Goal: Transaction & Acquisition: Purchase product/service

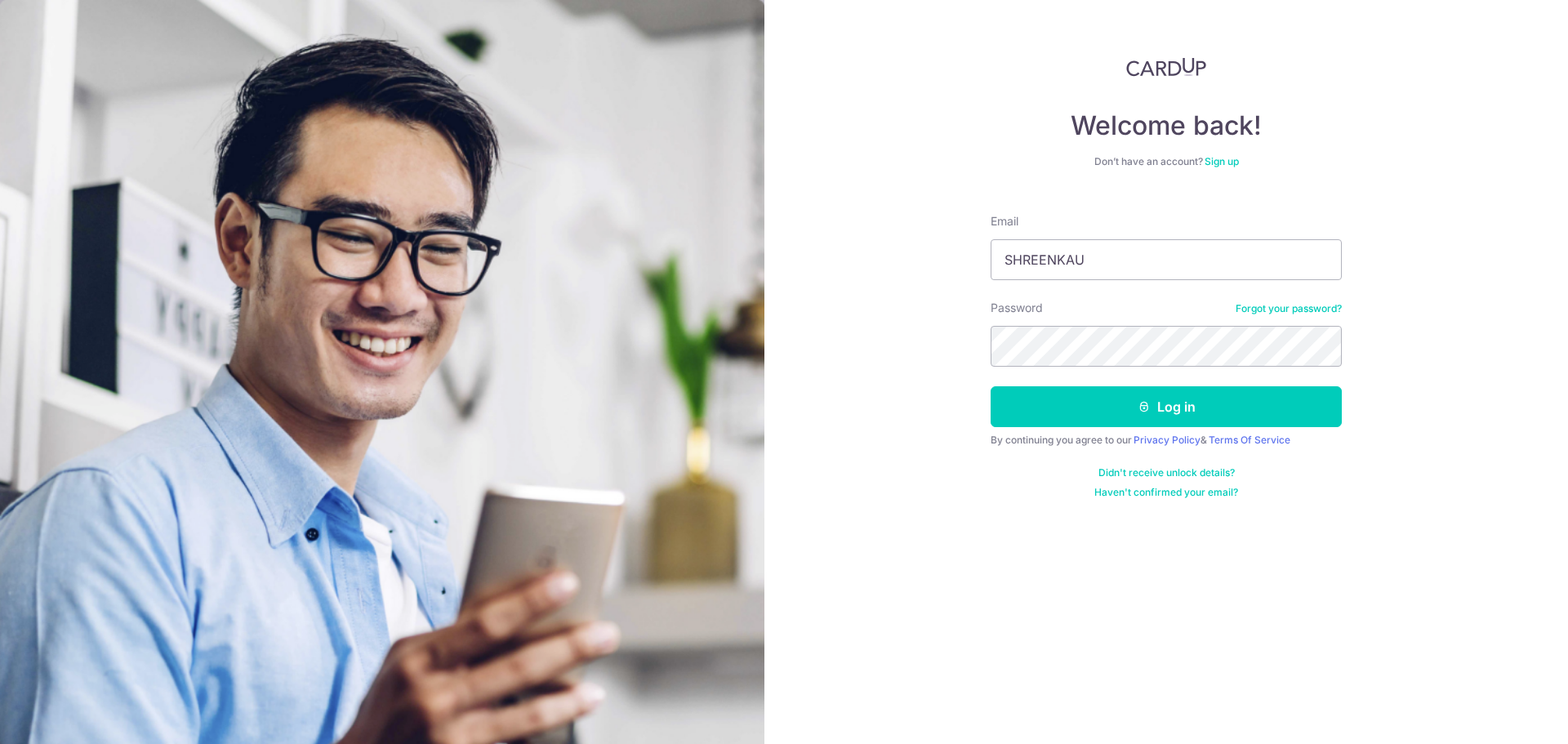
type input "SHREENKAUR"
type input "[EMAIL_ADDRESS][DOMAIN_NAME]"
click at [991, 386] on button "Log in" at bounding box center [1166, 407] width 351 height 41
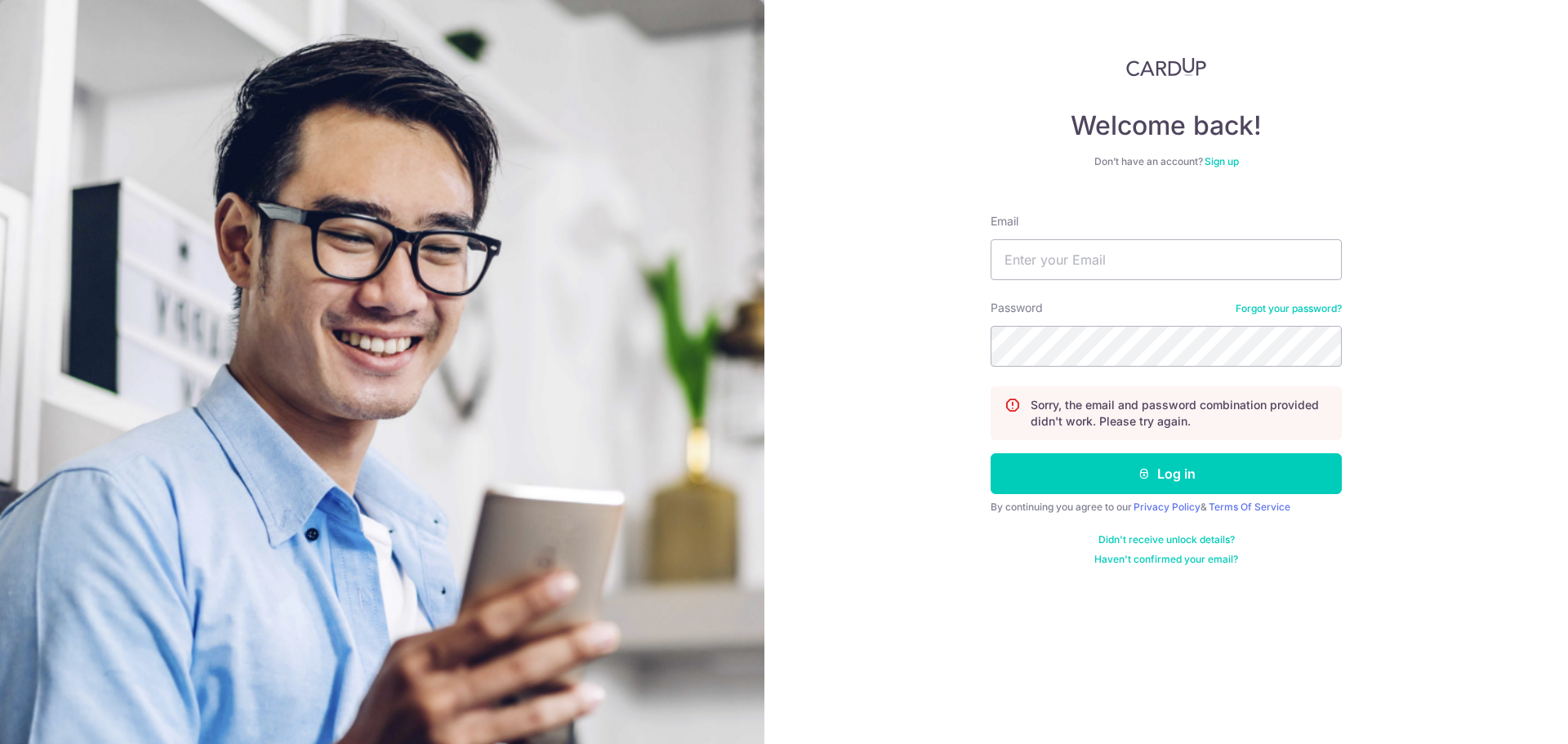
click at [1330, 304] on link "Forgot your password?" at bounding box center [1288, 308] width 106 height 13
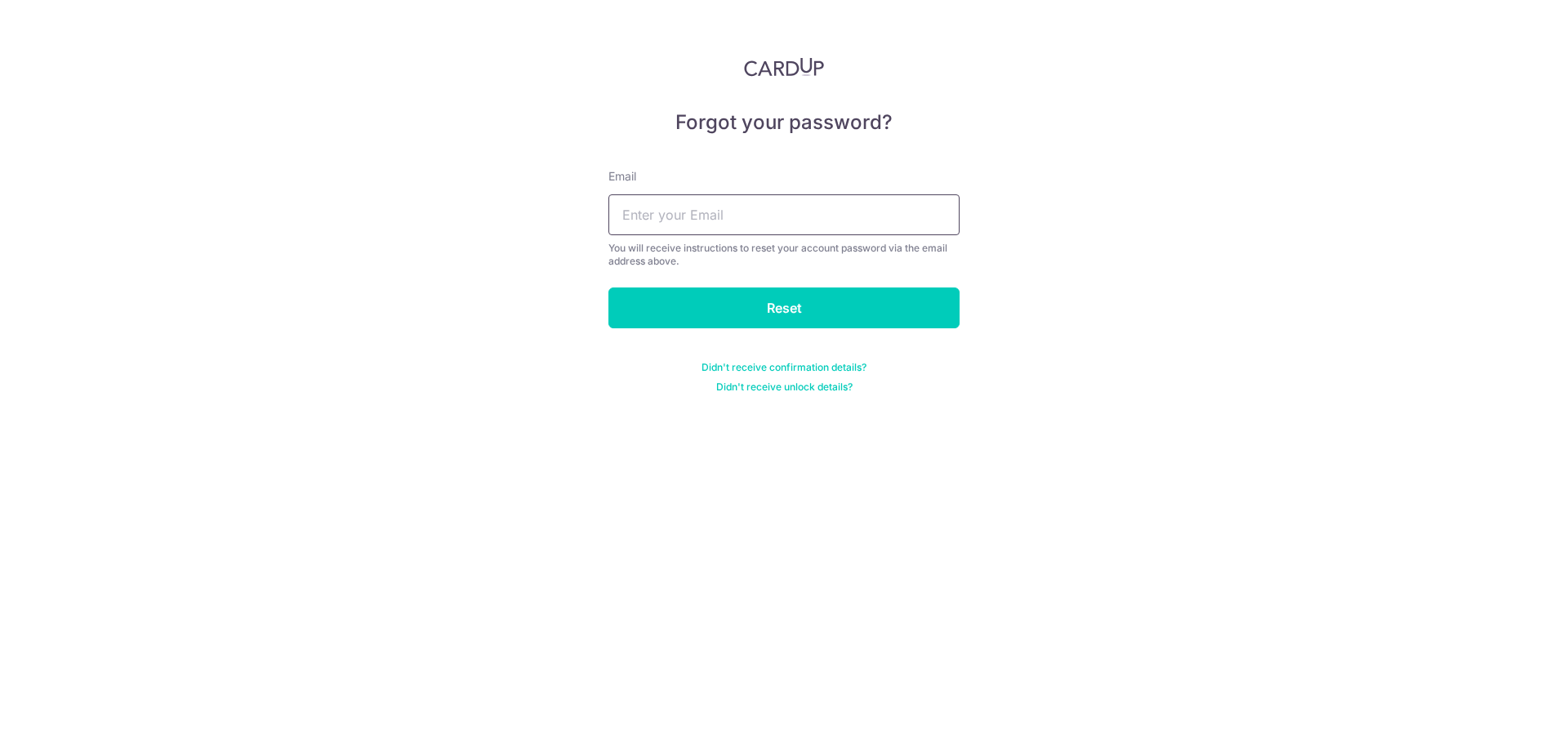
click at [717, 228] on input "text" at bounding box center [784, 215] width 351 height 41
type input "[EMAIL_ADDRESS][DOMAIN_NAME]"
click at [713, 302] on input "Reset" at bounding box center [784, 308] width 351 height 41
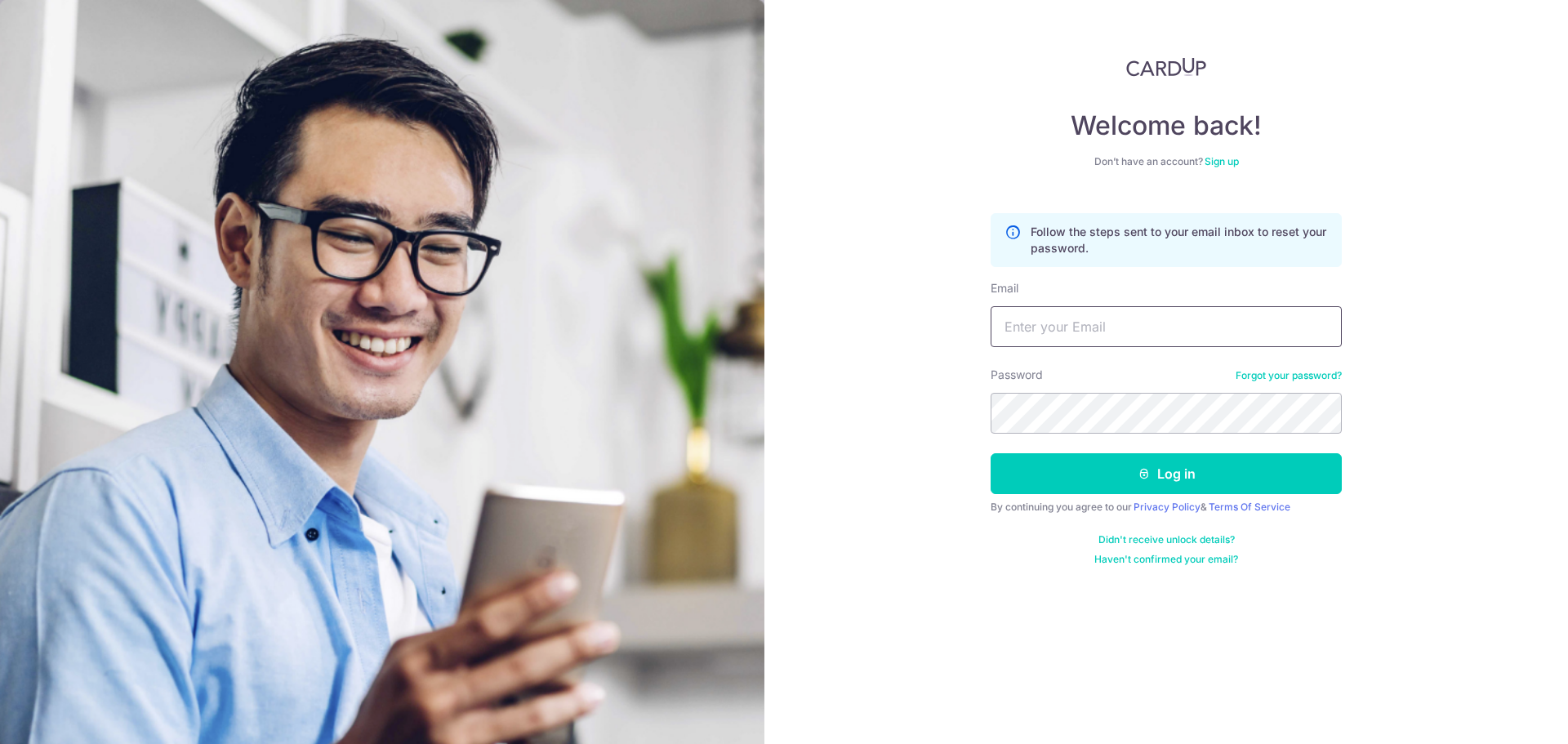
click at [1095, 323] on input "Email" at bounding box center [1166, 327] width 351 height 41
type input "[EMAIL_ADDRESS][DOMAIN_NAME]"
click at [991, 453] on button "Log in" at bounding box center [1166, 474] width 351 height 41
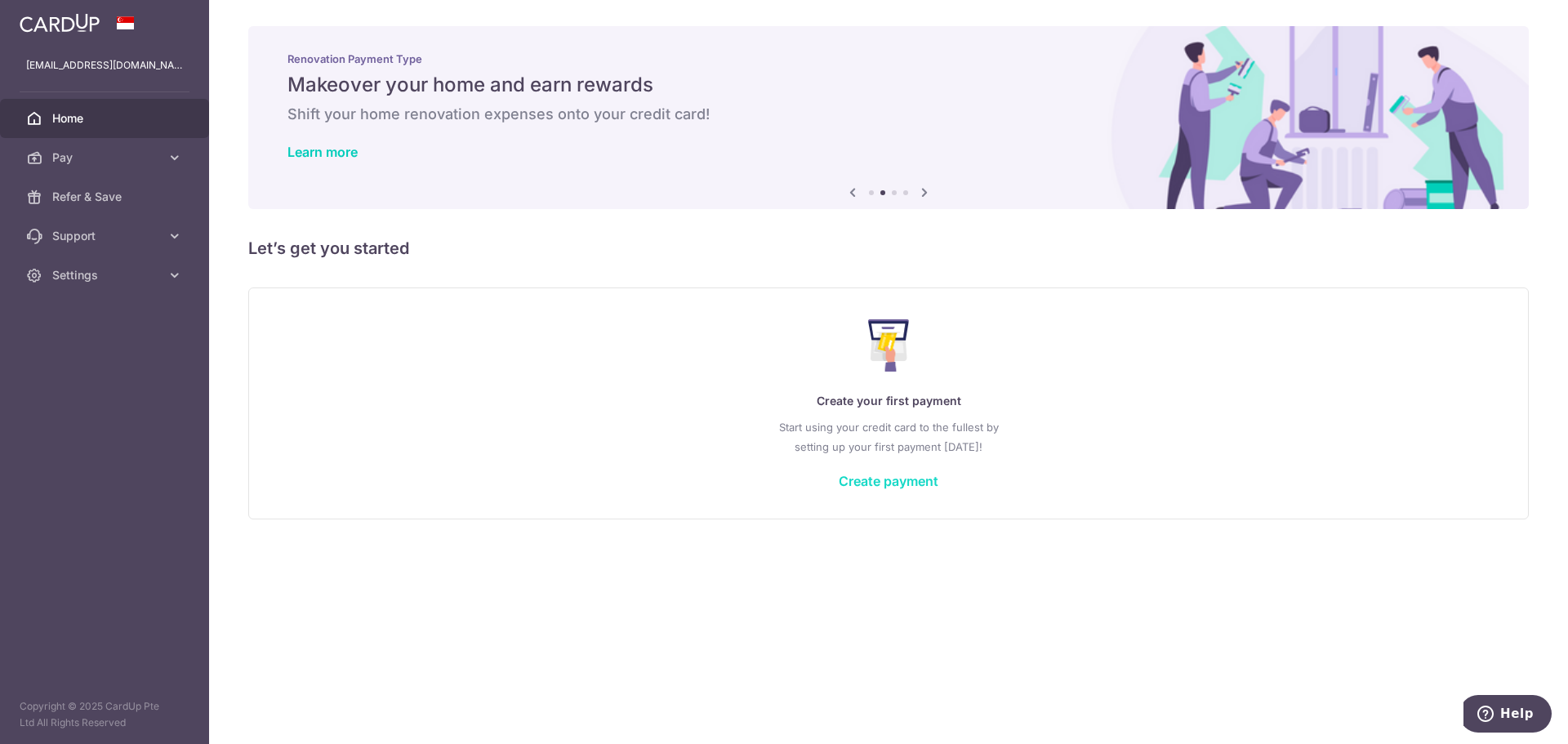
click at [905, 482] on link "Create payment" at bounding box center [889, 480] width 99 height 17
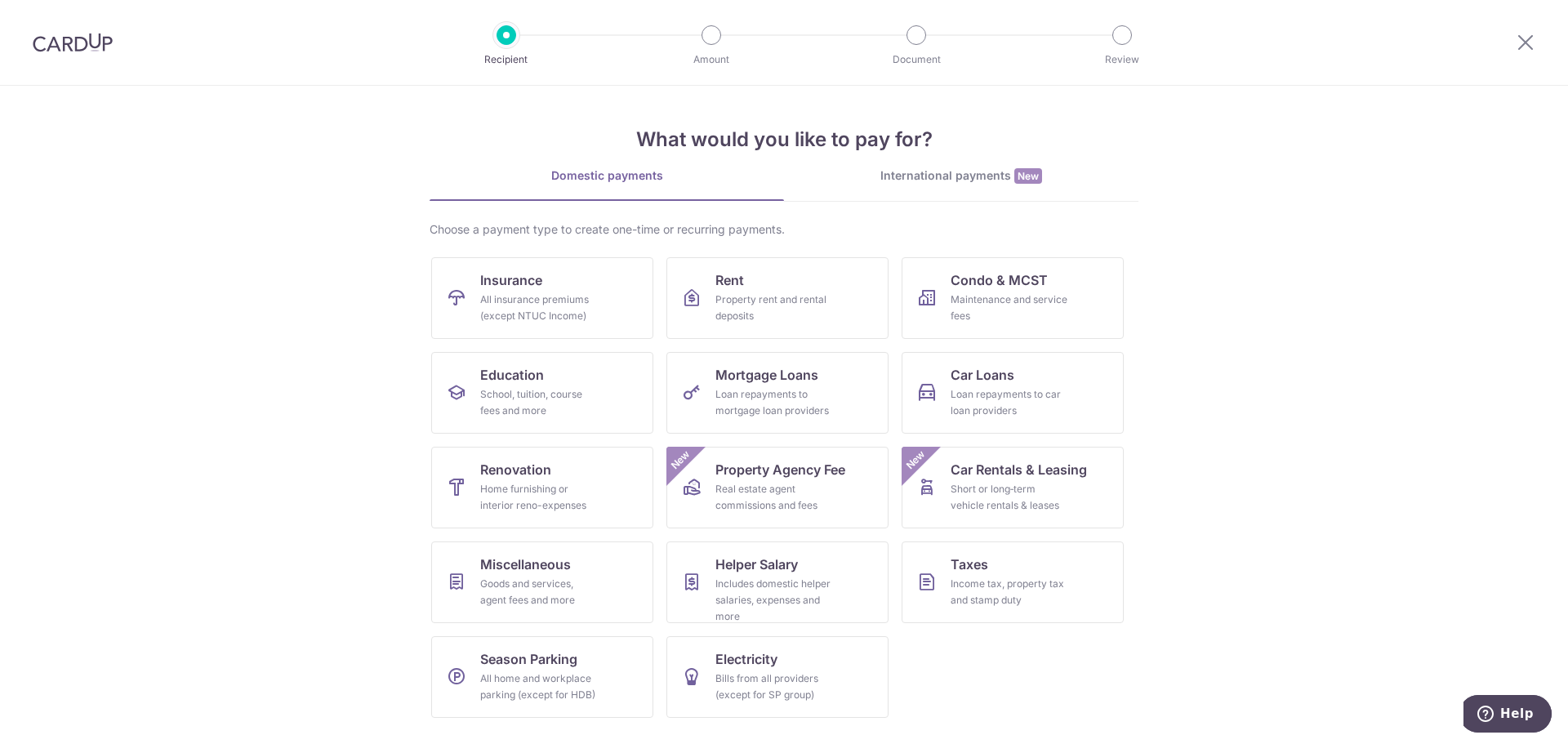
click at [968, 175] on div "International payments New" at bounding box center [960, 176] width 355 height 18
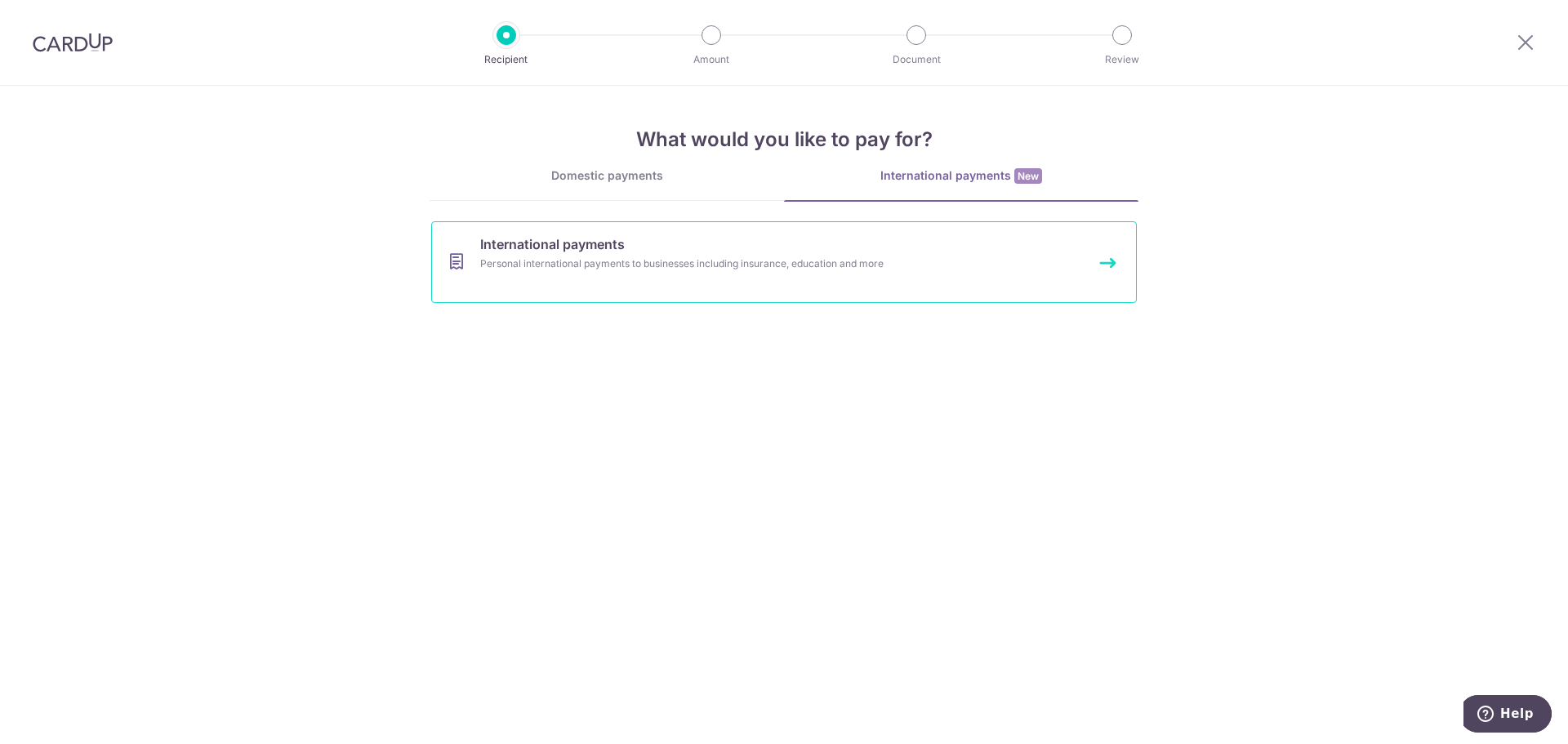
click at [531, 274] on link "International payments Personal international payments to businesses including …" at bounding box center [784, 263] width 706 height 82
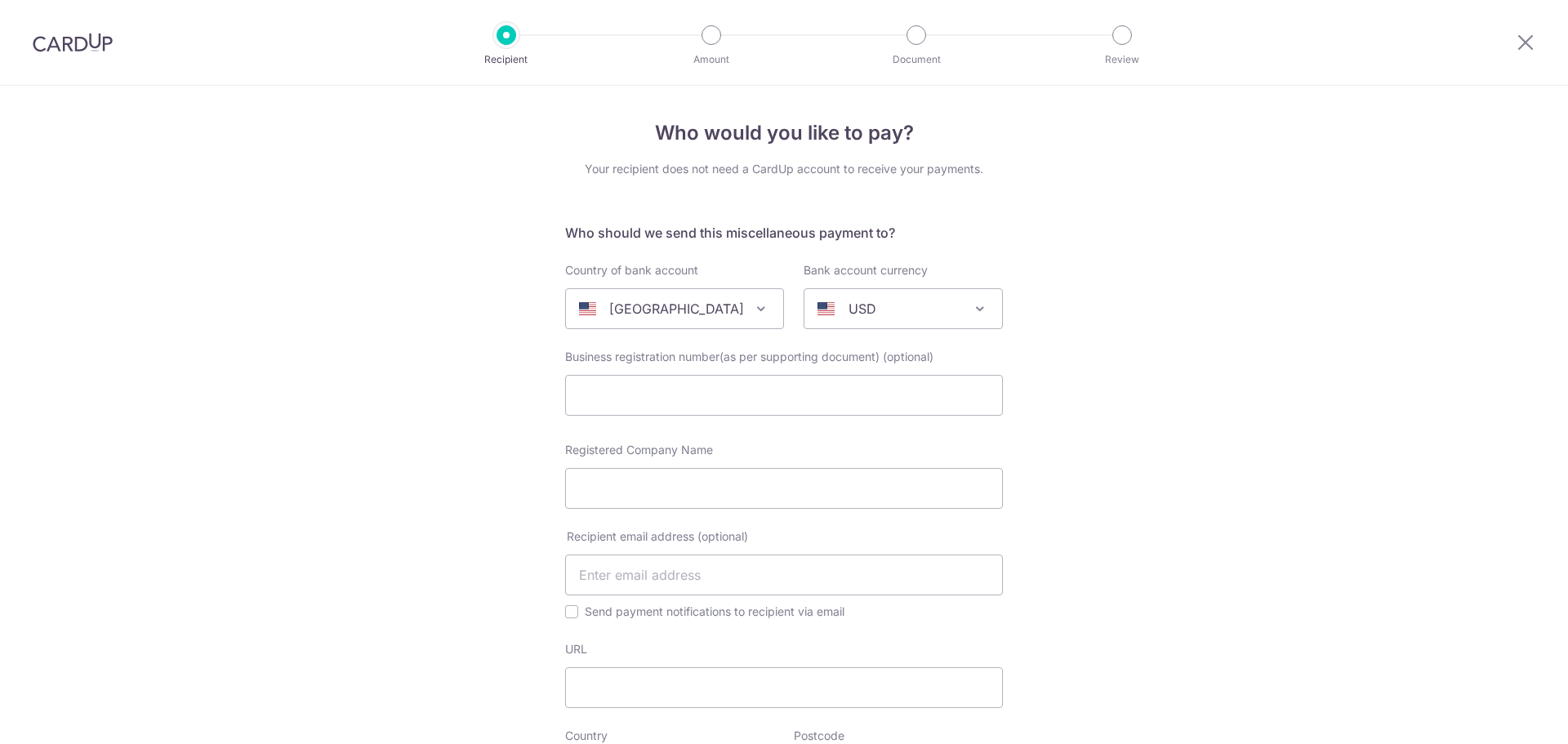
select select
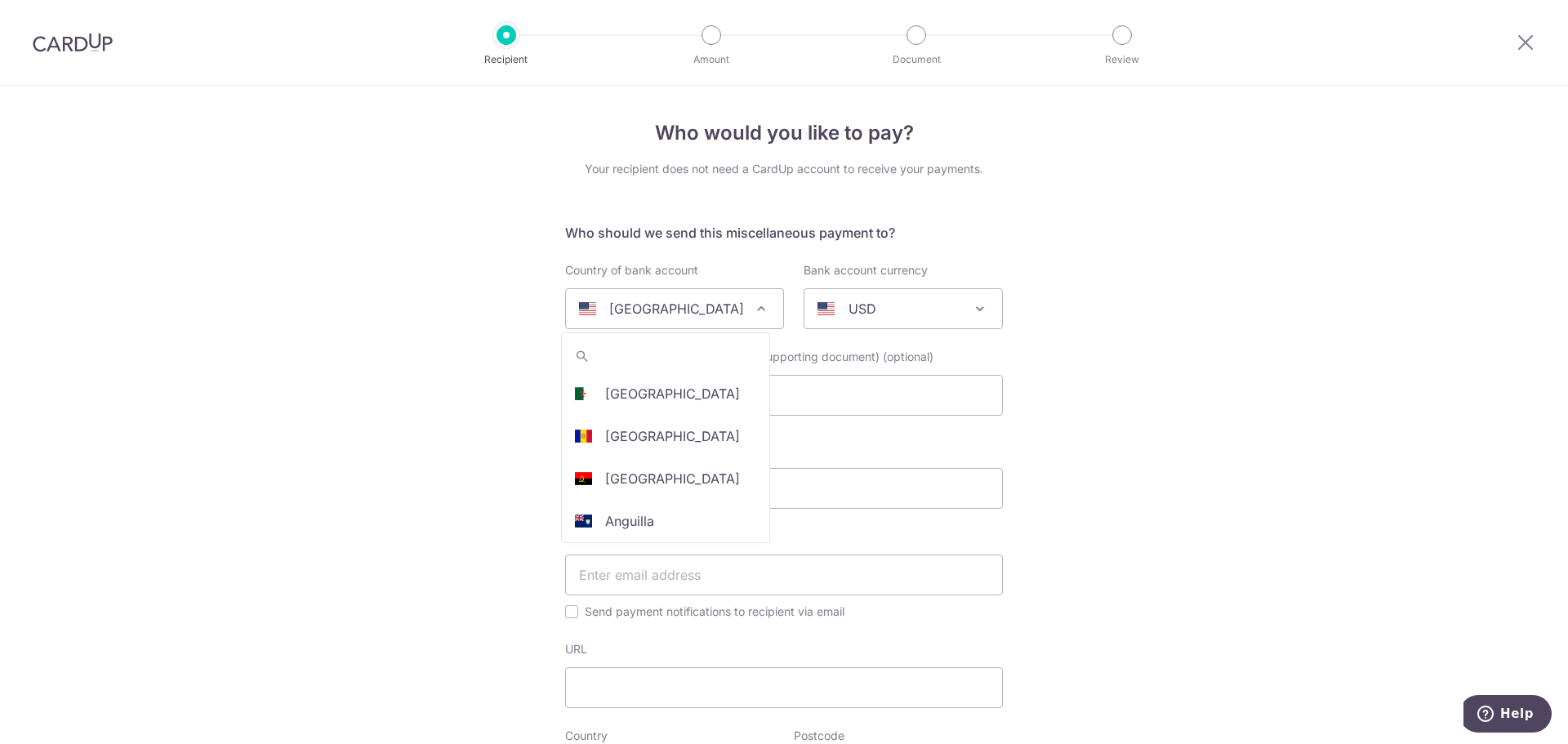
click at [651, 306] on p "[GEOGRAPHIC_DATA]" at bounding box center [677, 308] width 135 height 19
type input "MALA"
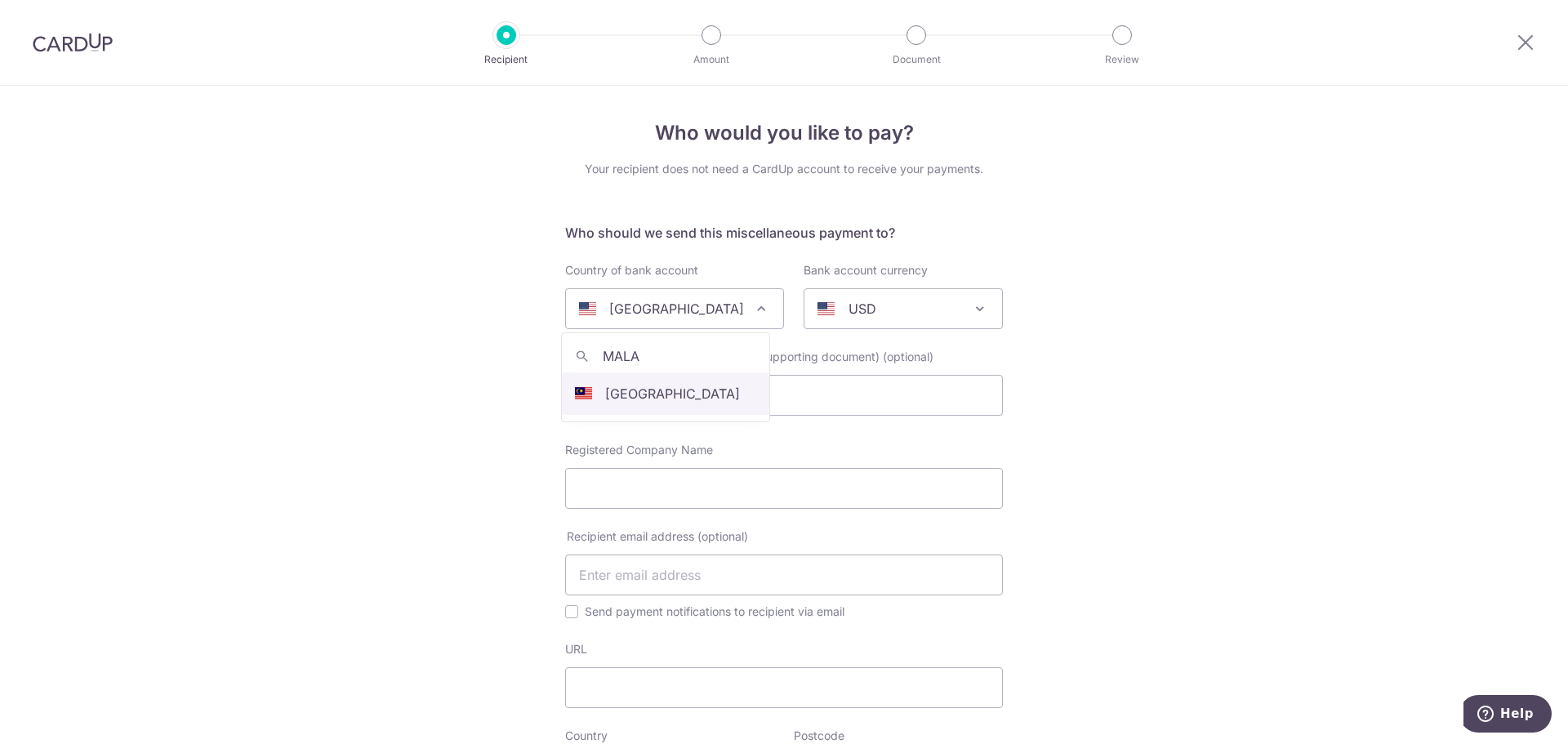
select select "159"
select select "[GEOGRAPHIC_DATA]"
select select
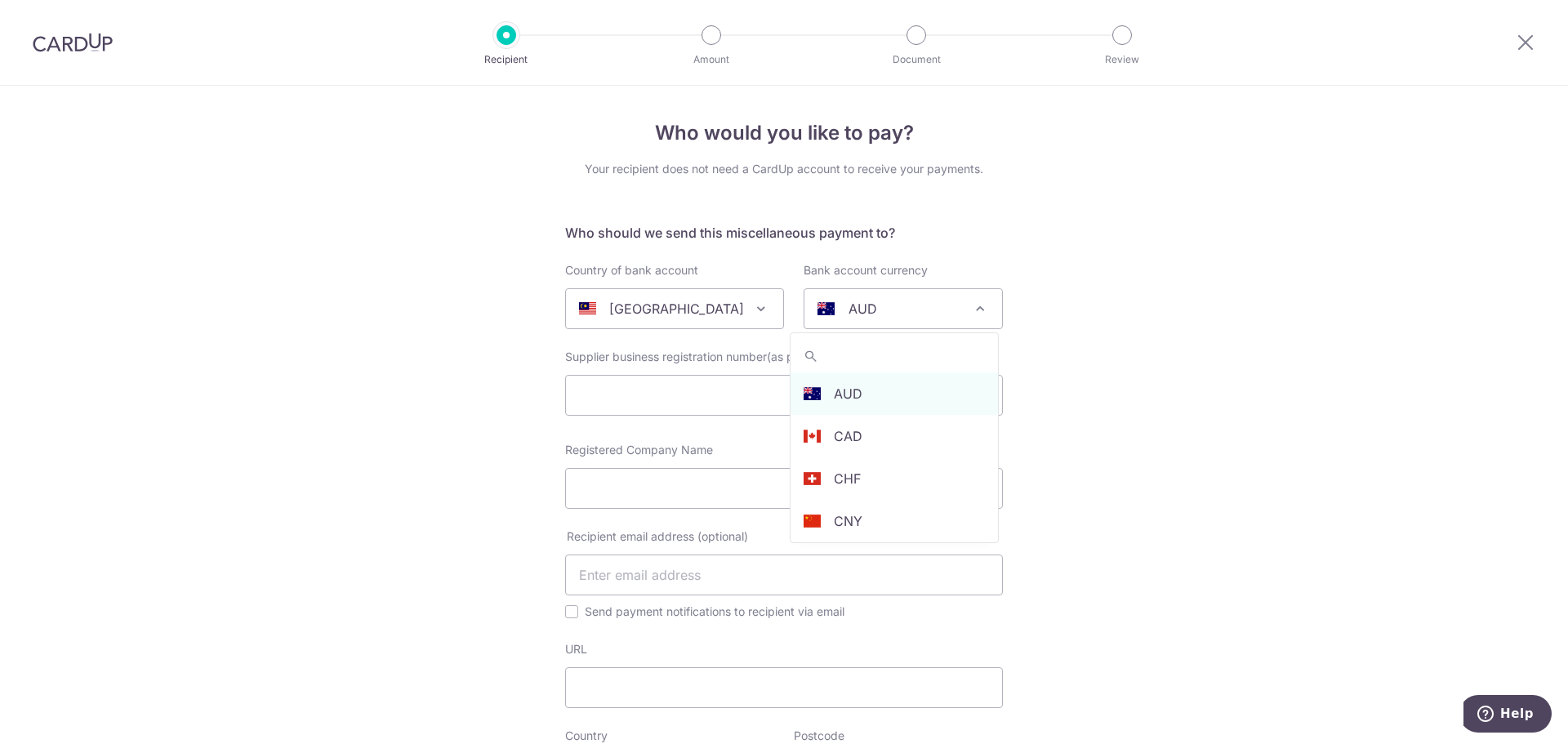
click at [852, 319] on span "AUD" at bounding box center [902, 308] width 197 height 39
type input "M"
click at [848, 416] on span "M MYR" at bounding box center [893, 377] width 209 height 89
select select "4"
click at [878, 384] on input "text" at bounding box center [784, 396] width 437 height 41
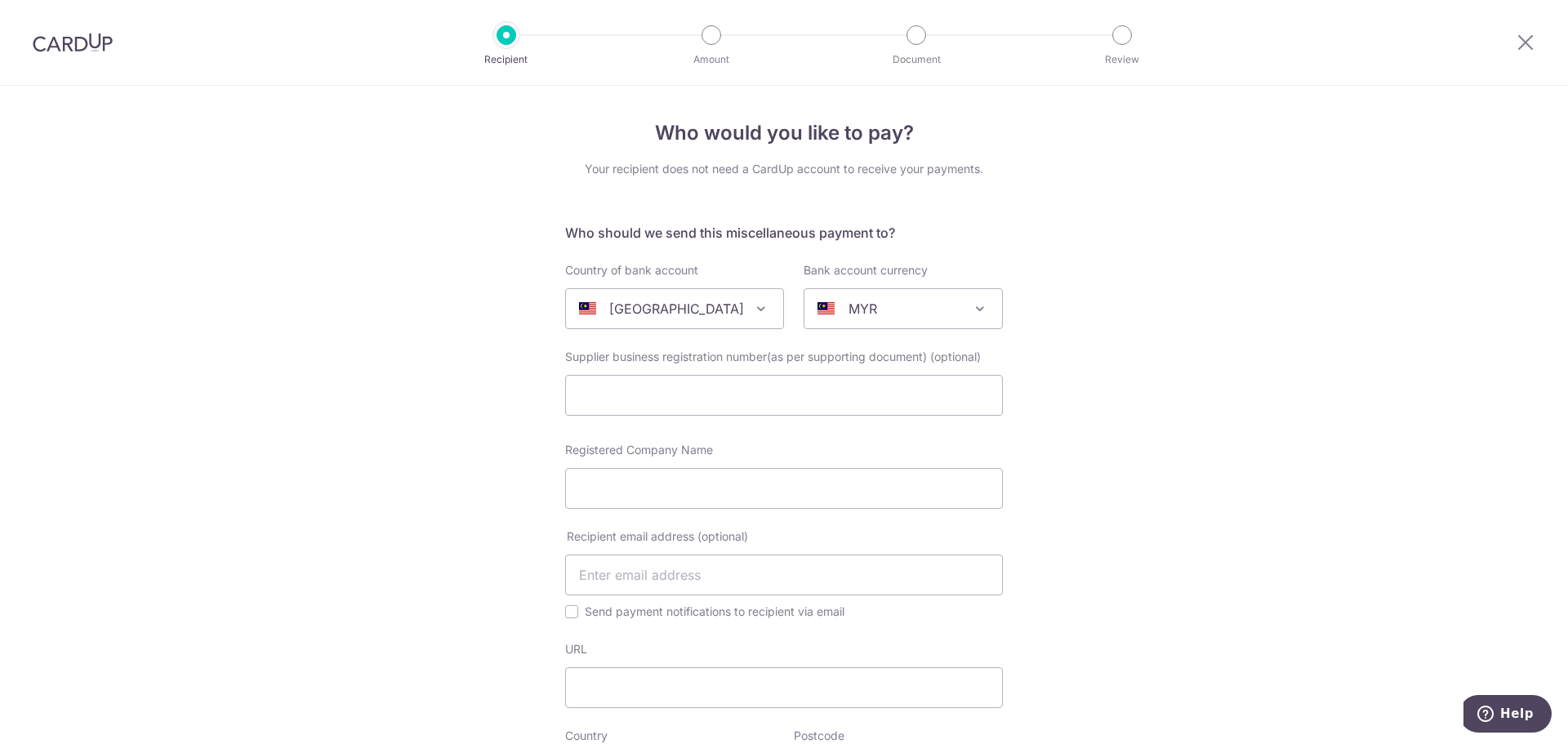
click at [625, 478] on input "Registered Company Name" at bounding box center [784, 488] width 437 height 41
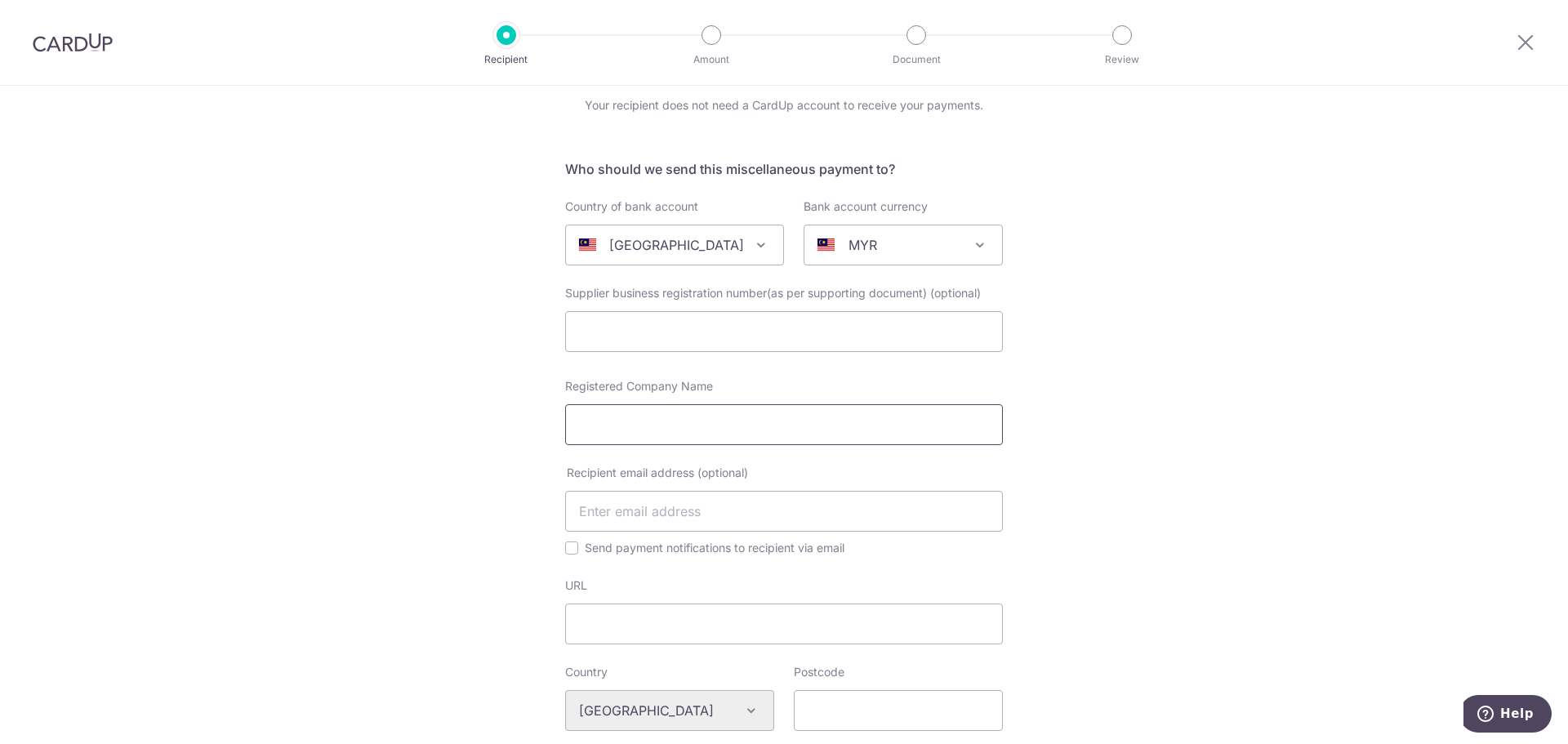
scroll to position [245, 0]
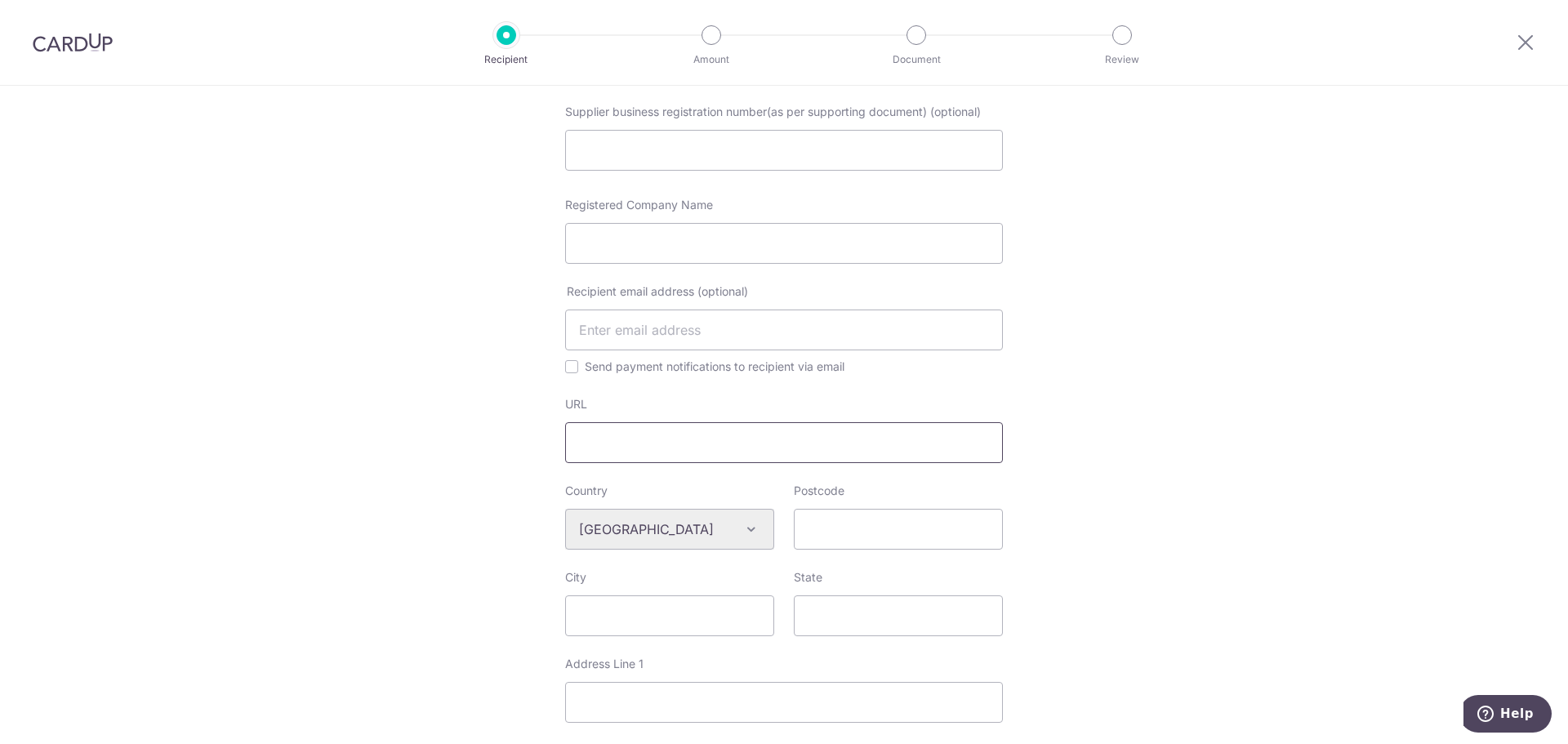
click at [631, 450] on input "URL" at bounding box center [784, 443] width 437 height 41
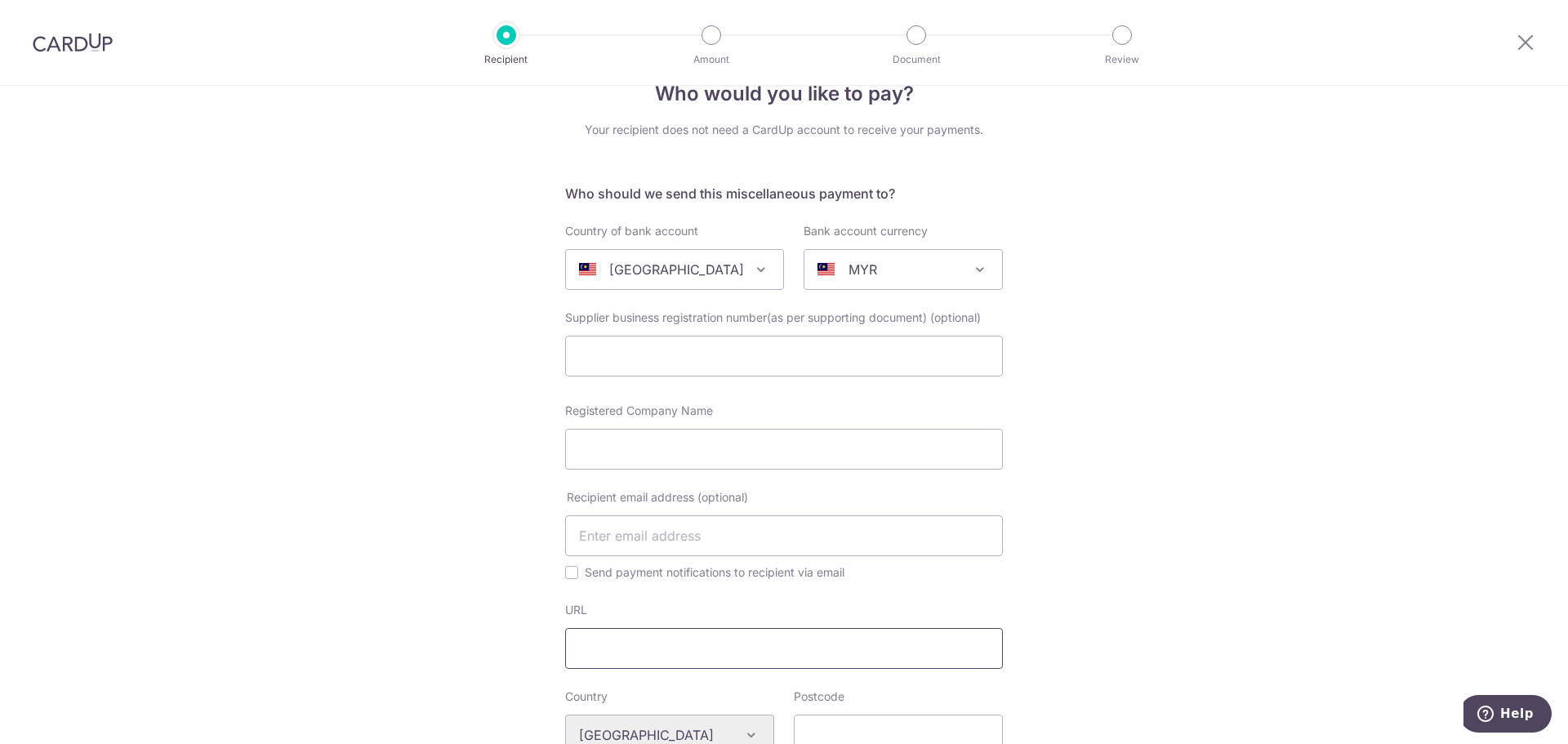
scroll to position [0, 0]
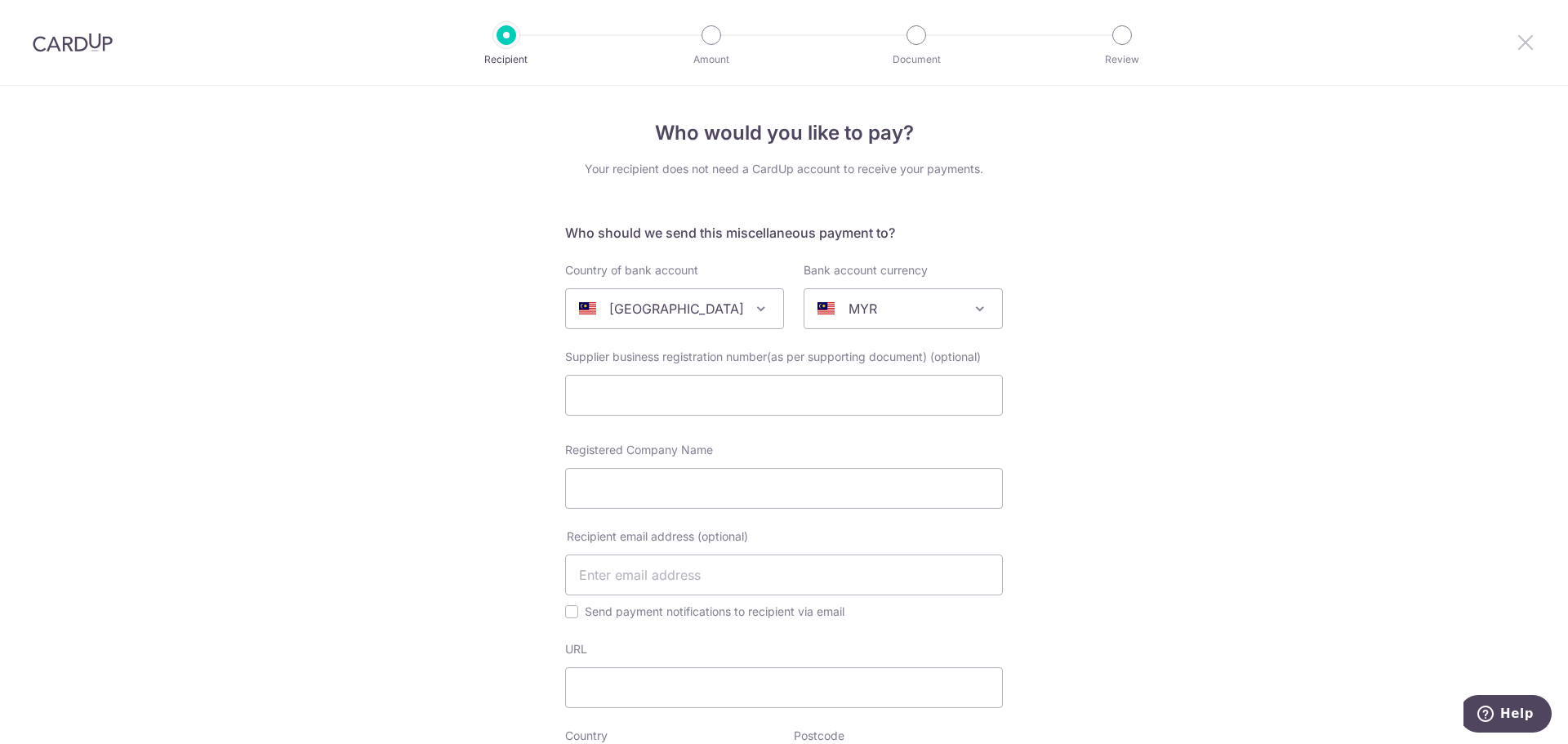
drag, startPoint x: 1518, startPoint y: 42, endPoint x: 865, endPoint y: 75, distance: 653.8
click at [1518, 41] on icon at bounding box center [1525, 42] width 19 height 20
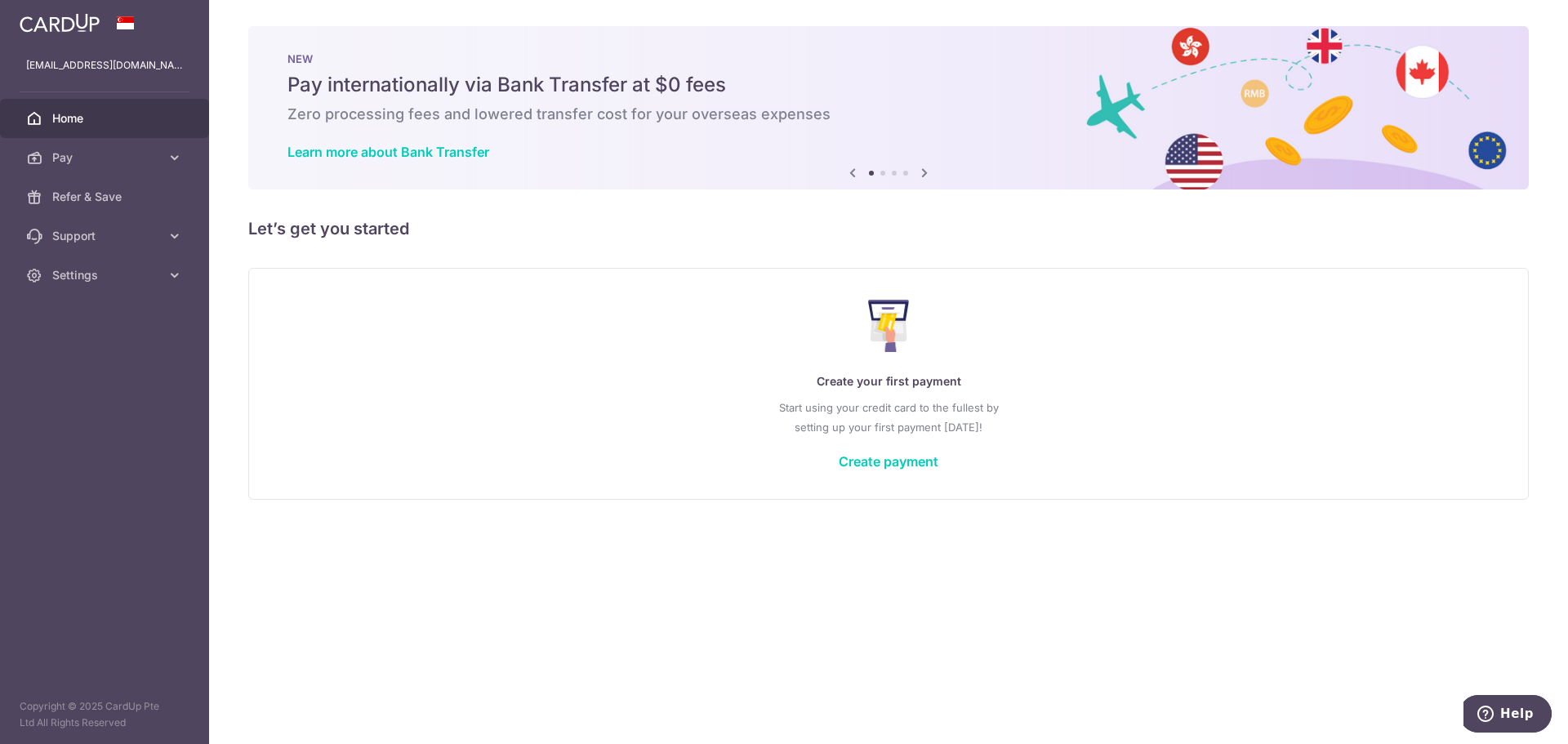
click at [928, 168] on icon at bounding box center [924, 172] width 19 height 20
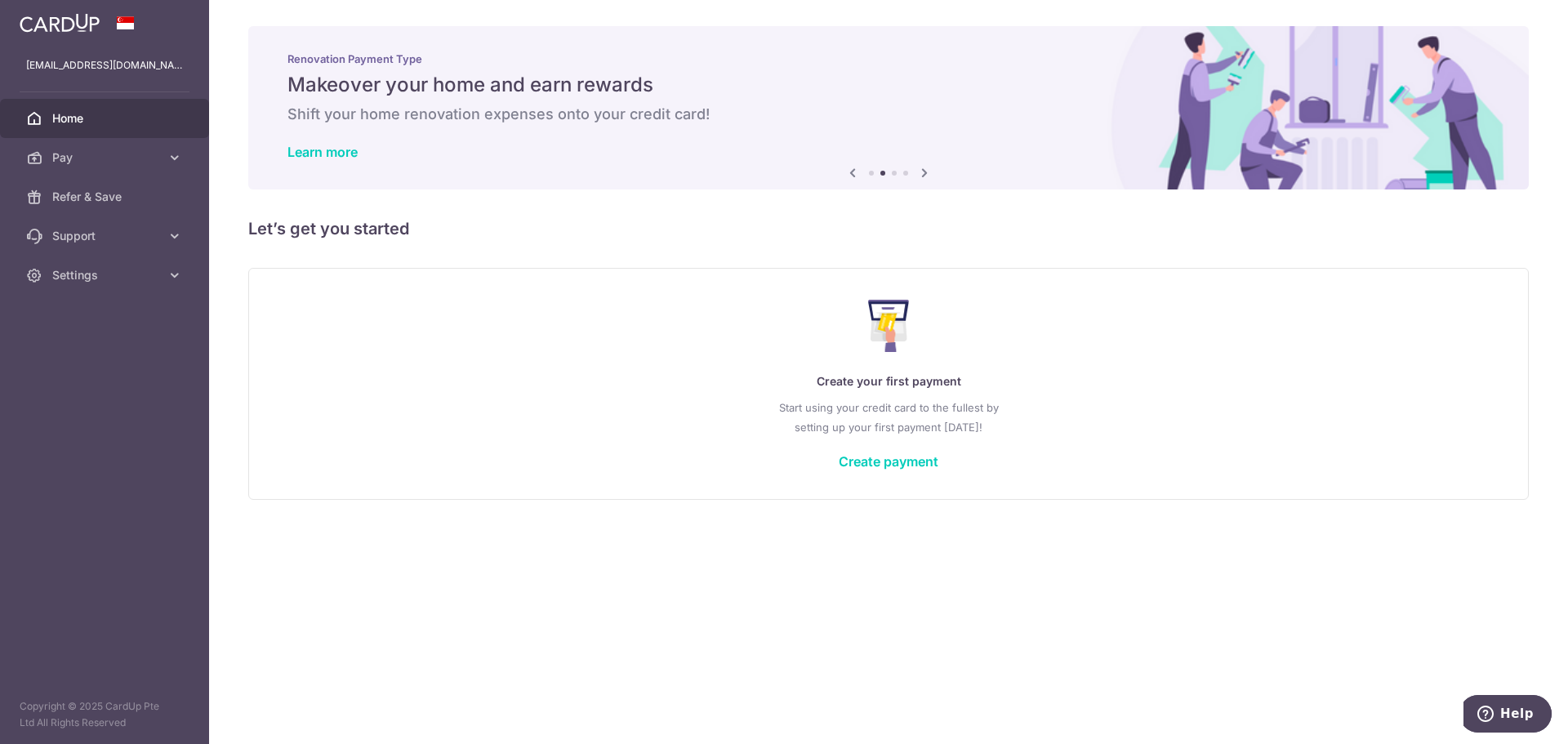
click at [928, 168] on icon at bounding box center [924, 172] width 19 height 20
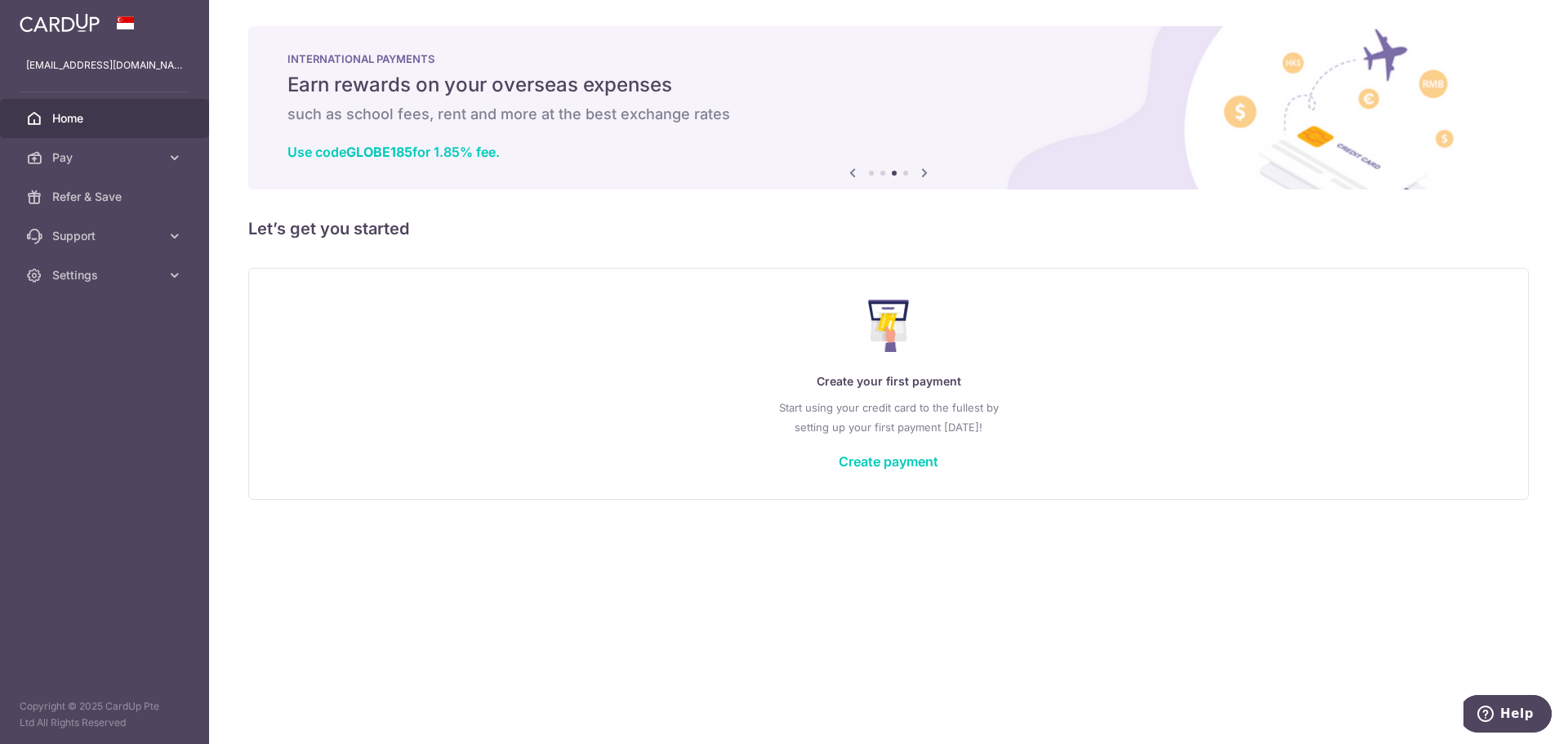
click at [928, 168] on icon at bounding box center [924, 172] width 19 height 20
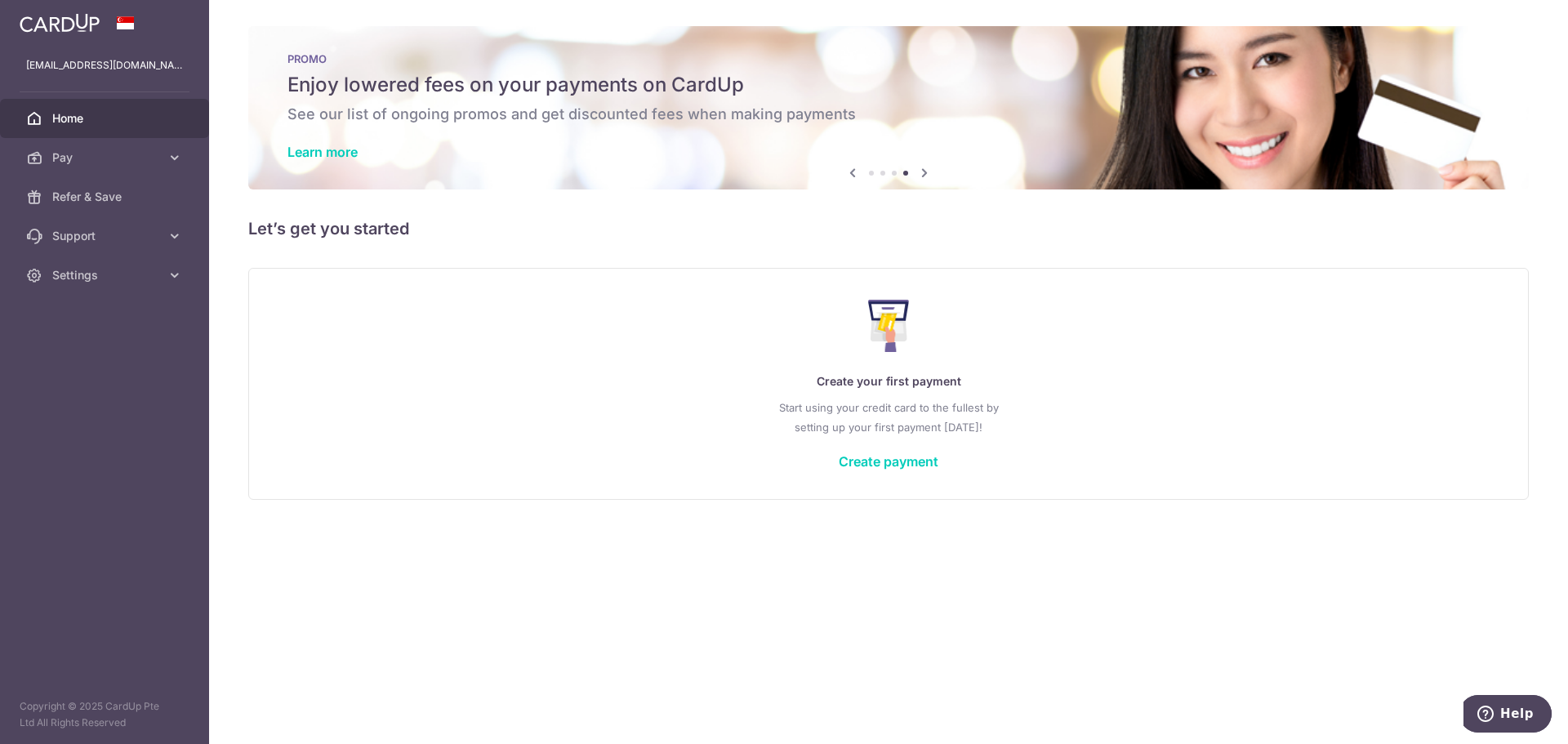
click at [928, 168] on icon at bounding box center [924, 172] width 19 height 20
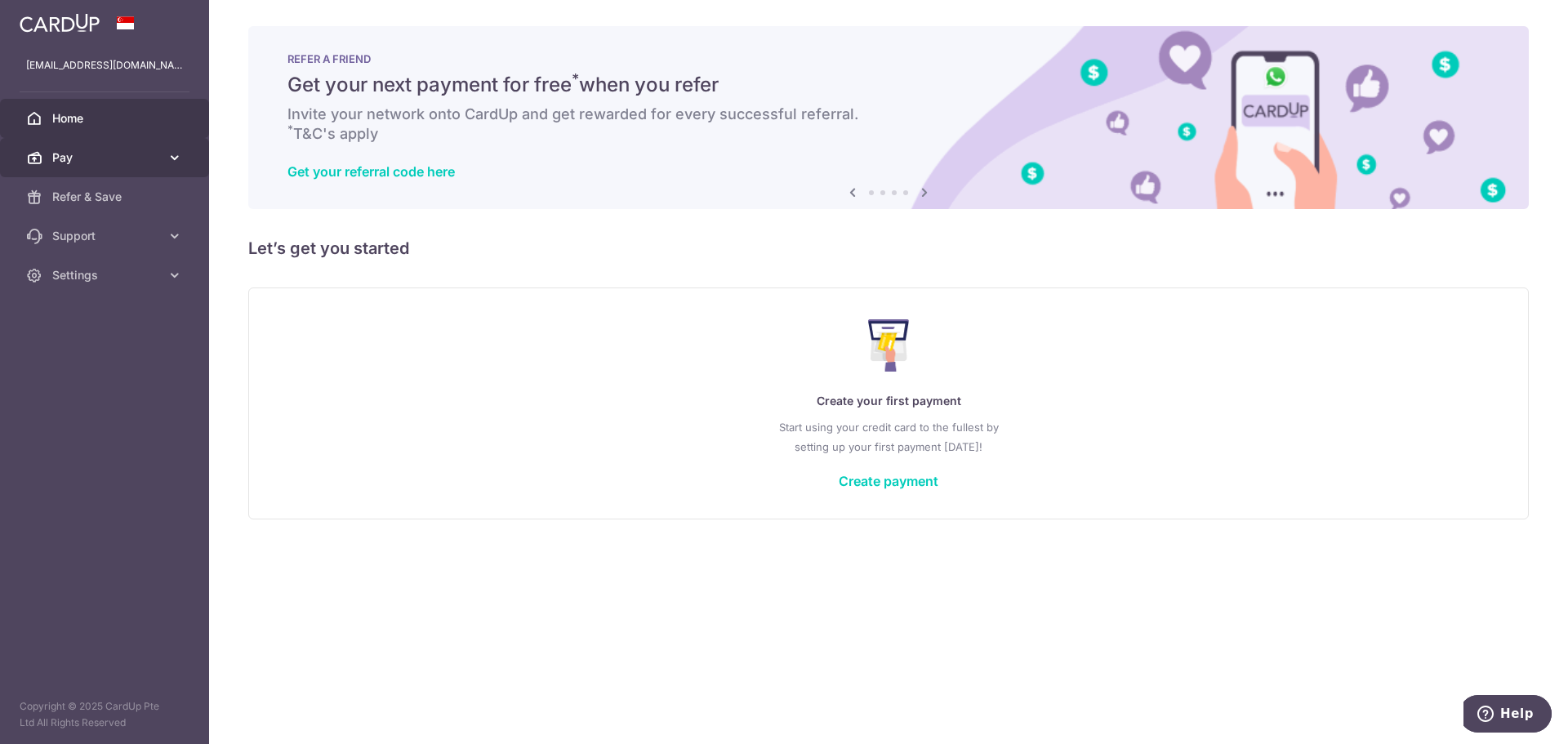
click at [52, 166] on link "Pay" at bounding box center [104, 158] width 209 height 39
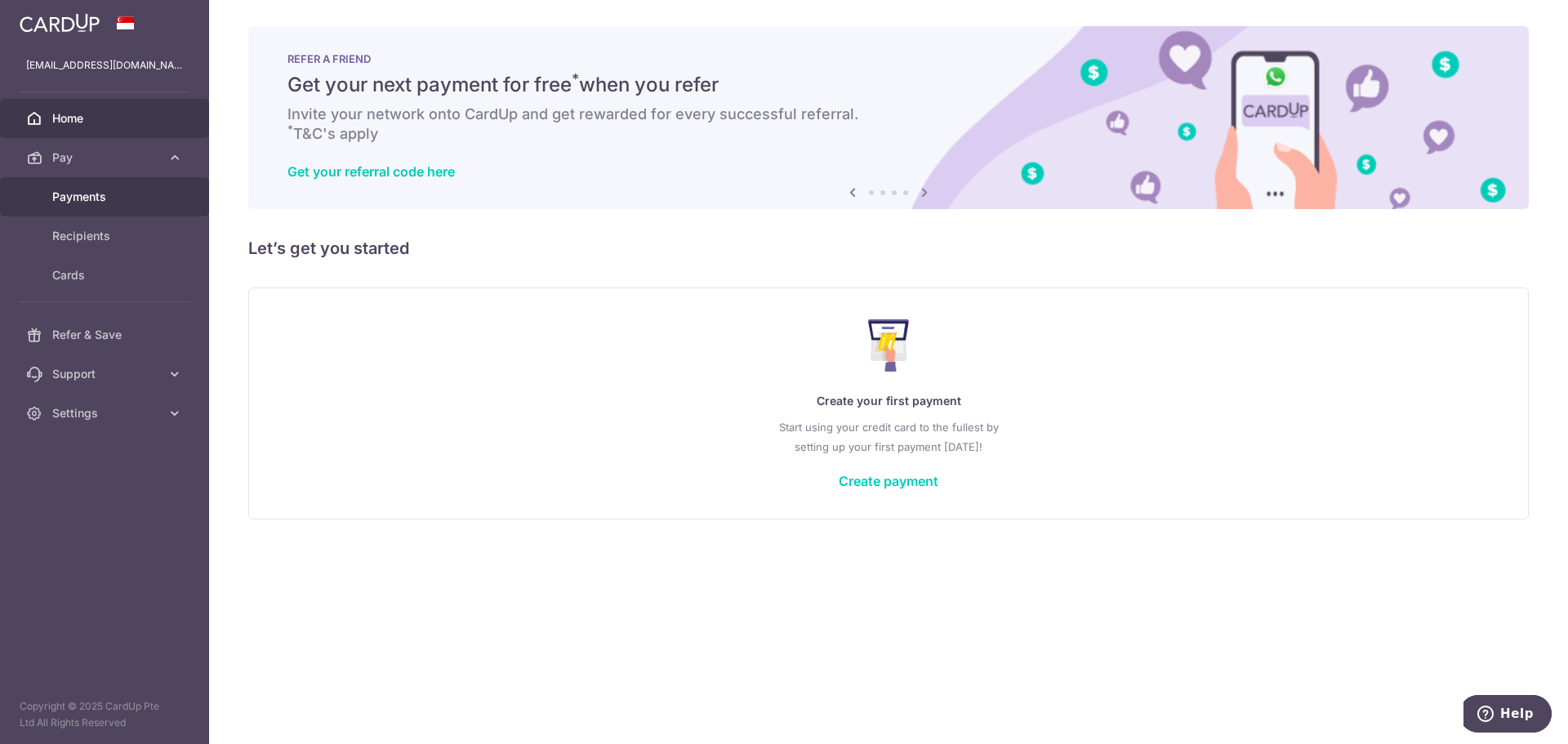
click at [68, 196] on span "Payments" at bounding box center [106, 196] width 108 height 17
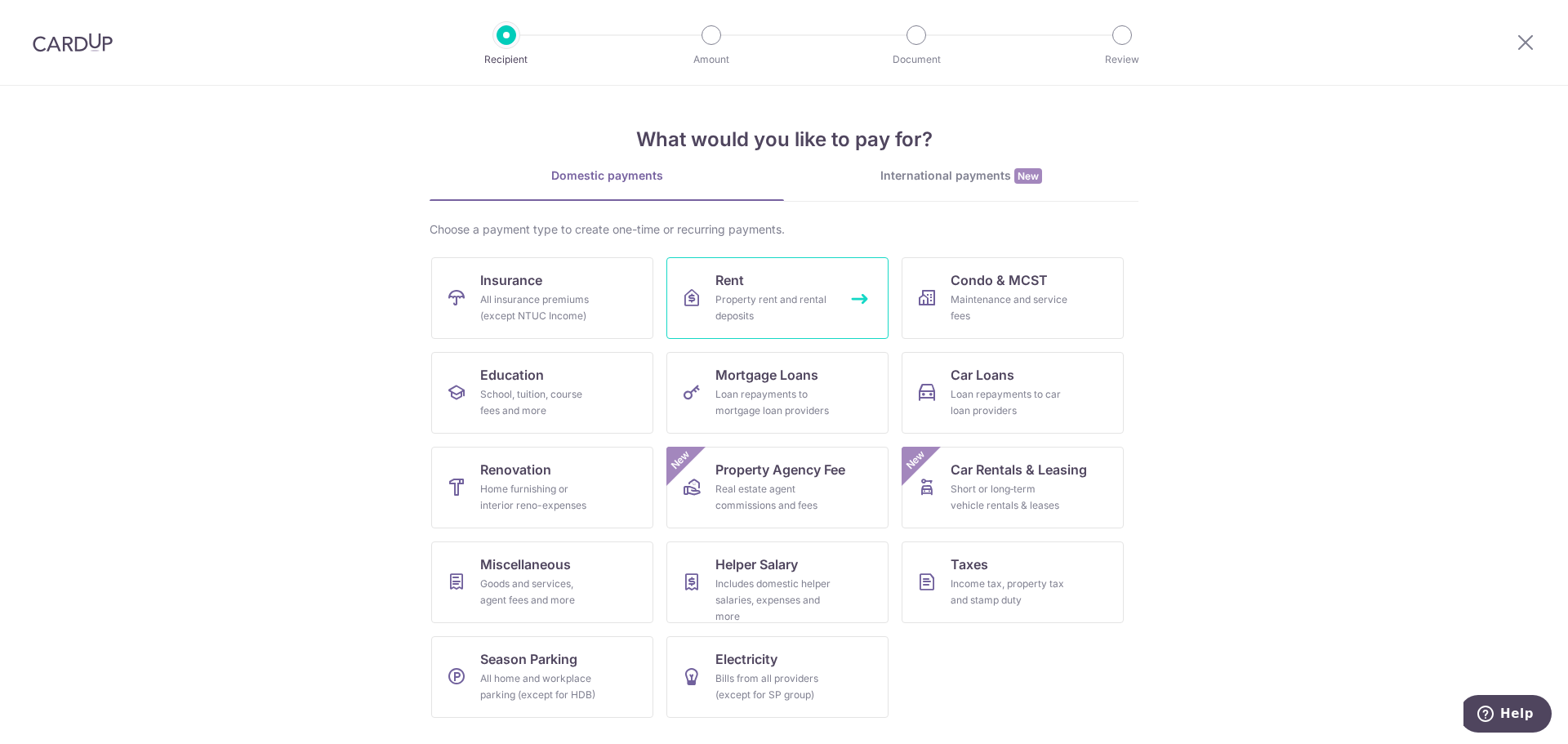
click at [881, 298] on link "Rent Property rent and rental deposits" at bounding box center [777, 299] width 222 height 82
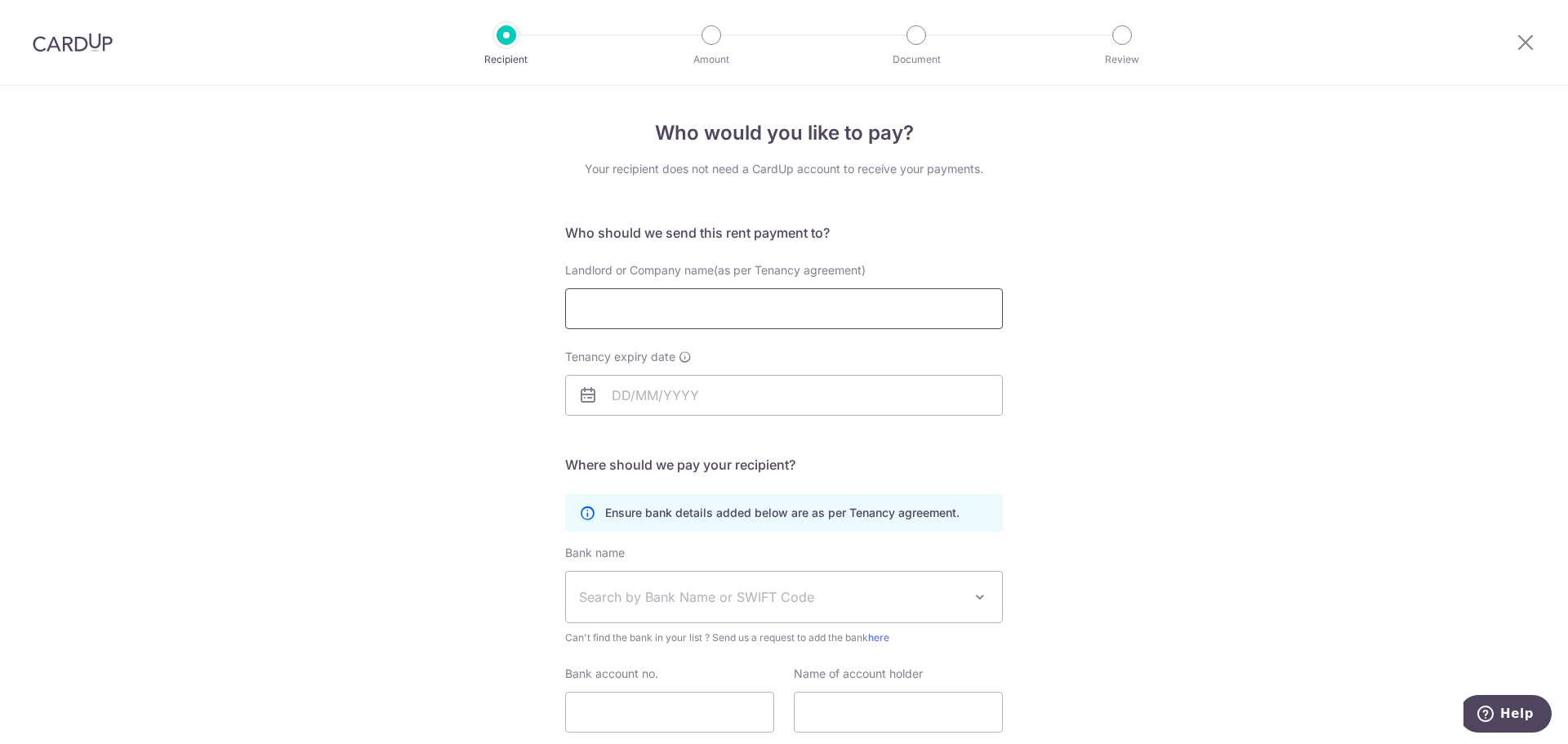
click at [806, 329] on input "Landlord or Company name(as per Tenancy agreement)" at bounding box center [784, 309] width 437 height 41
click at [1512, 47] on div at bounding box center [1525, 42] width 85 height 85
click at [1522, 44] on icon at bounding box center [1525, 42] width 19 height 20
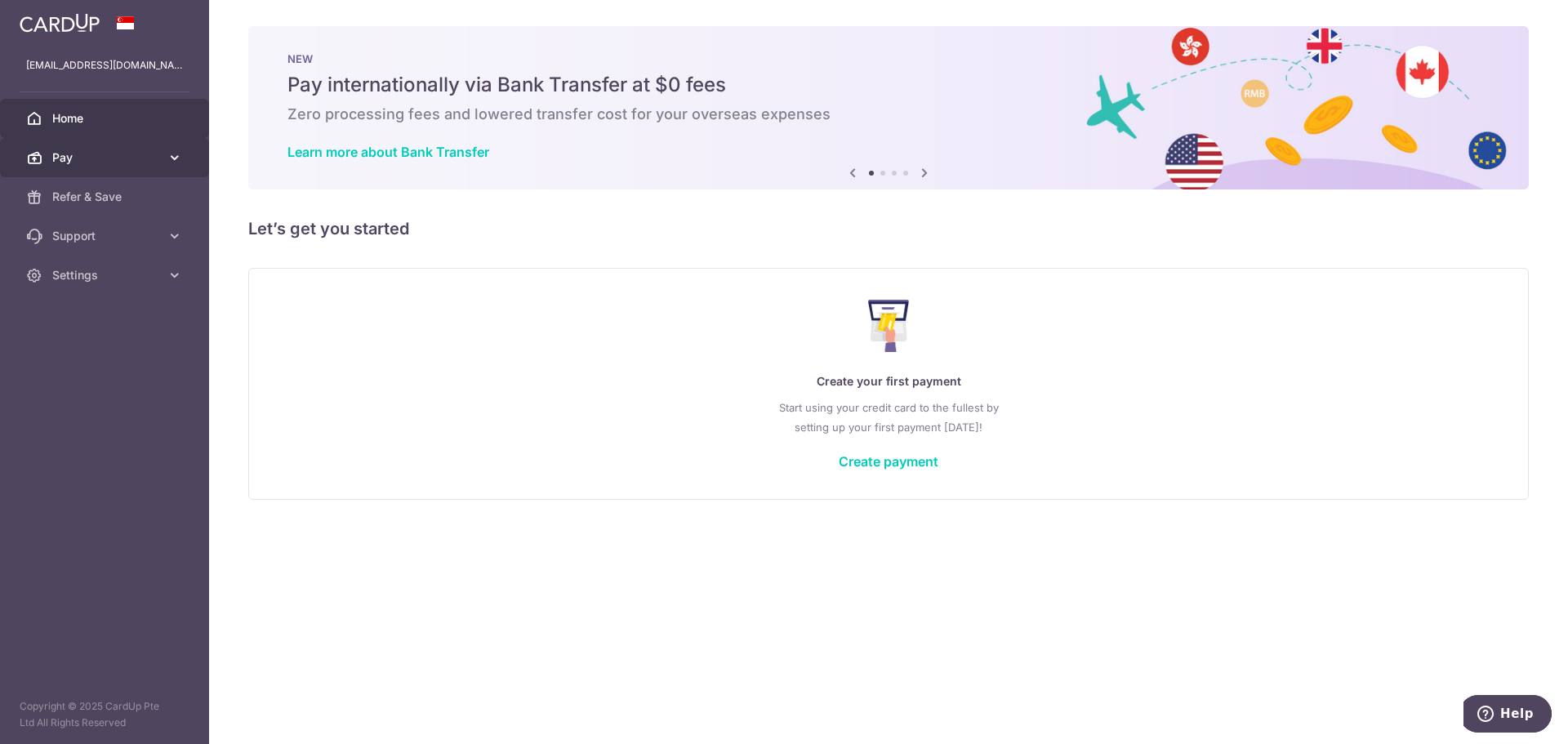
click at [92, 156] on span "Pay" at bounding box center [106, 158] width 108 height 17
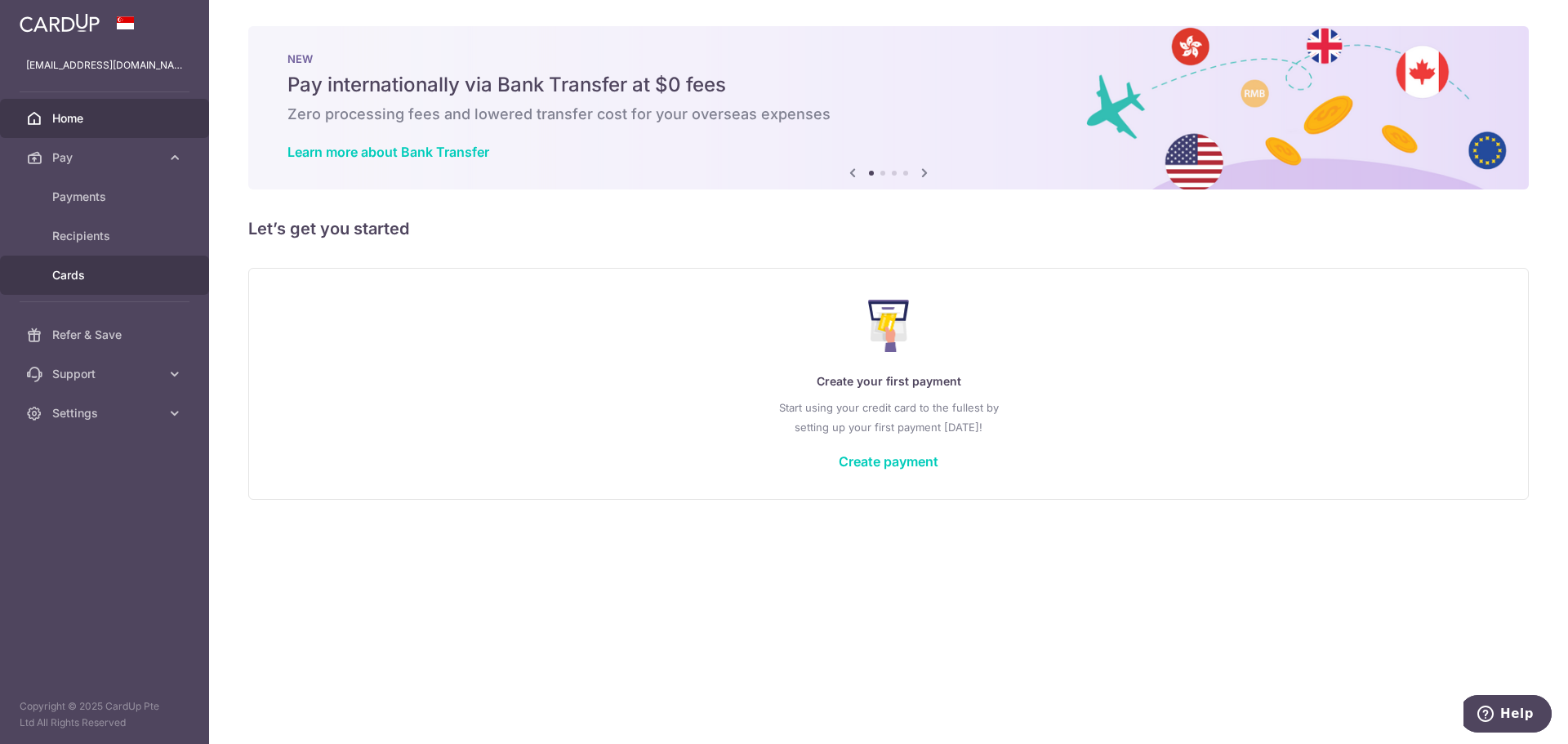
click at [104, 278] on span "Cards" at bounding box center [106, 275] width 108 height 17
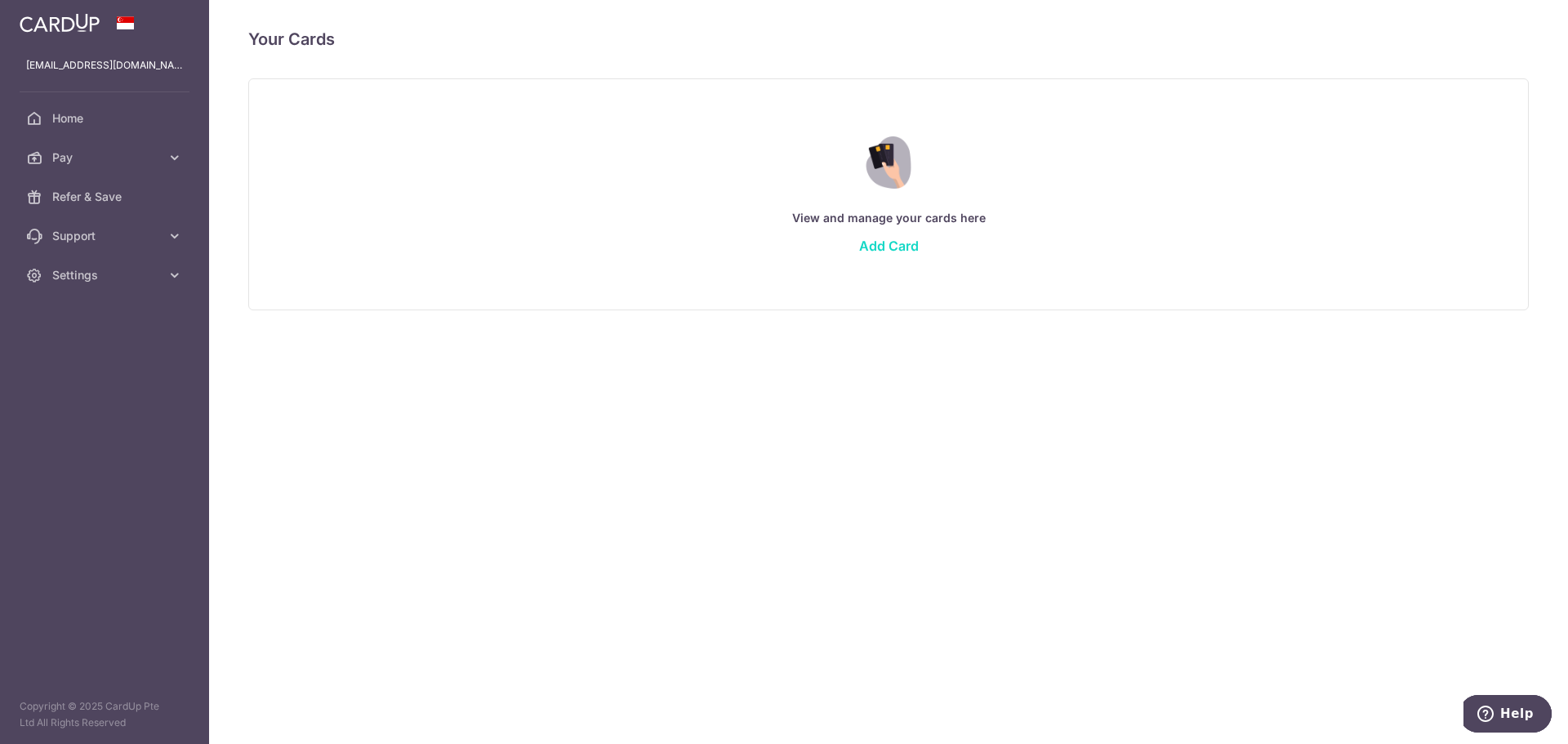
click at [890, 251] on link "Add Card" at bounding box center [889, 245] width 59 height 17
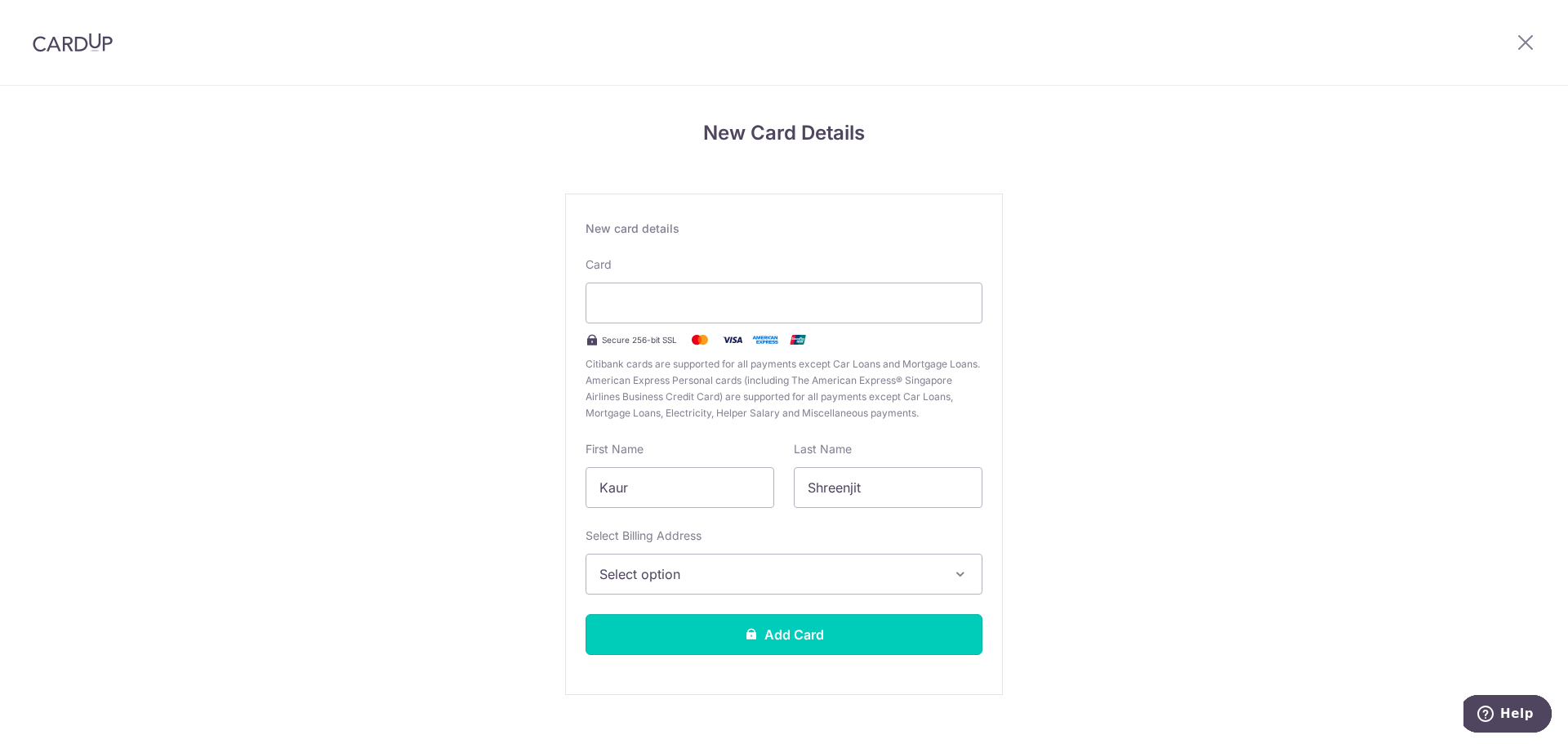
click at [777, 622] on button "Add Card" at bounding box center [784, 635] width 397 height 41
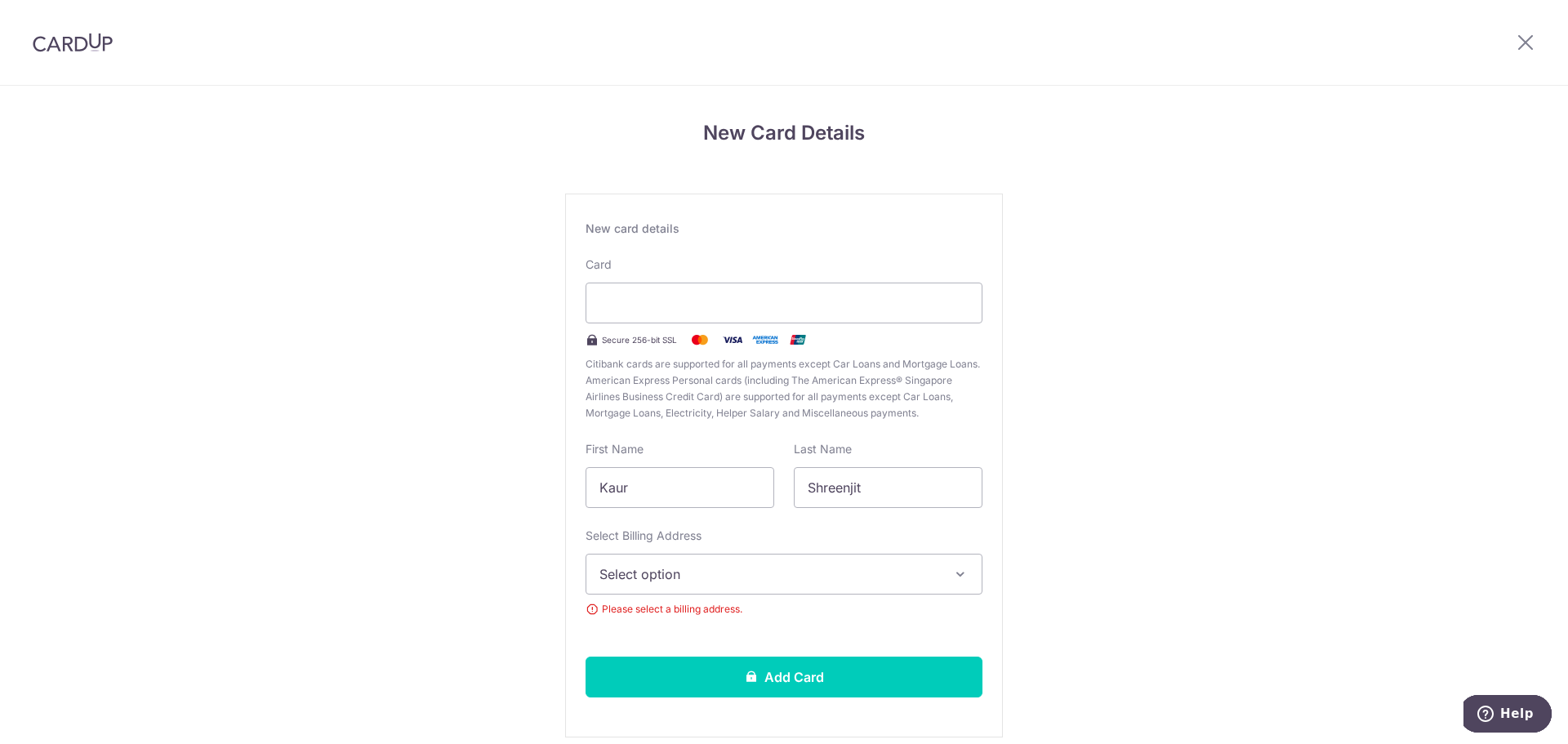
click at [742, 589] on button "Select option" at bounding box center [784, 575] width 397 height 41
click at [727, 620] on span "Add Billing Address" at bounding box center [798, 620] width 339 height 17
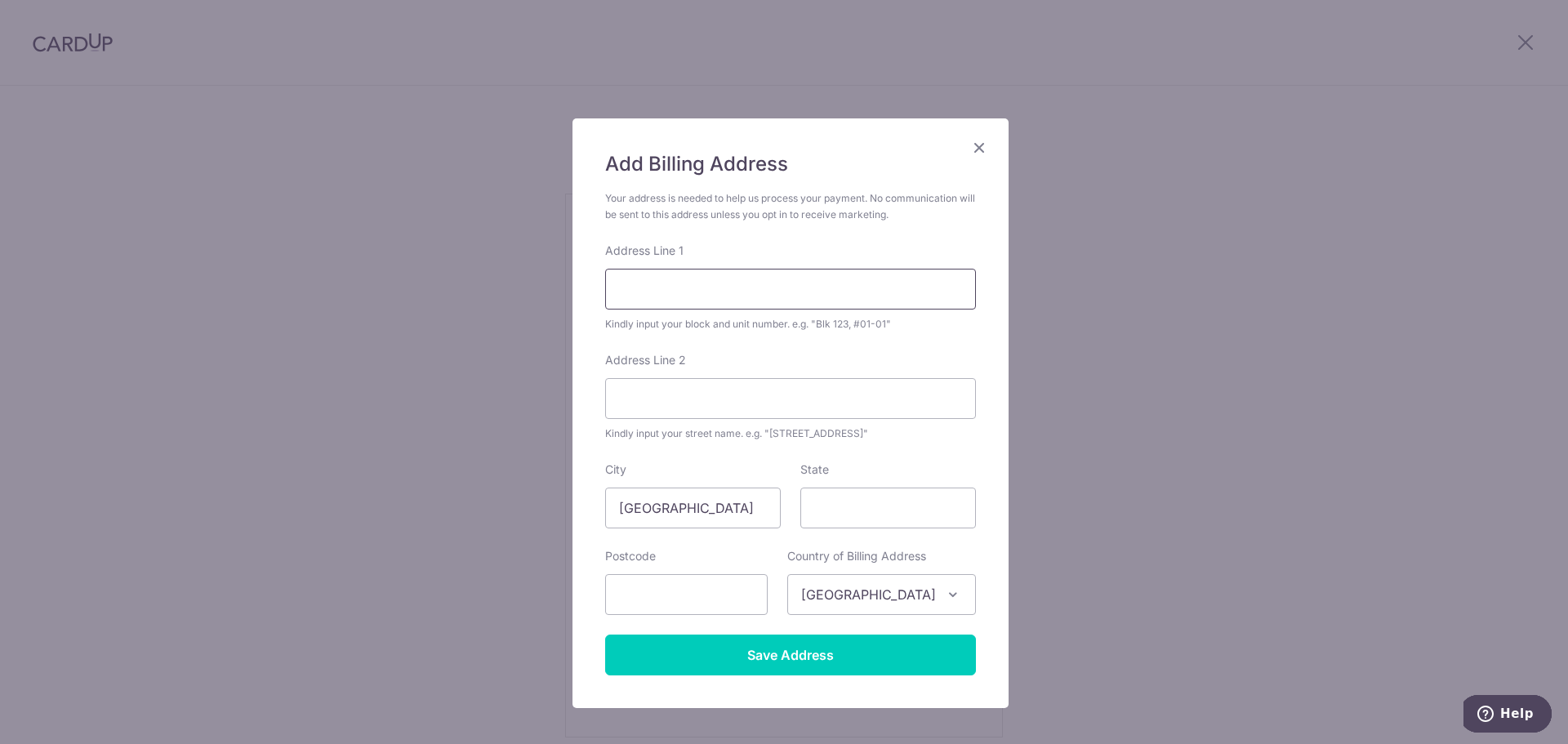
click at [758, 306] on input "Address Line 1" at bounding box center [789, 289] width 370 height 41
drag, startPoint x: 786, startPoint y: 286, endPoint x: 537, endPoint y: 305, distance: 249.7
click at [442, 281] on div "Add Billing Address Your address is needed to help us process your payment. No …" at bounding box center [784, 372] width 1568 height 744
type input "62 Telok Blangah Heights"
click at [710, 403] on input "Address Line 2" at bounding box center [789, 399] width 370 height 41
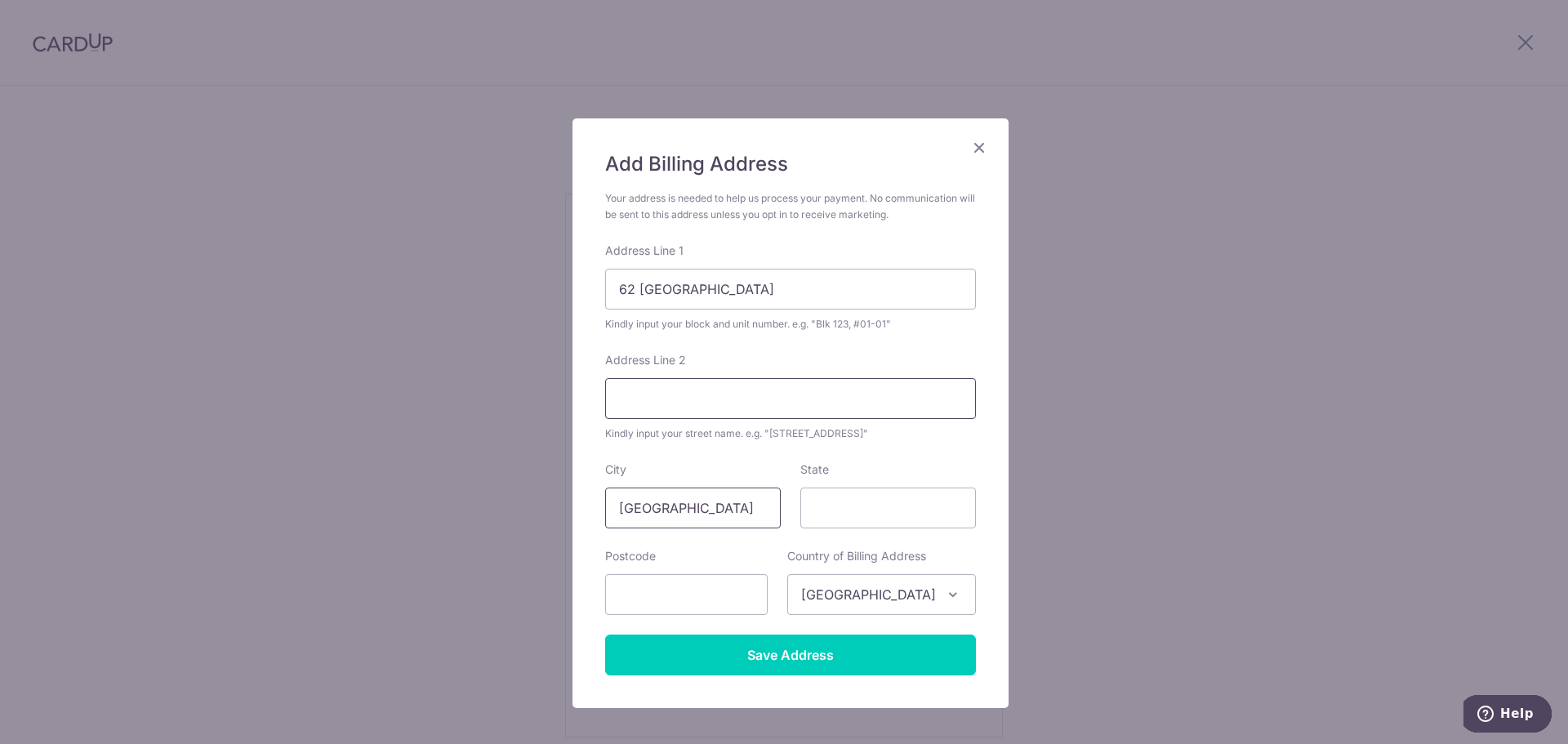
paste input "62 Telok Blangah Heights"
type input "62 Telok Blangah Heights"
click at [688, 498] on input "[GEOGRAPHIC_DATA]" at bounding box center [692, 509] width 176 height 41
click at [903, 505] on input "State" at bounding box center [888, 509] width 176 height 41
drag, startPoint x: 705, startPoint y: 514, endPoint x: 485, endPoint y: 503, distance: 220.3
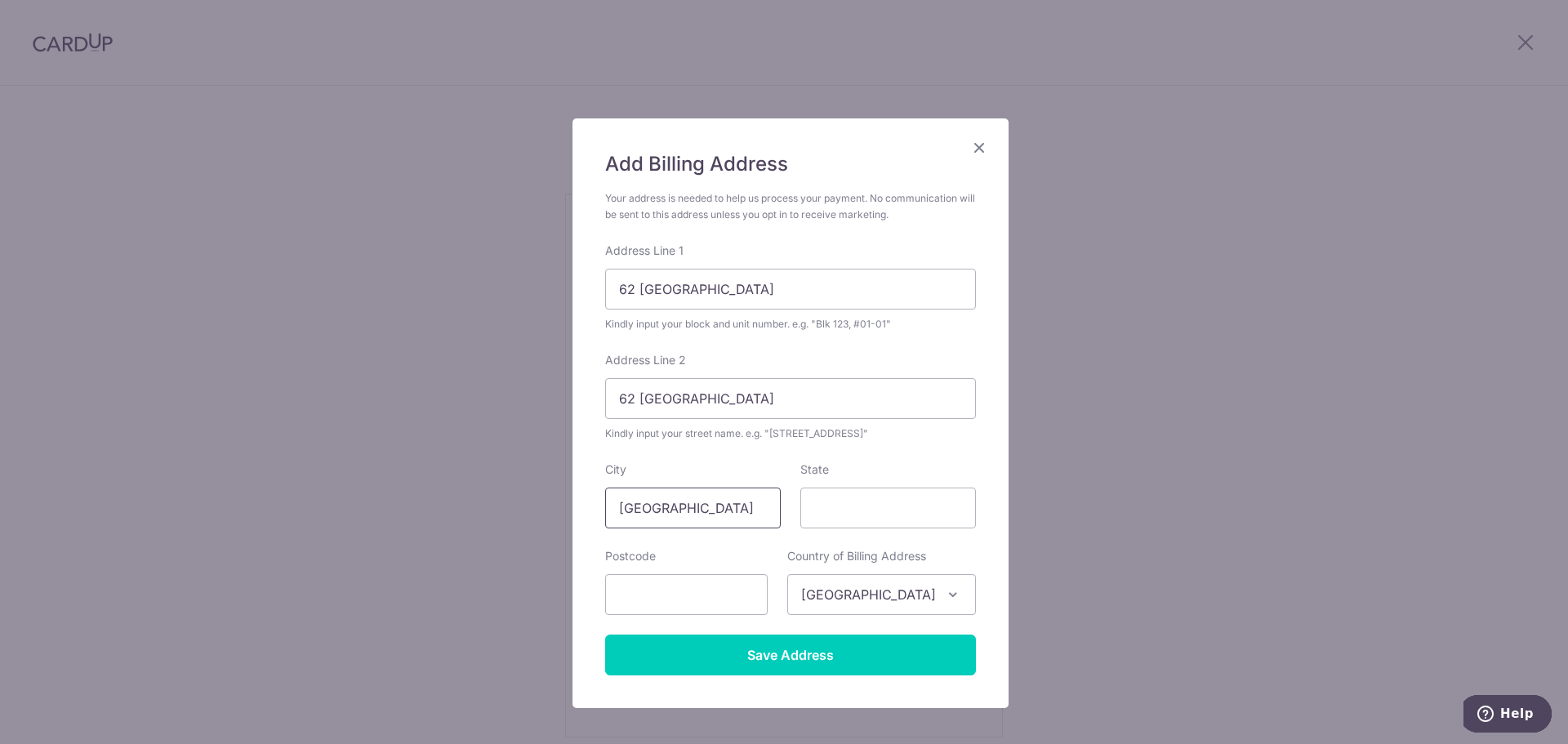
click at [454, 505] on div "Add Billing Address Your address is needed to help us process your payment. No …" at bounding box center [784, 372] width 1568 height 744
drag, startPoint x: 889, startPoint y: 508, endPoint x: 685, endPoint y: 564, distance: 211.5
click at [884, 509] on input "State" at bounding box center [888, 509] width 176 height 41
paste input "[GEOGRAPHIC_DATA]"
type input "[GEOGRAPHIC_DATA]"
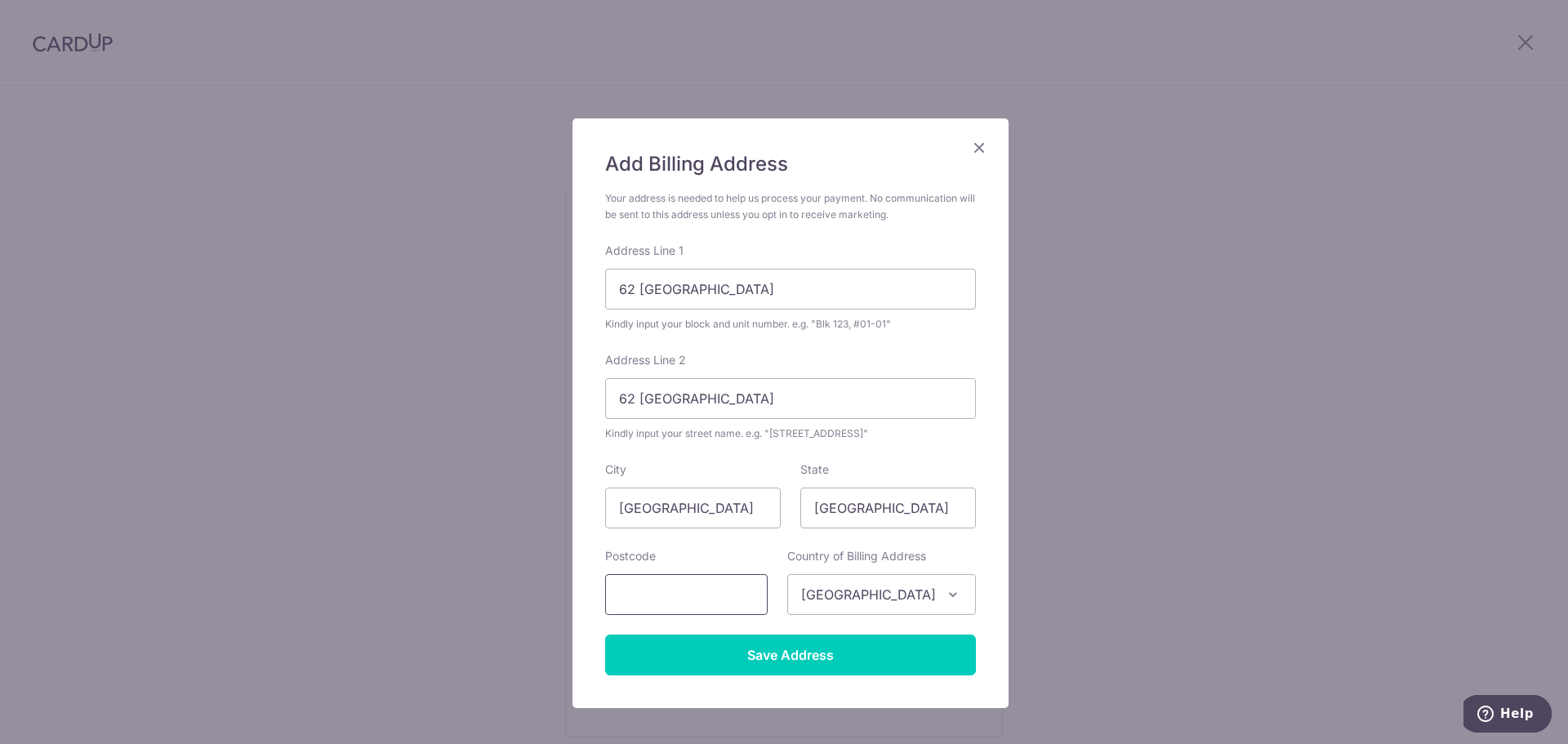
click at [660, 601] on input "text" at bounding box center [685, 595] width 162 height 41
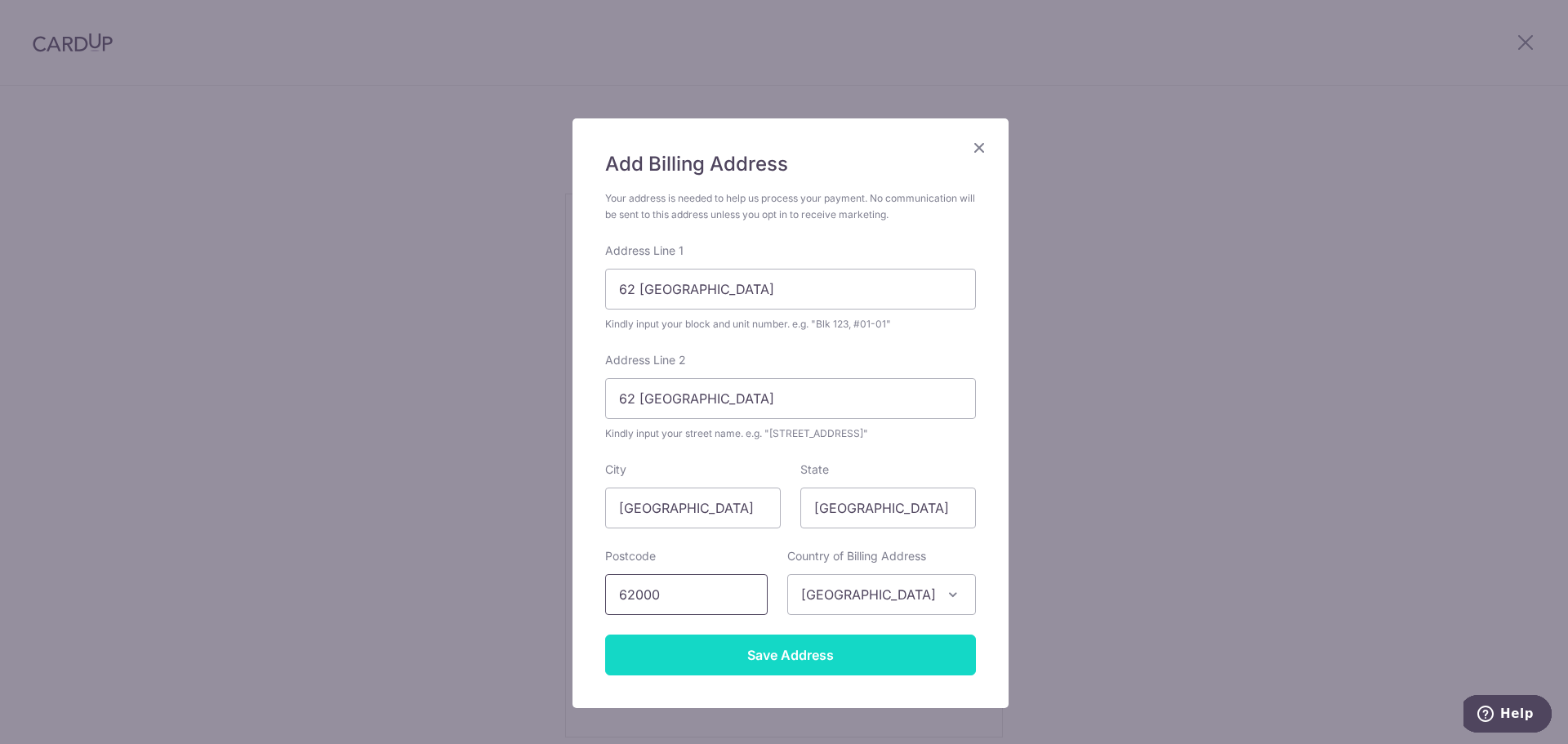
type input "62000"
click at [885, 648] on input "Save Address" at bounding box center [789, 655] width 370 height 41
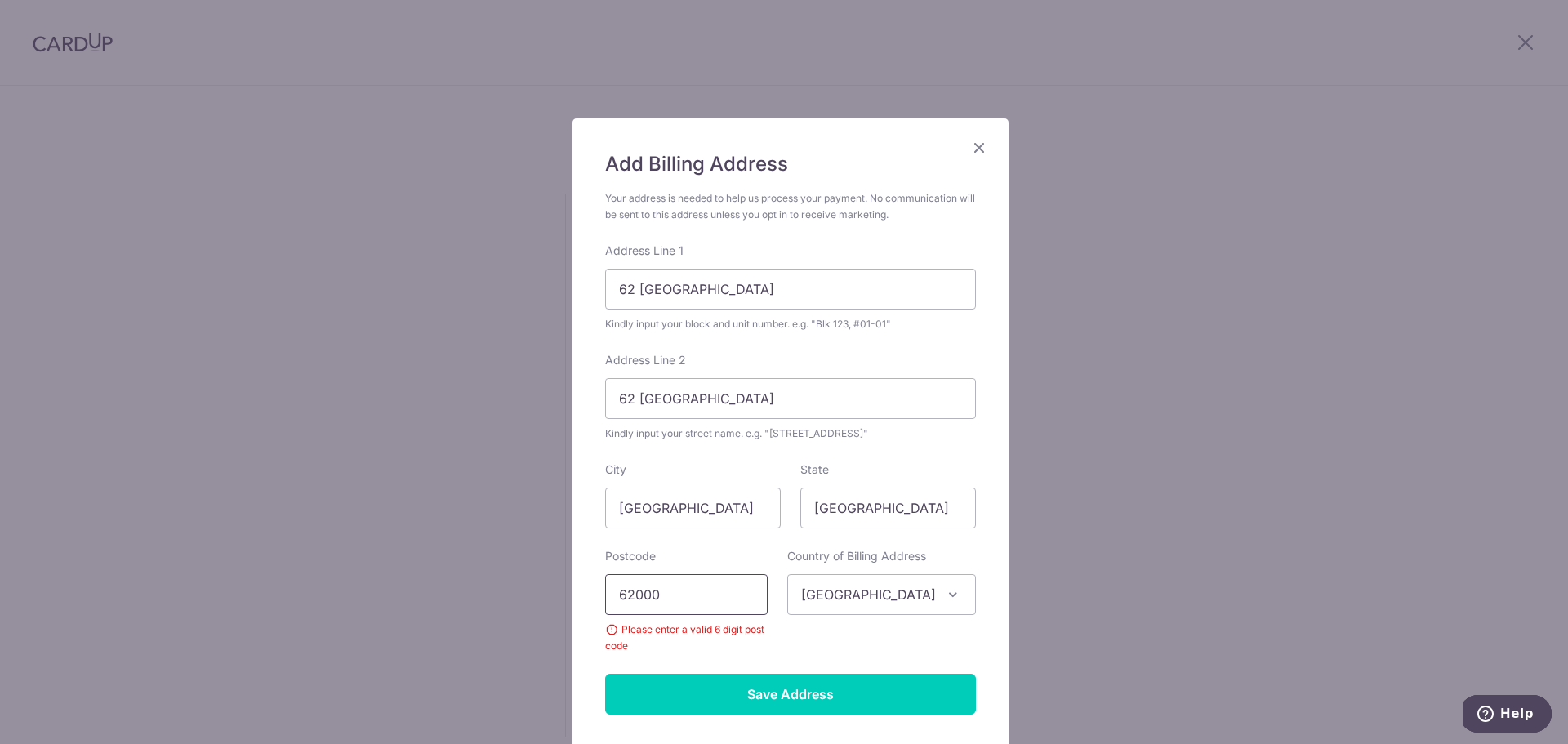
click at [723, 591] on input "62000" at bounding box center [685, 595] width 162 height 41
type input "620000"
drag, startPoint x: 761, startPoint y: 671, endPoint x: 756, endPoint y: 690, distance: 19.6
click at [761, 674] on form "Your address is needed to help us process your payment. No communication will b…" at bounding box center [789, 452] width 370 height 524
click at [756, 690] on input "Save Address" at bounding box center [789, 694] width 370 height 41
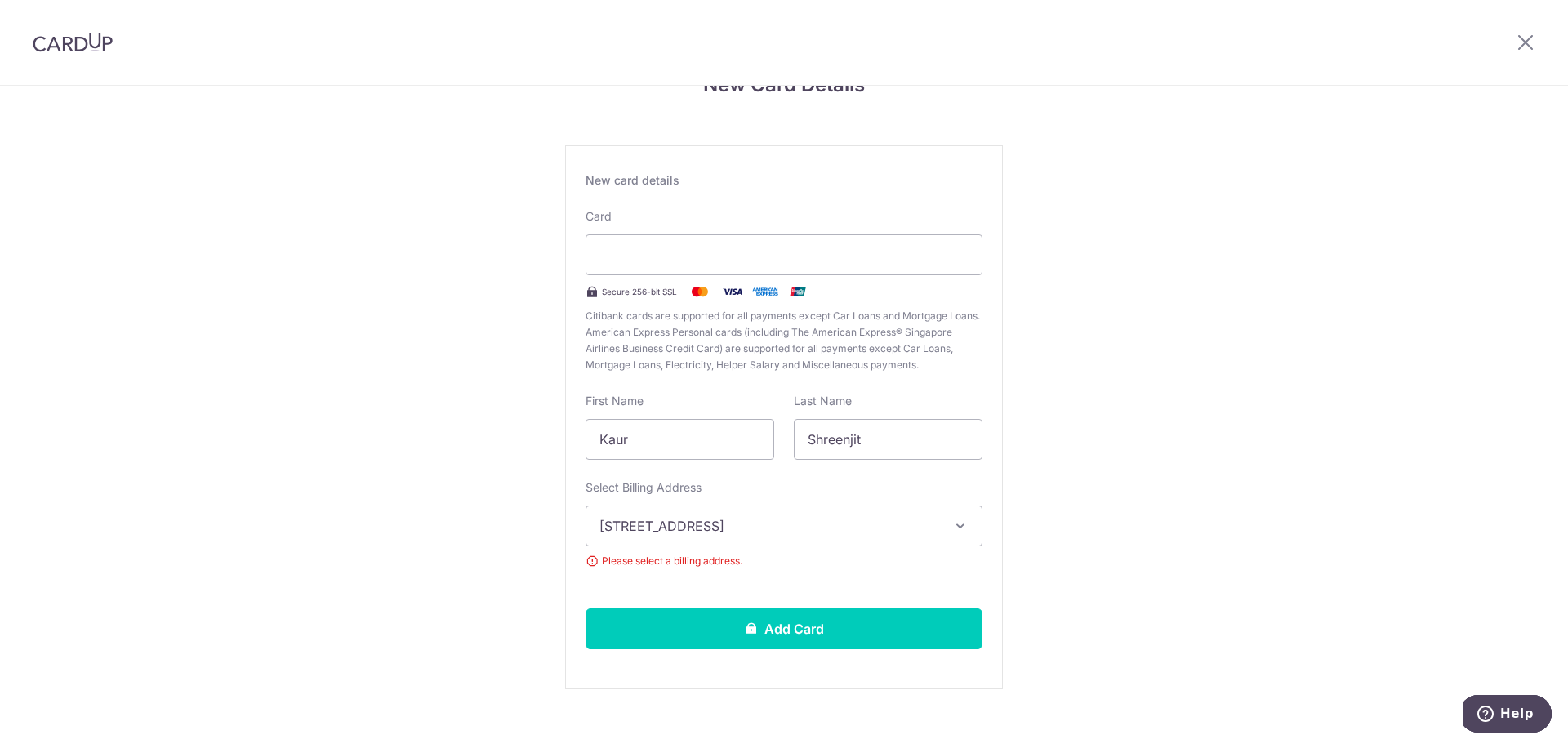
scroll to position [70, 0]
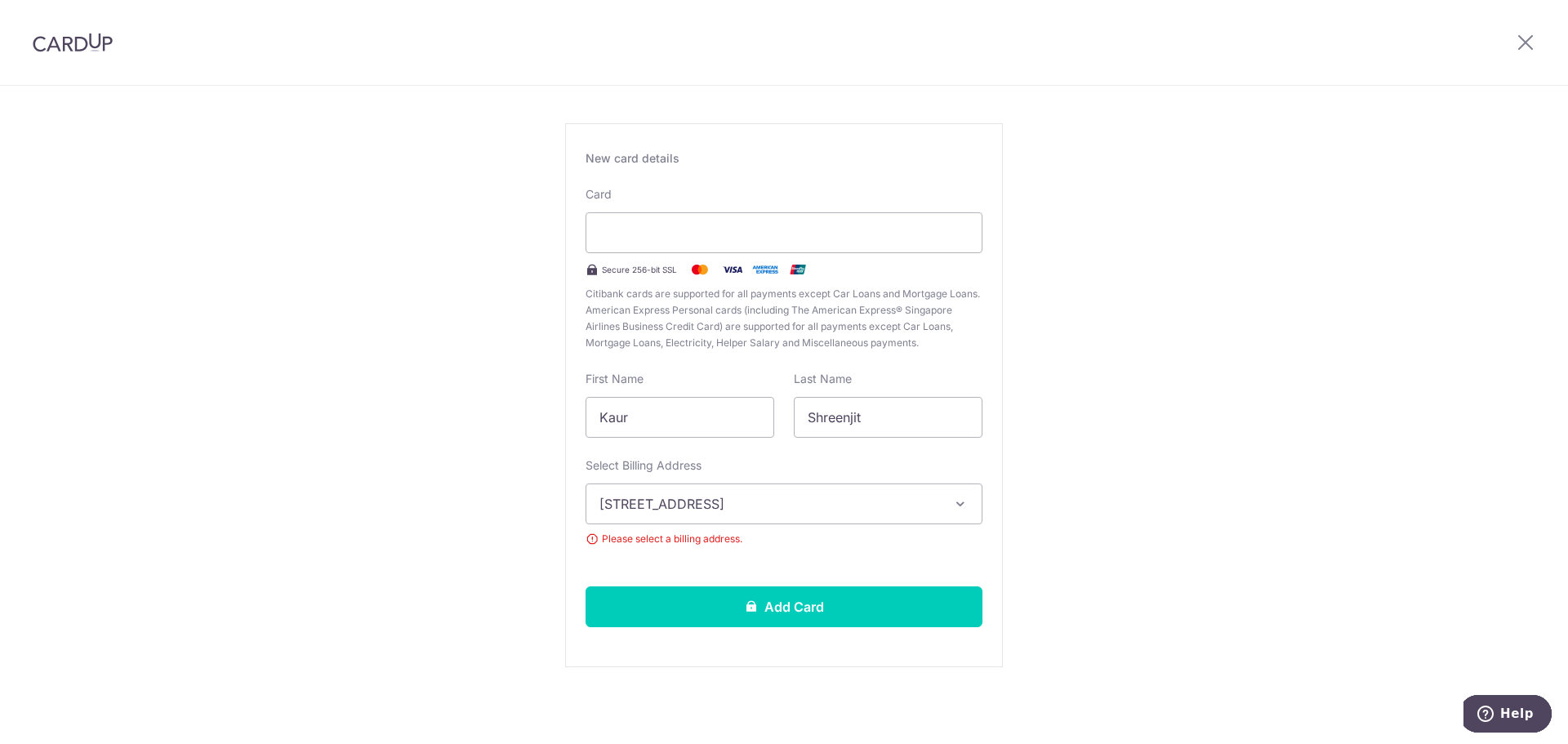
click at [961, 515] on button "[STREET_ADDRESS]" at bounding box center [784, 504] width 397 height 41
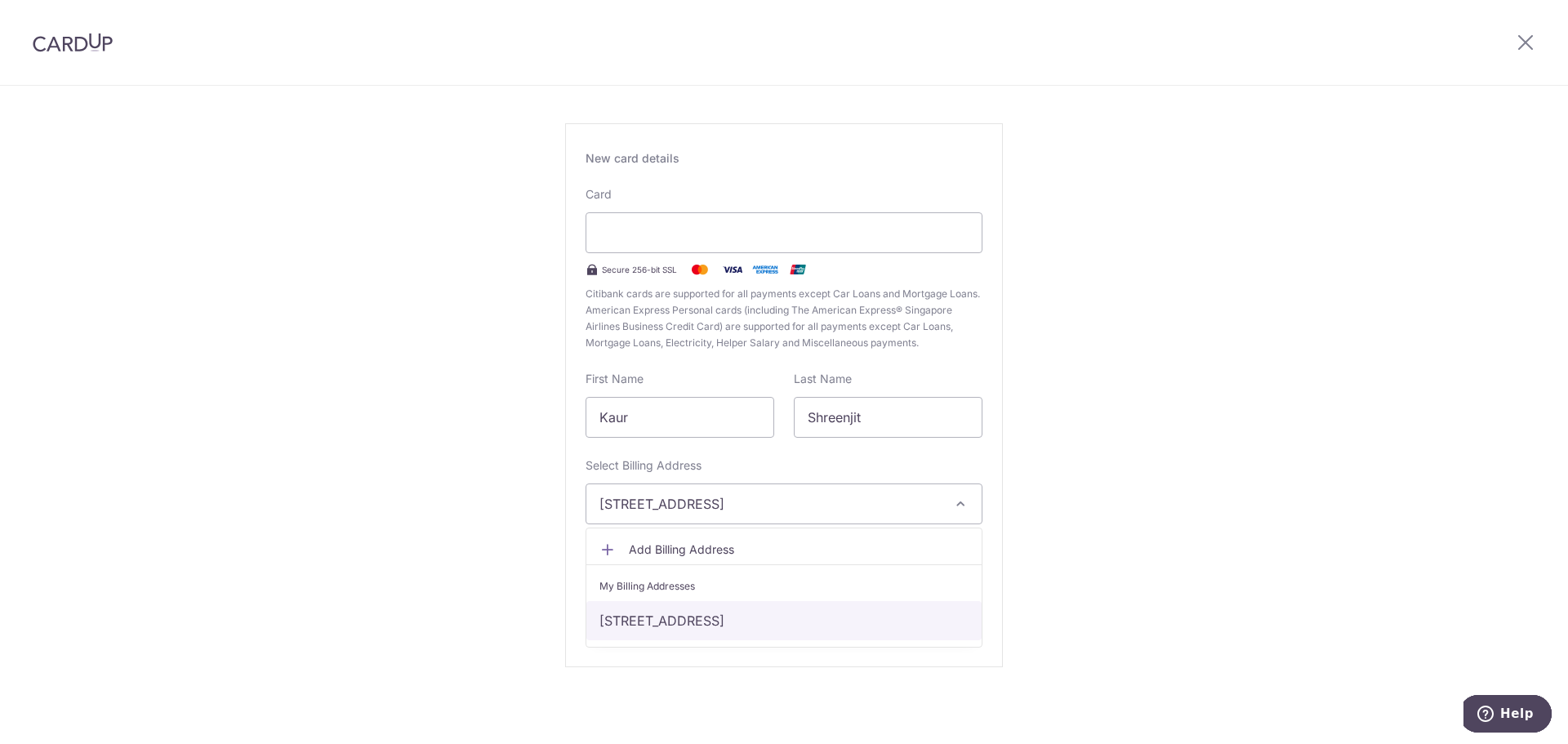
click at [844, 620] on link "[STREET_ADDRESS]" at bounding box center [784, 620] width 396 height 39
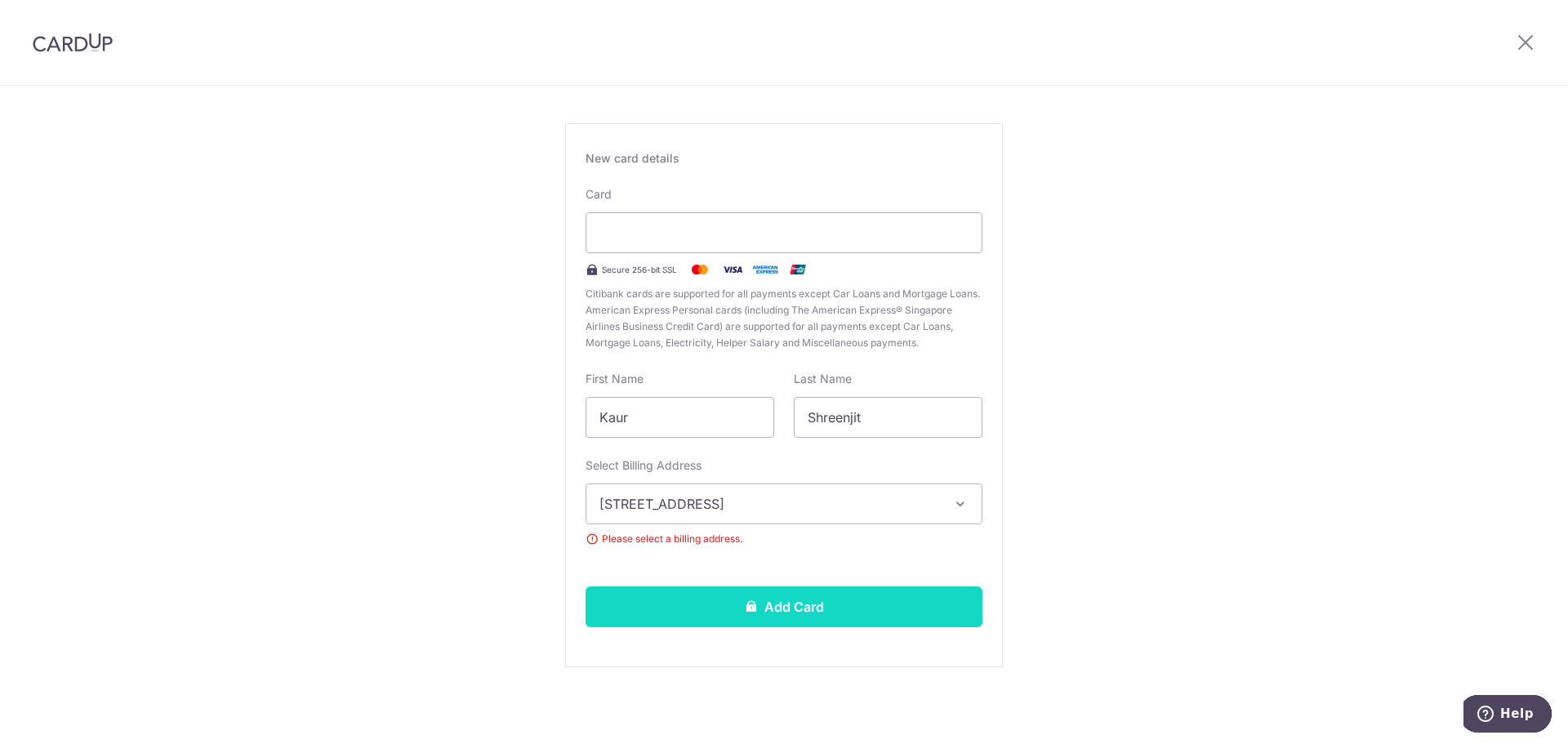
click at [865, 604] on button "Add Card" at bounding box center [784, 607] width 397 height 41
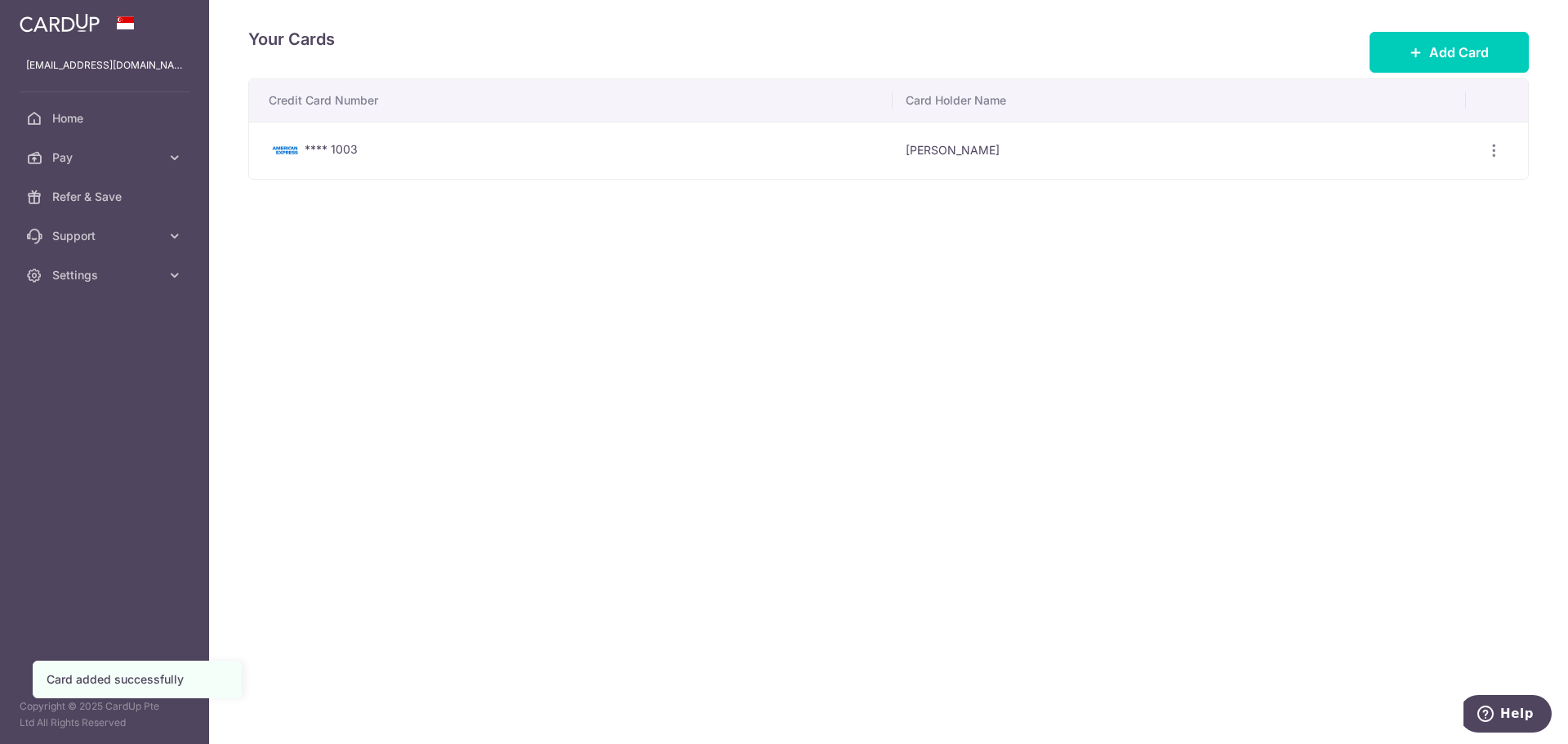
click at [83, 20] on img at bounding box center [59, 22] width 80 height 19
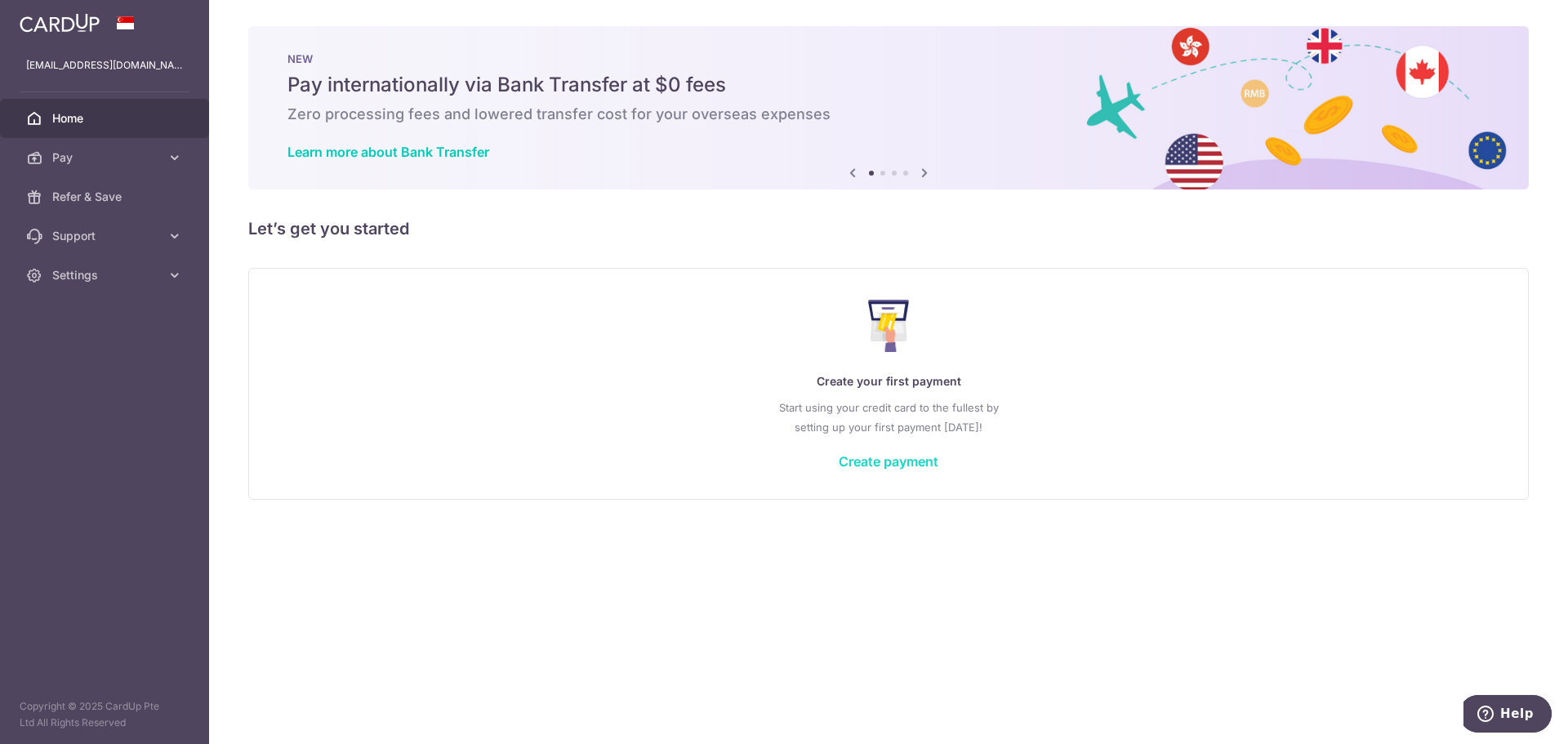
click at [892, 454] on link "Create payment" at bounding box center [889, 461] width 99 height 17
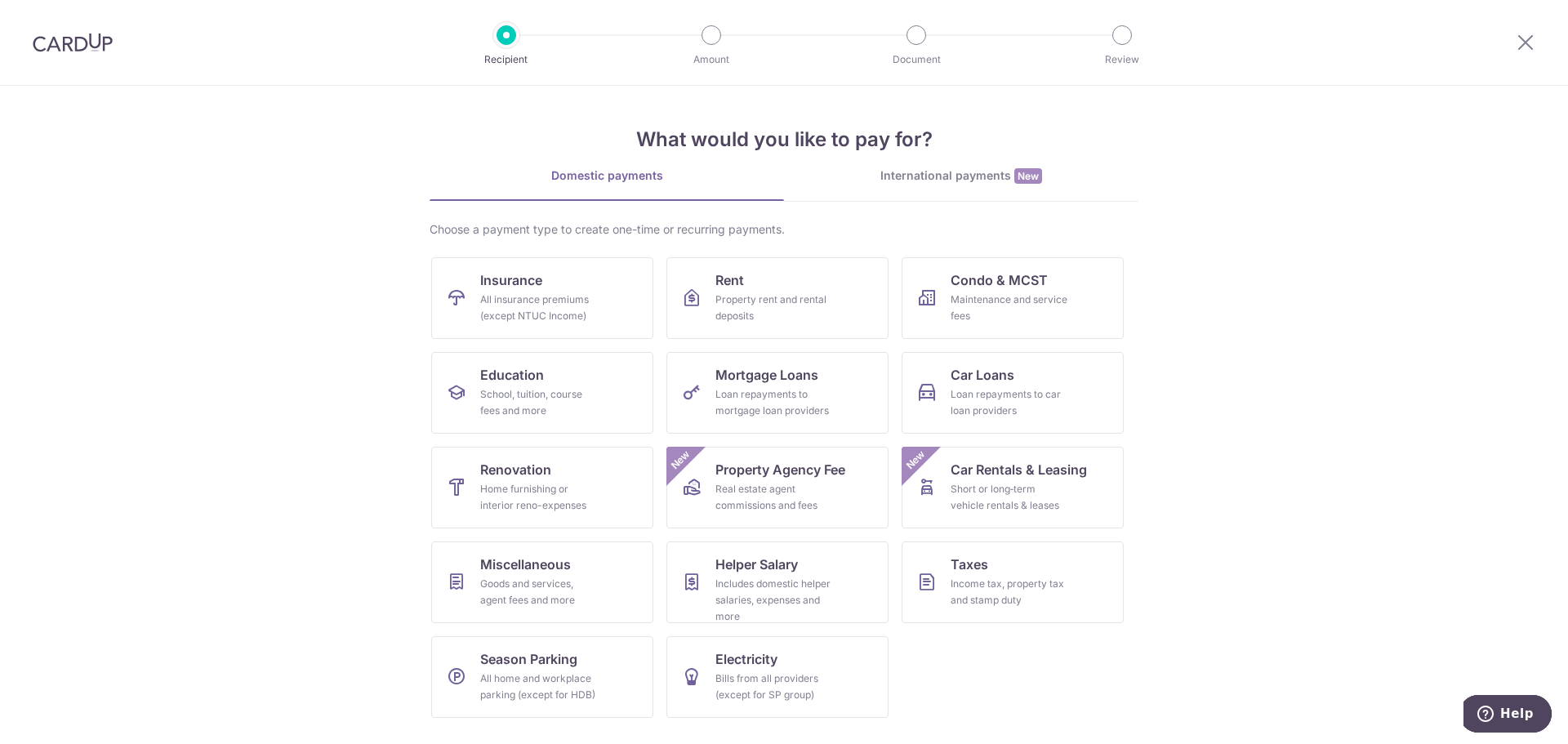
click at [948, 171] on div "International payments New" at bounding box center [960, 176] width 355 height 18
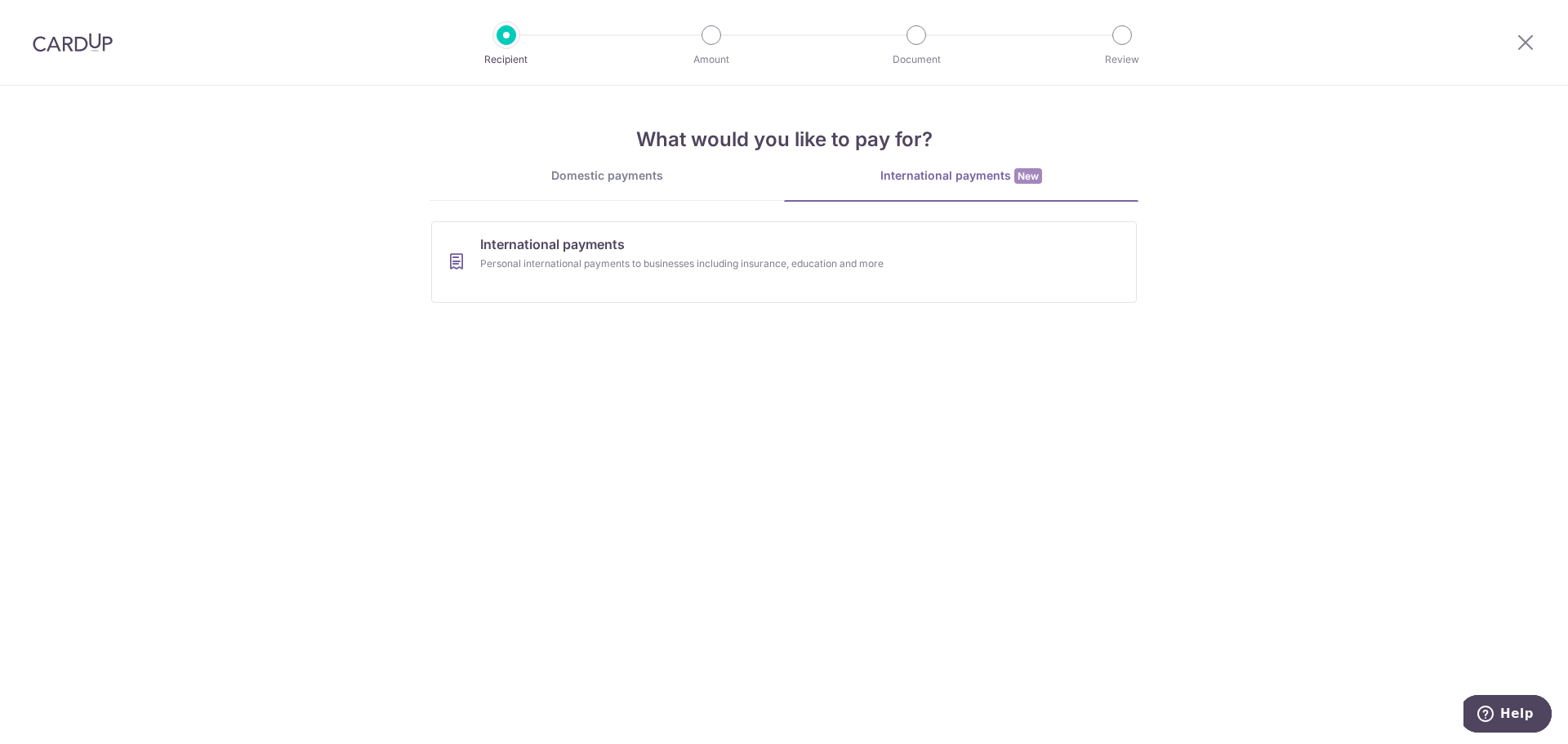
click at [579, 307] on ul "International payments Personal international payments to businesses including …" at bounding box center [784, 268] width 706 height 94
click at [580, 286] on link "International payments Personal international payments to businesses including …" at bounding box center [784, 263] width 706 height 82
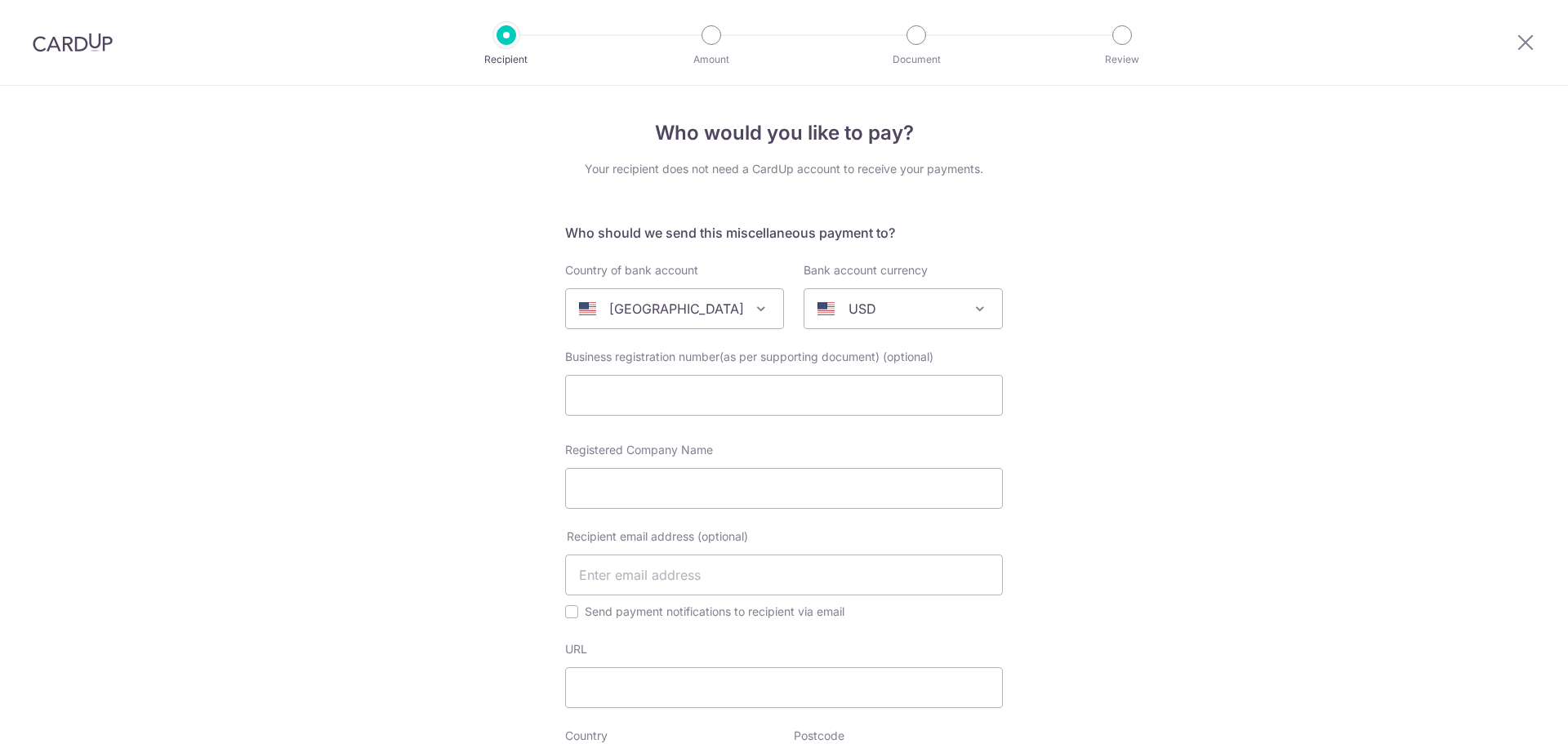
select select
click at [740, 316] on span "[GEOGRAPHIC_DATA]" at bounding box center [674, 309] width 219 height 41
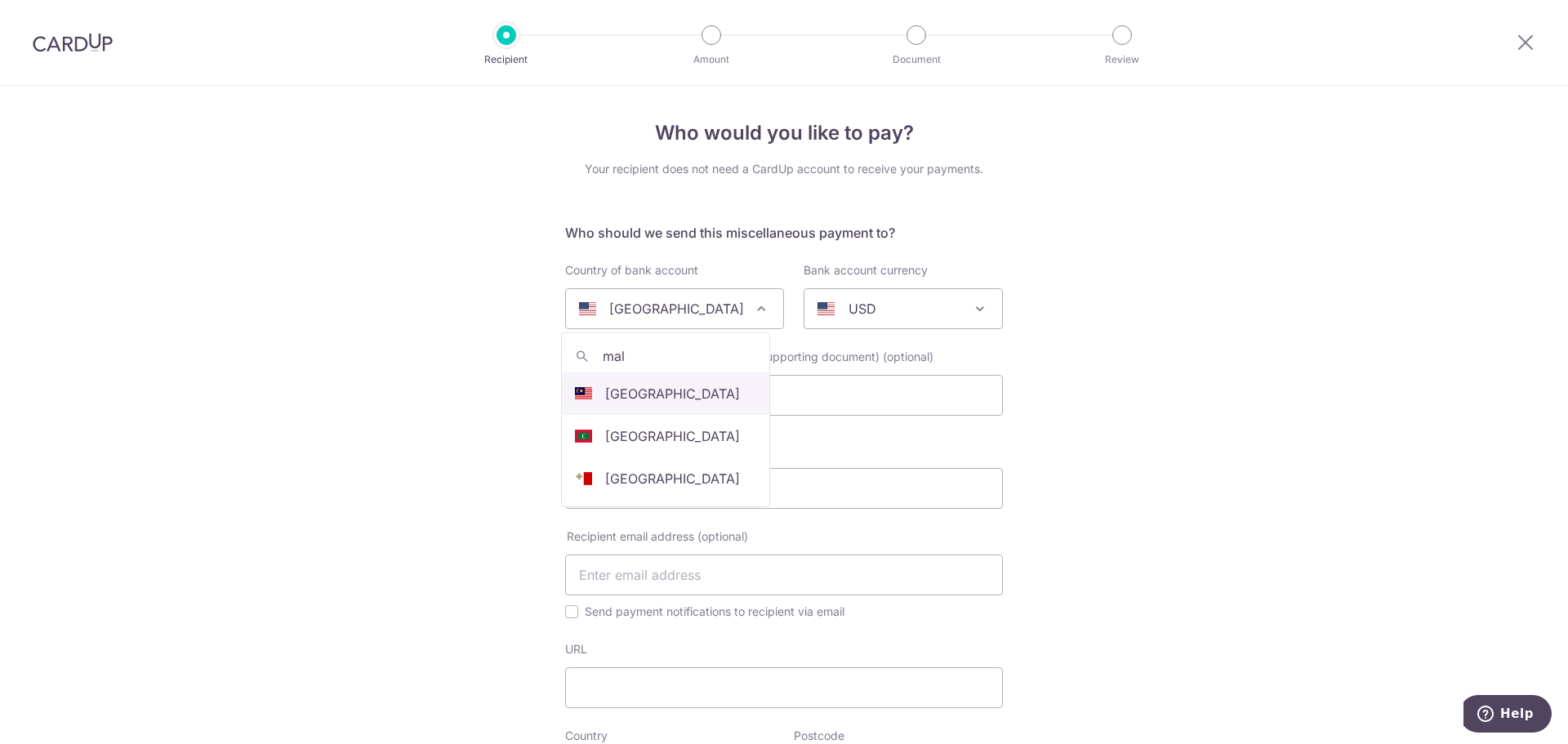
type input "mala"
select select "159"
select select "[GEOGRAPHIC_DATA]"
select select
click at [688, 379] on input "text" at bounding box center [784, 396] width 437 height 41
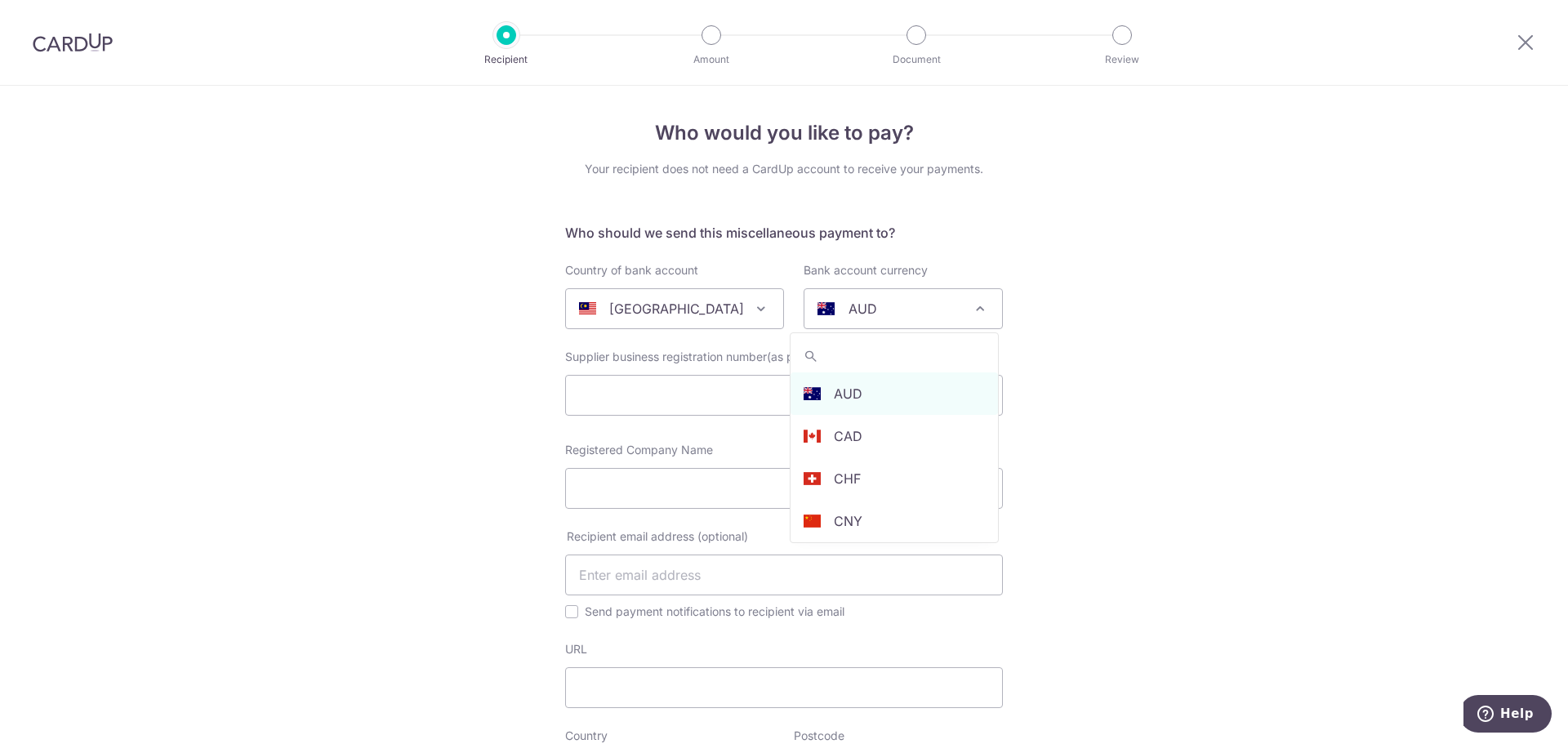
click at [896, 311] on div "AUD" at bounding box center [890, 308] width 146 height 19
type input "myr"
select select "4"
click at [718, 495] on input "Registered Company Name" at bounding box center [784, 488] width 437 height 41
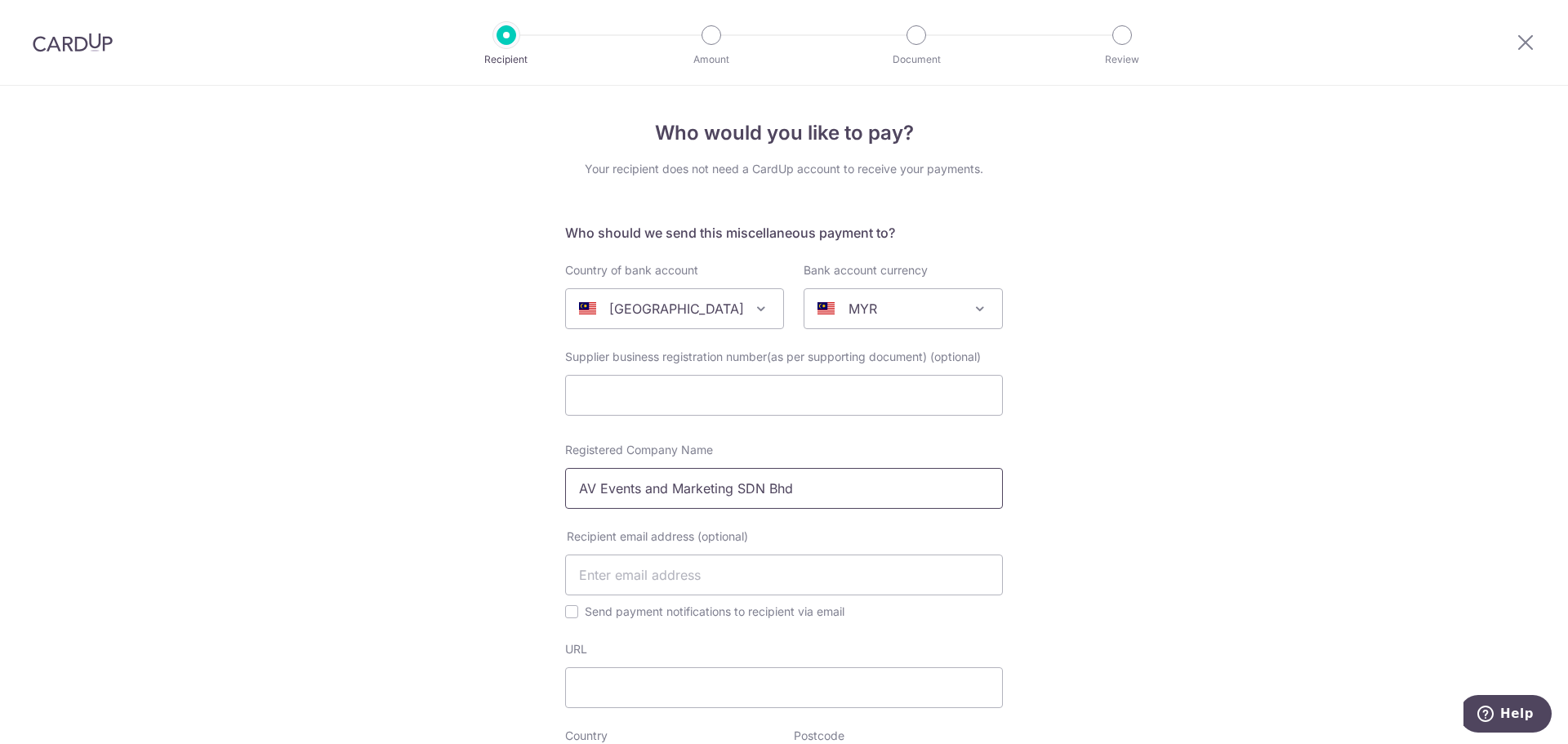
drag, startPoint x: 757, startPoint y: 492, endPoint x: 740, endPoint y: 489, distance: 17.3
click at [740, 489] on input "AV Events and Marketing SDN Bhd" at bounding box center [784, 488] width 437 height 41
type input "AV Events and Marketing Sdn Bhd"
click at [716, 572] on input "text" at bounding box center [784, 575] width 437 height 41
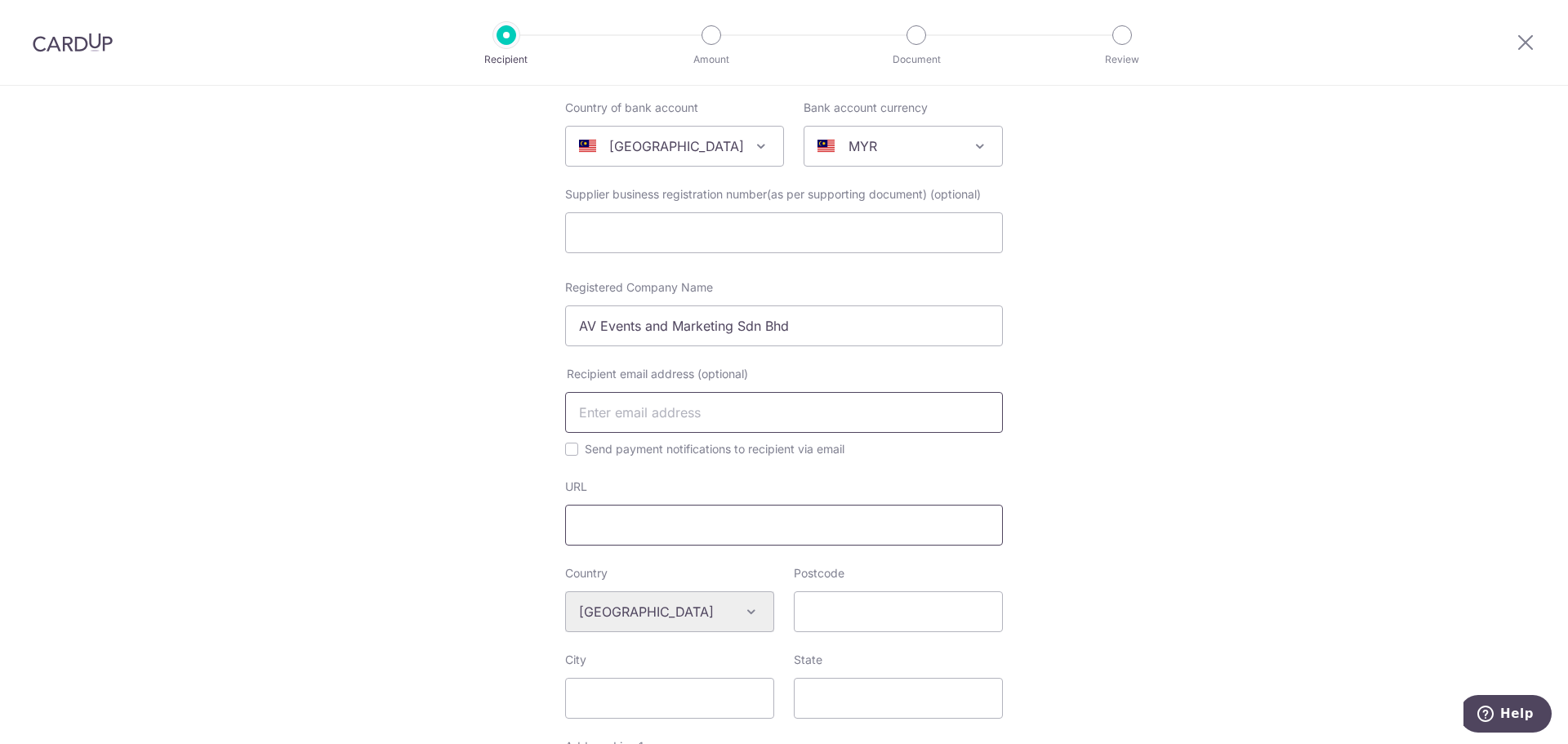
scroll to position [163, 0]
click at [685, 525] on input "URL" at bounding box center [784, 524] width 437 height 41
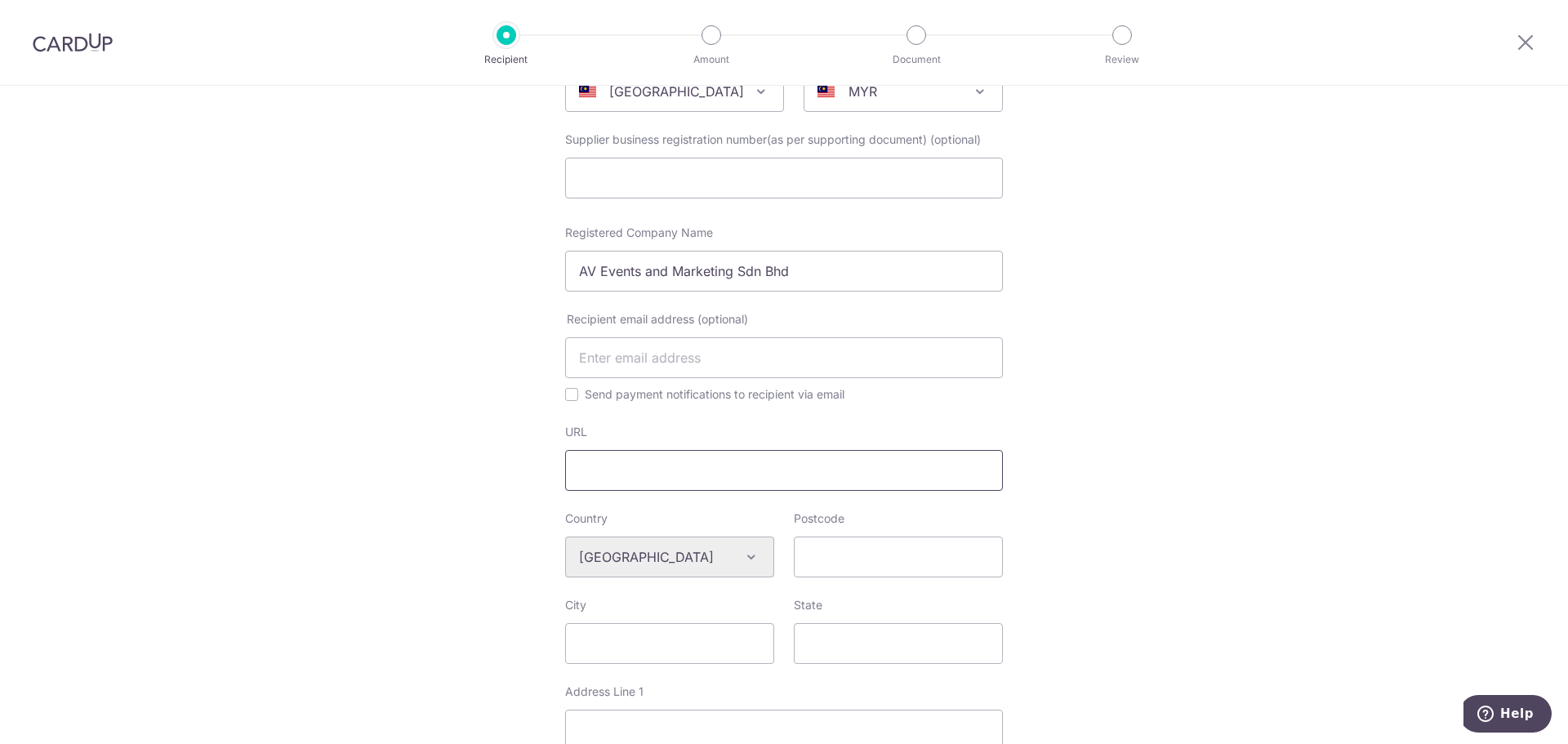
scroll to position [245, 0]
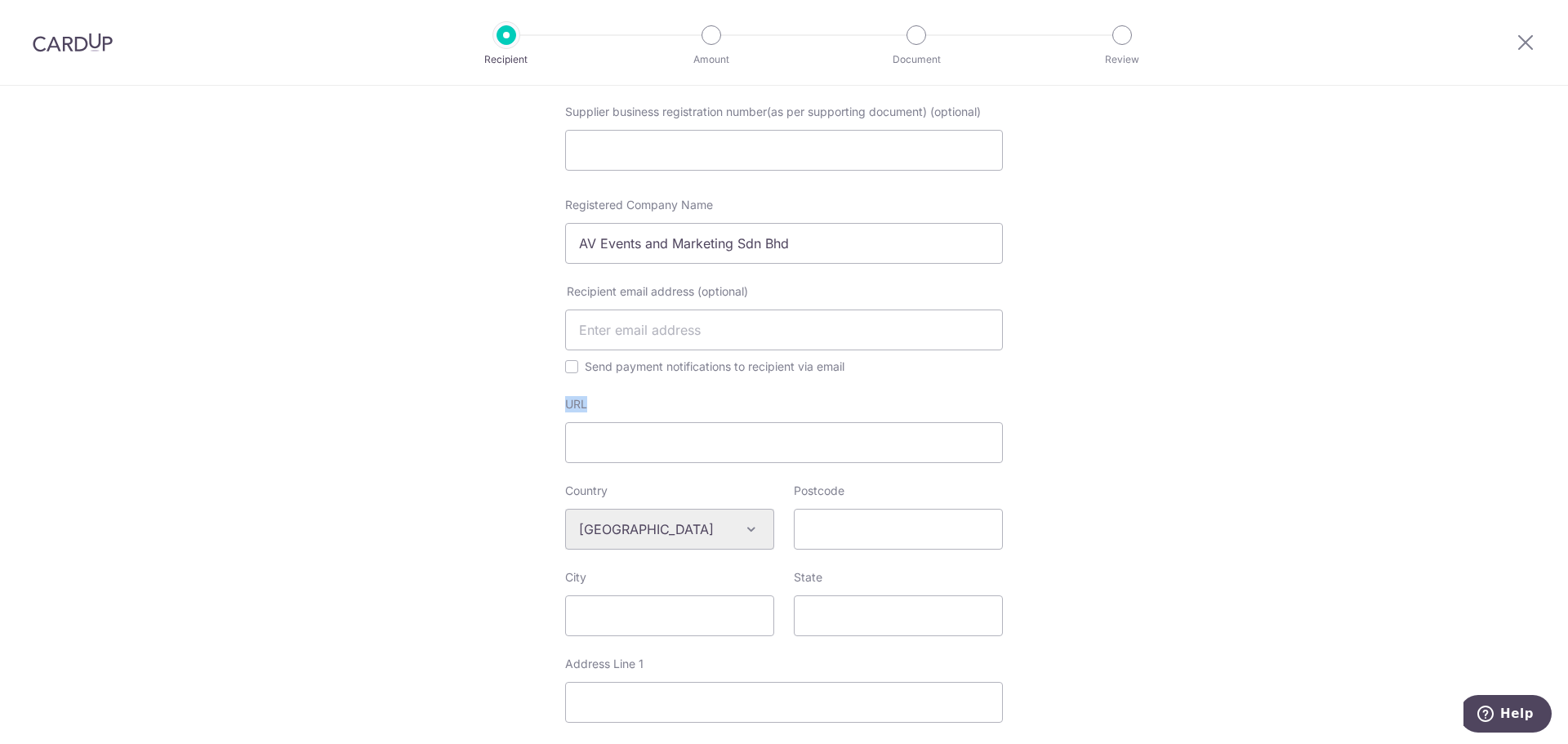
drag, startPoint x: 590, startPoint y: 408, endPoint x: 557, endPoint y: 404, distance: 33.2
click at [557, 404] on div "URL" at bounding box center [784, 429] width 457 height 67
drag, startPoint x: 2024, startPoint y: 1097, endPoint x: 1509, endPoint y: 719, distance: 638.8
click at [1509, 719] on span "Help" at bounding box center [1516, 714] width 33 height 15
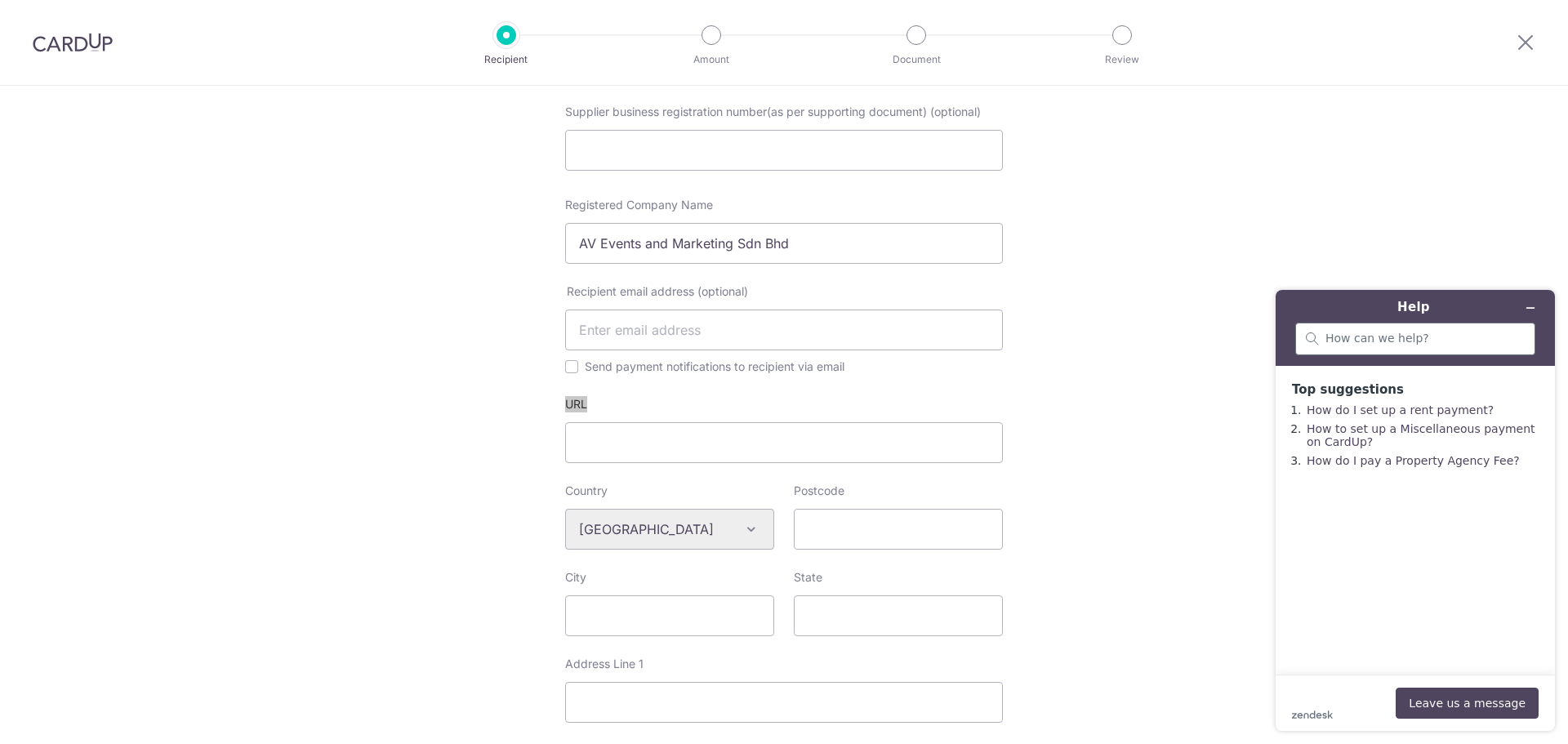
click at [1418, 350] on div at bounding box center [1414, 339] width 240 height 33
type input "URL"
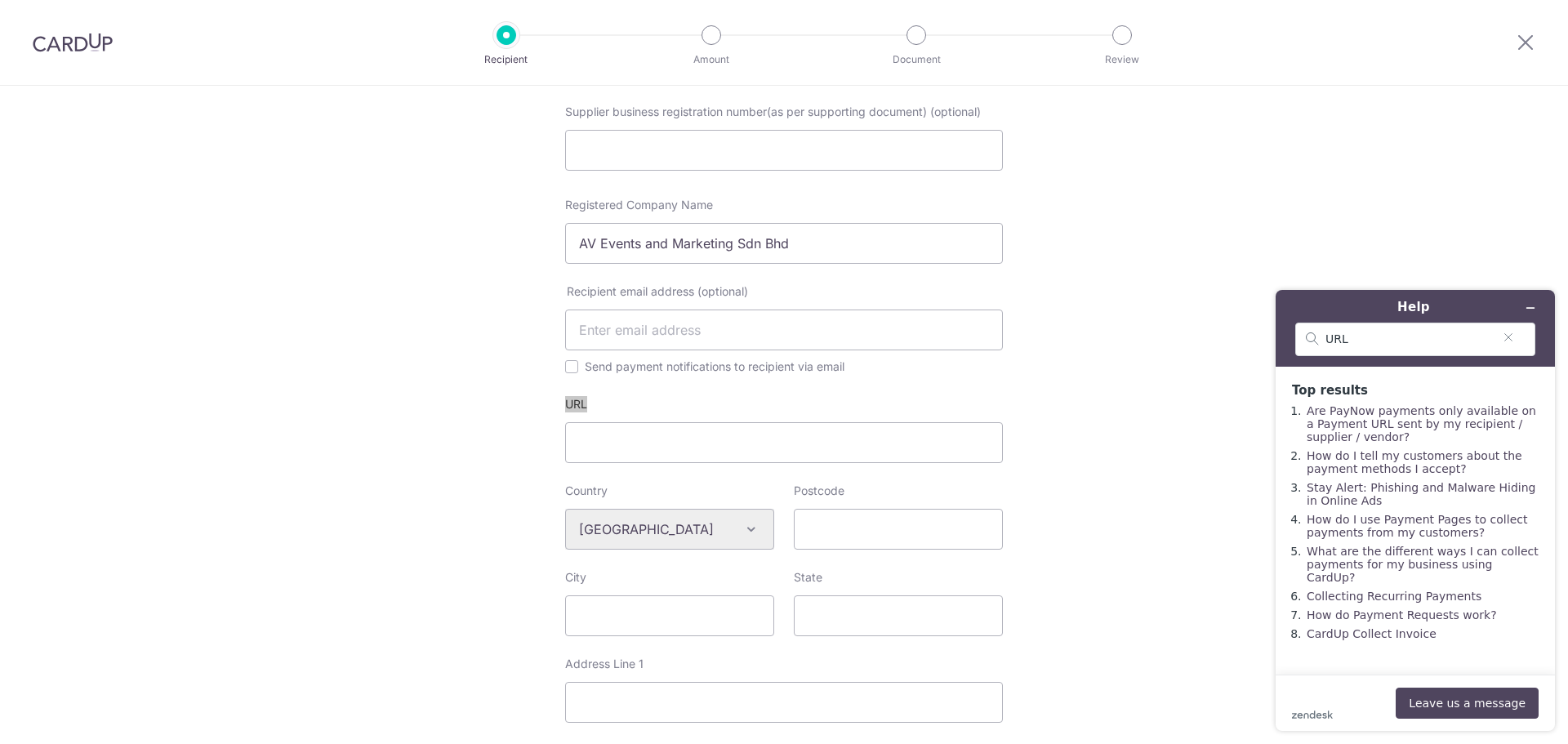
scroll to position [327, 0]
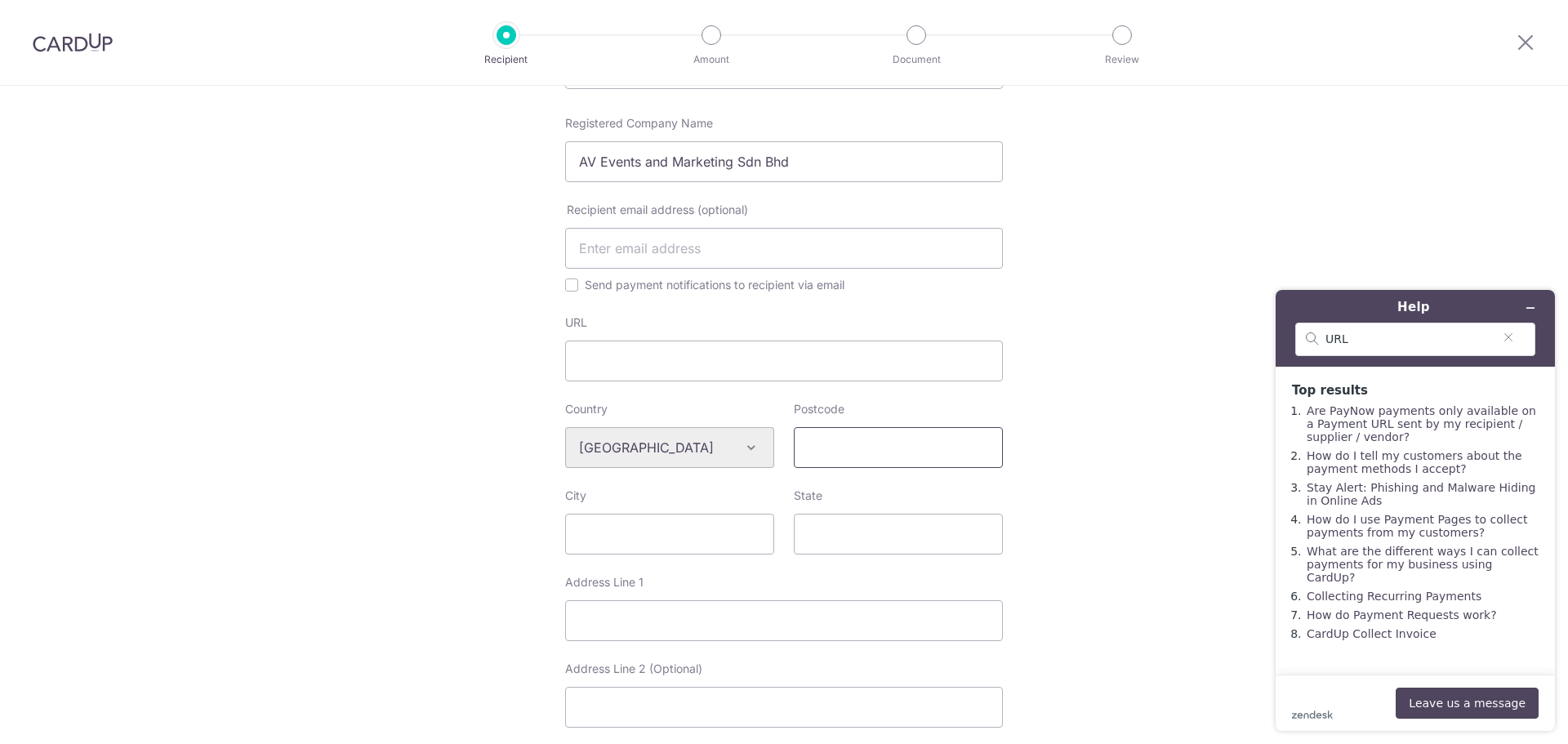
click at [930, 440] on input "Postcode" at bounding box center [898, 447] width 209 height 41
click at [1073, 449] on div "Who would you like to pay? Your recipient does not need a CardUp account to rec…" at bounding box center [784, 457] width 1568 height 1397
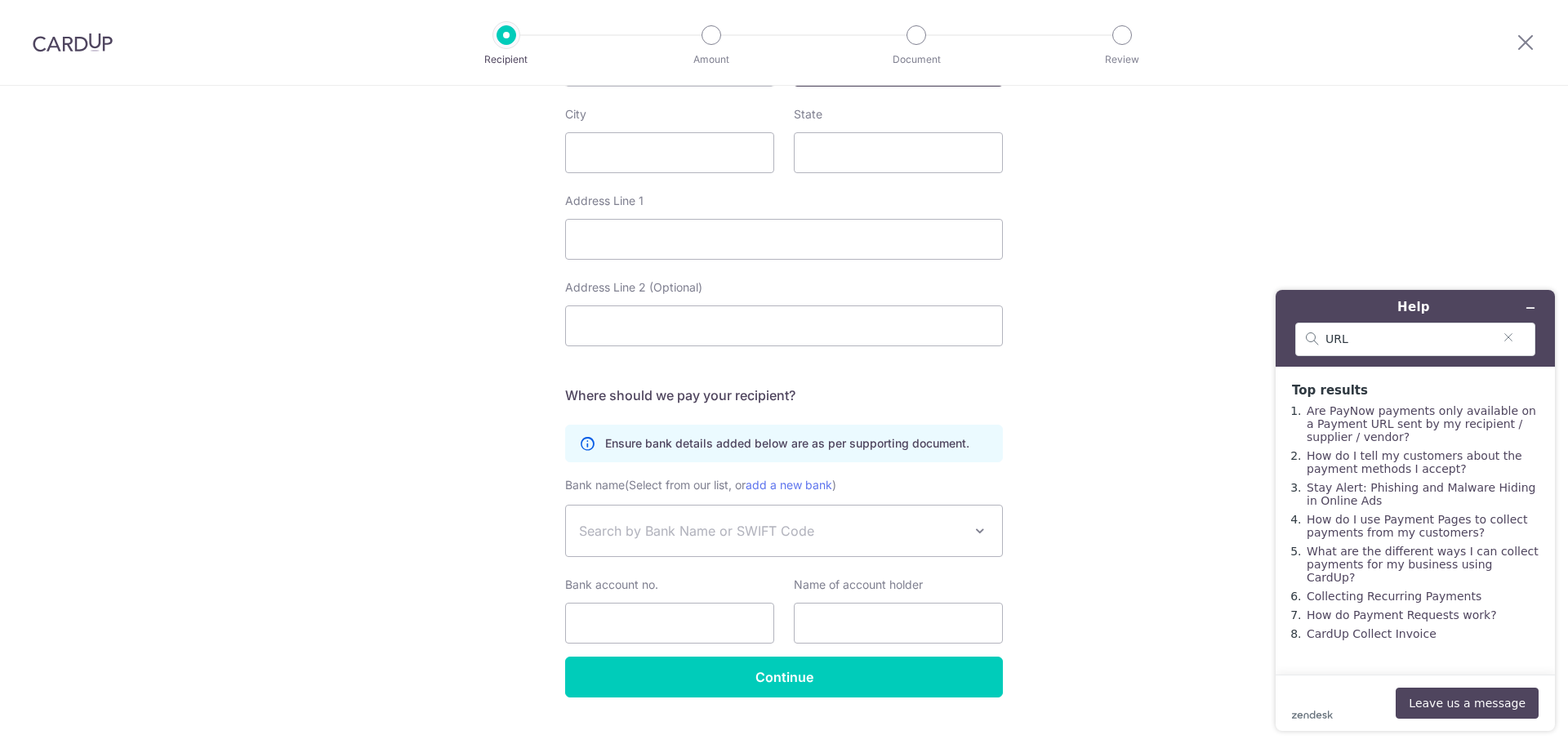
scroll to position [735, 0]
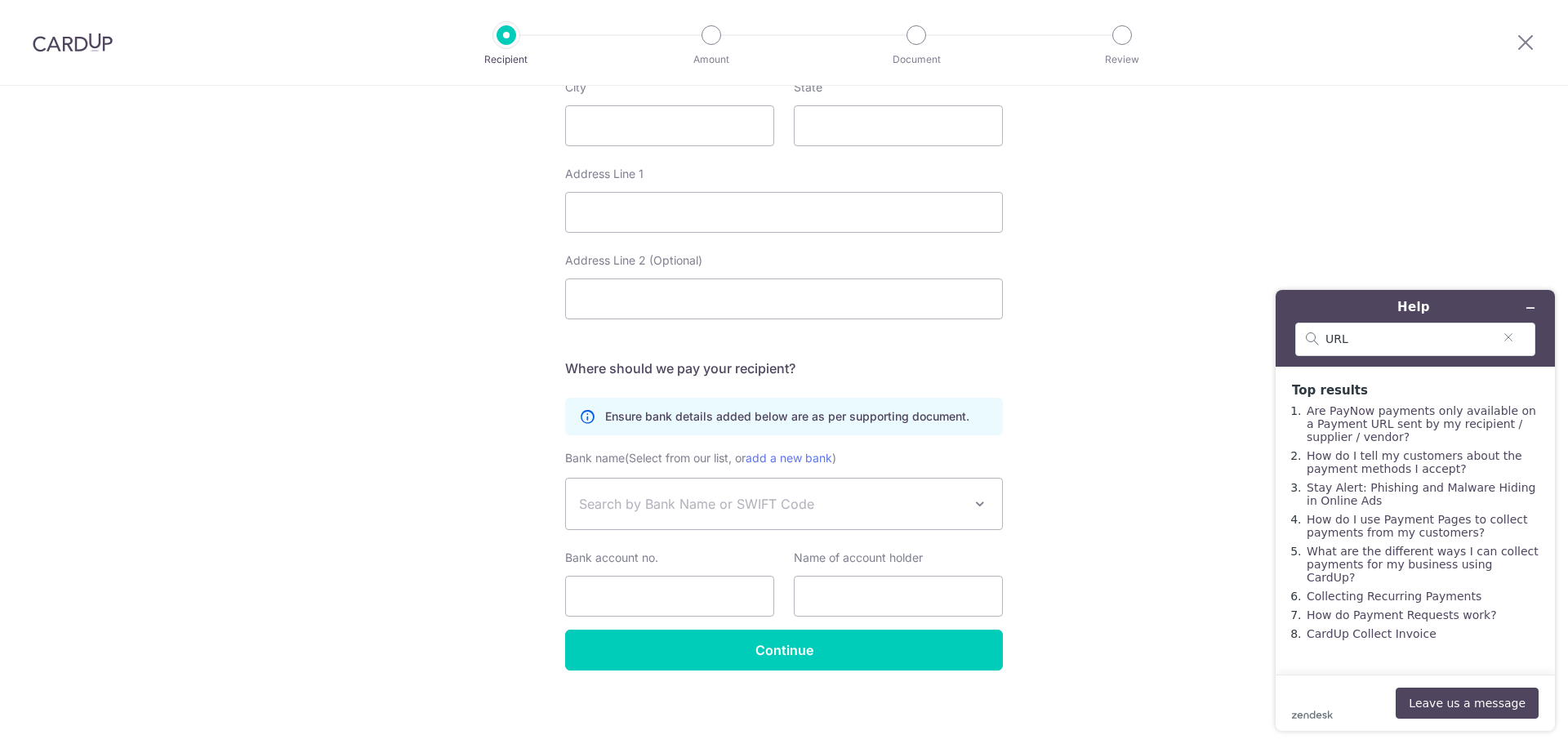
click at [781, 491] on span "Search by Bank Name or SWIFT Code" at bounding box center [784, 504] width 436 height 51
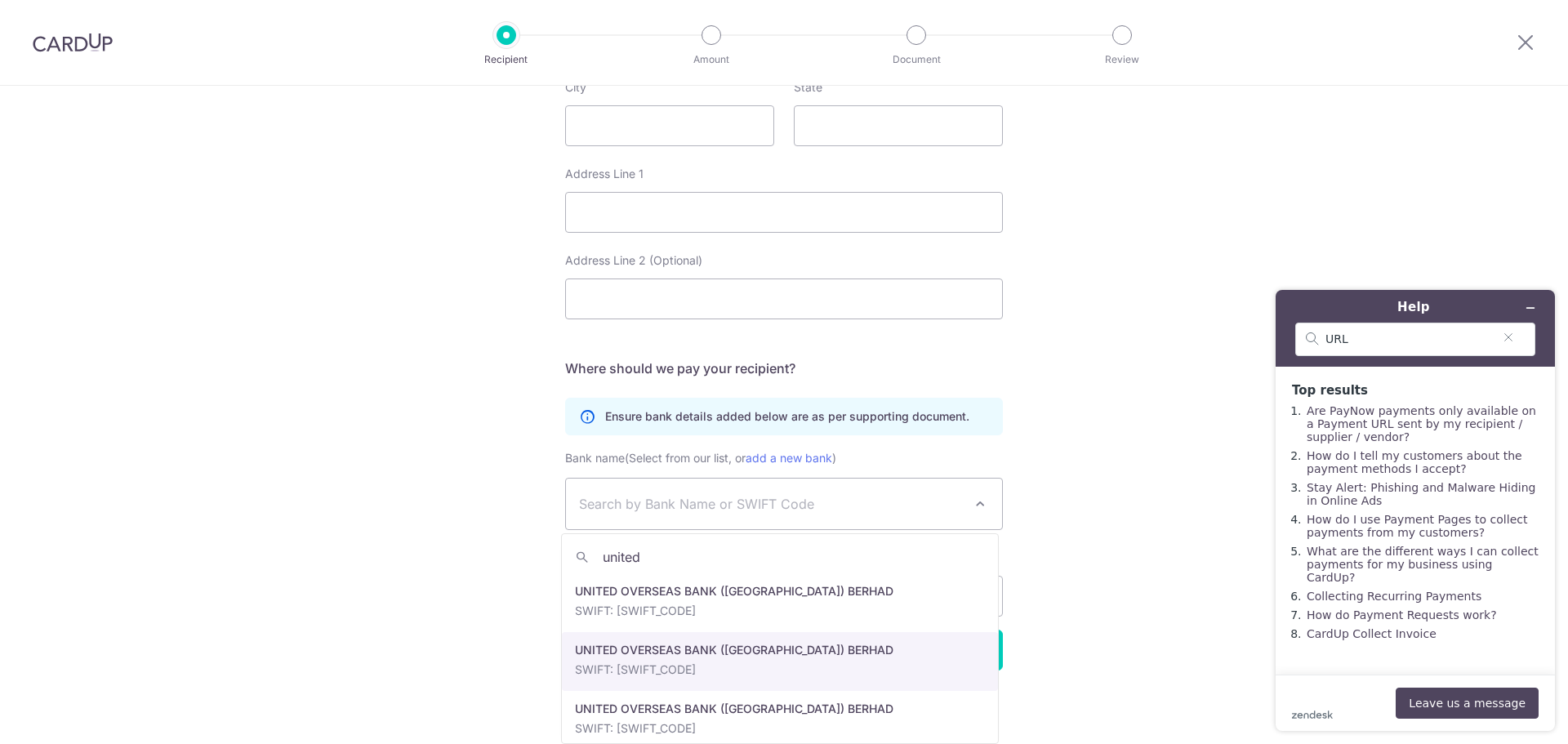
type input "united"
select select "6878"
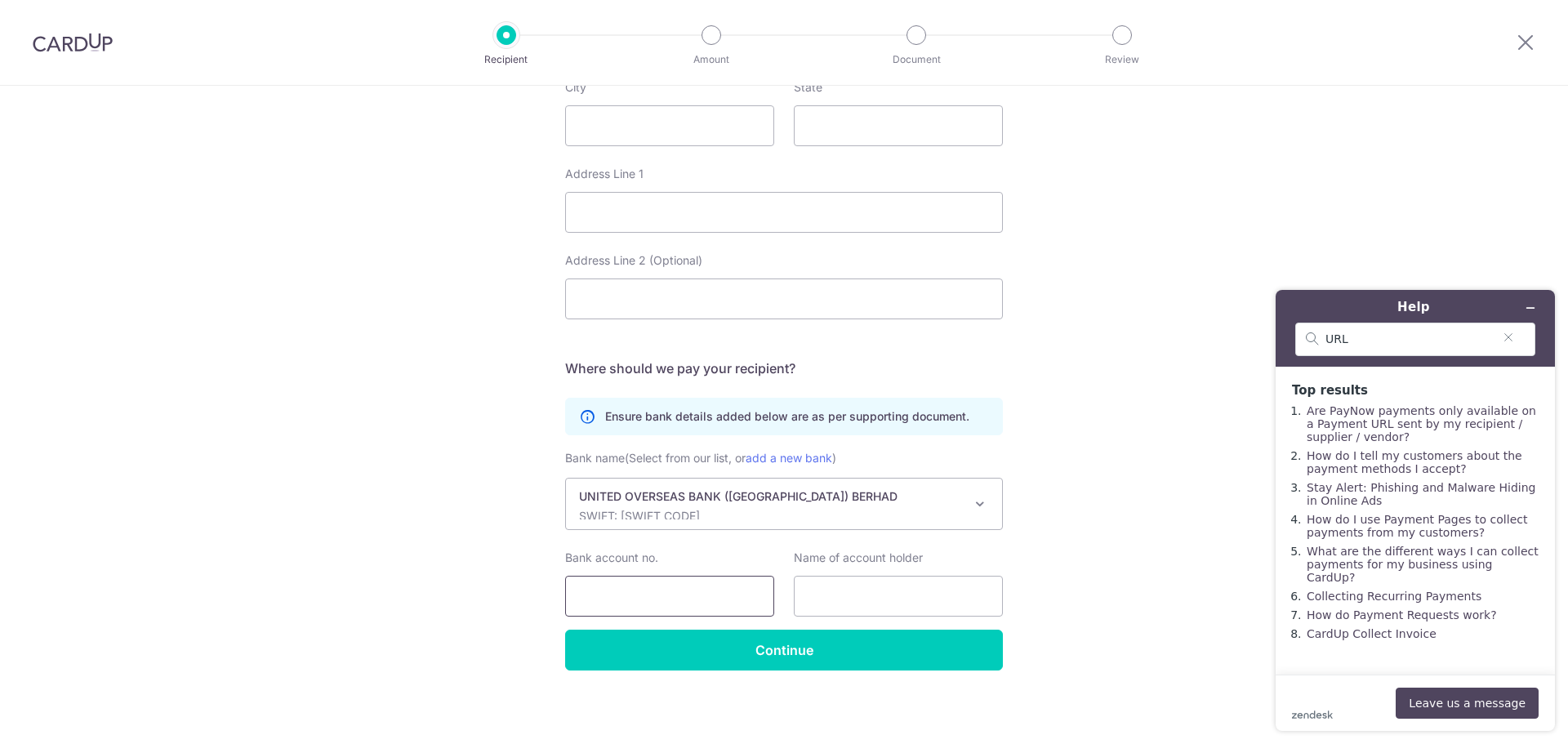
click at [728, 593] on input "Bank account no." at bounding box center [669, 596] width 209 height 41
type input "2393123682"
click at [879, 604] on input "text" at bounding box center [898, 596] width 209 height 41
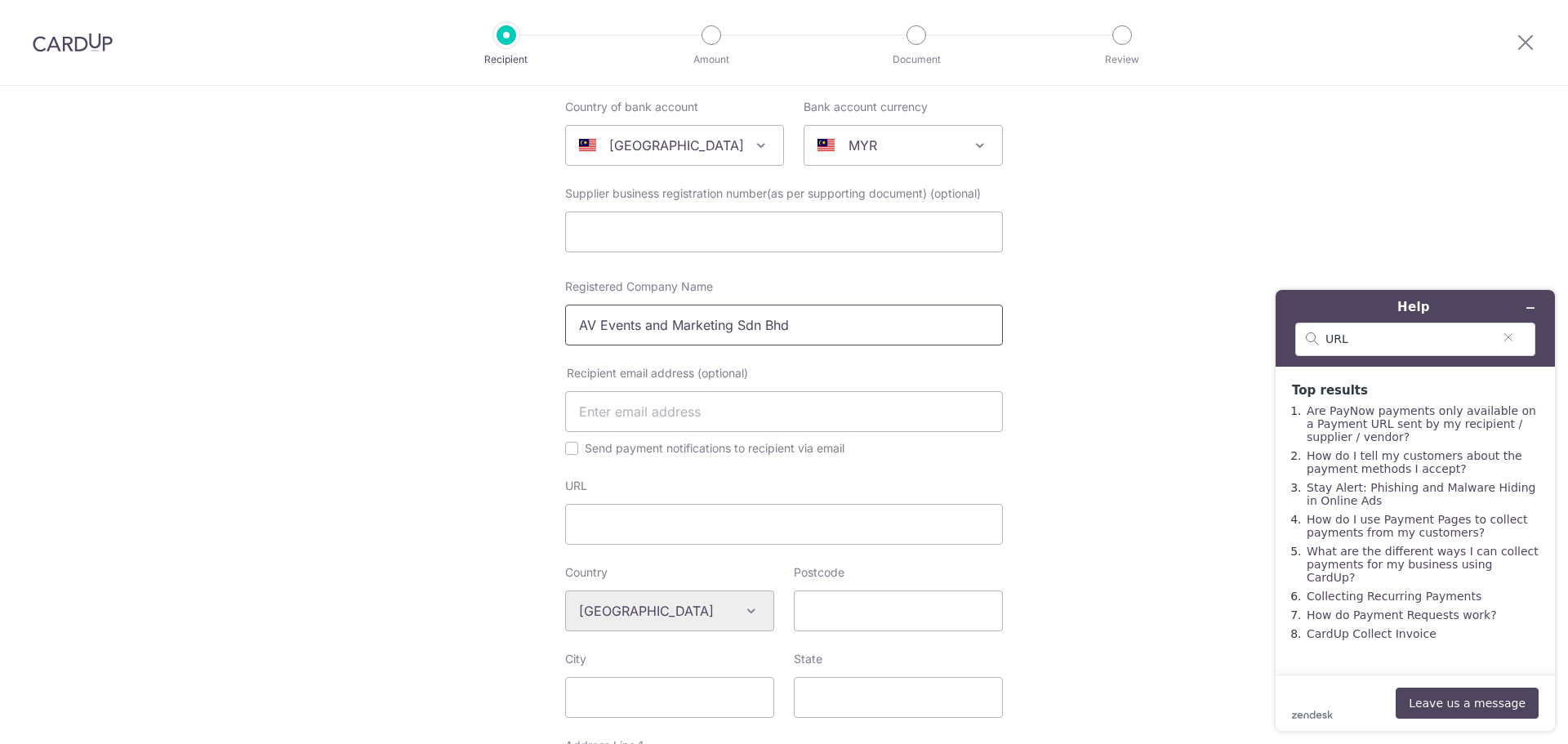
drag, startPoint x: 689, startPoint y: 337, endPoint x: 394, endPoint y: 312, distance: 296.1
click at [394, 312] on div "Who would you like to pay? Your recipient does not need a CardUp account to rec…" at bounding box center [784, 620] width 1568 height 1397
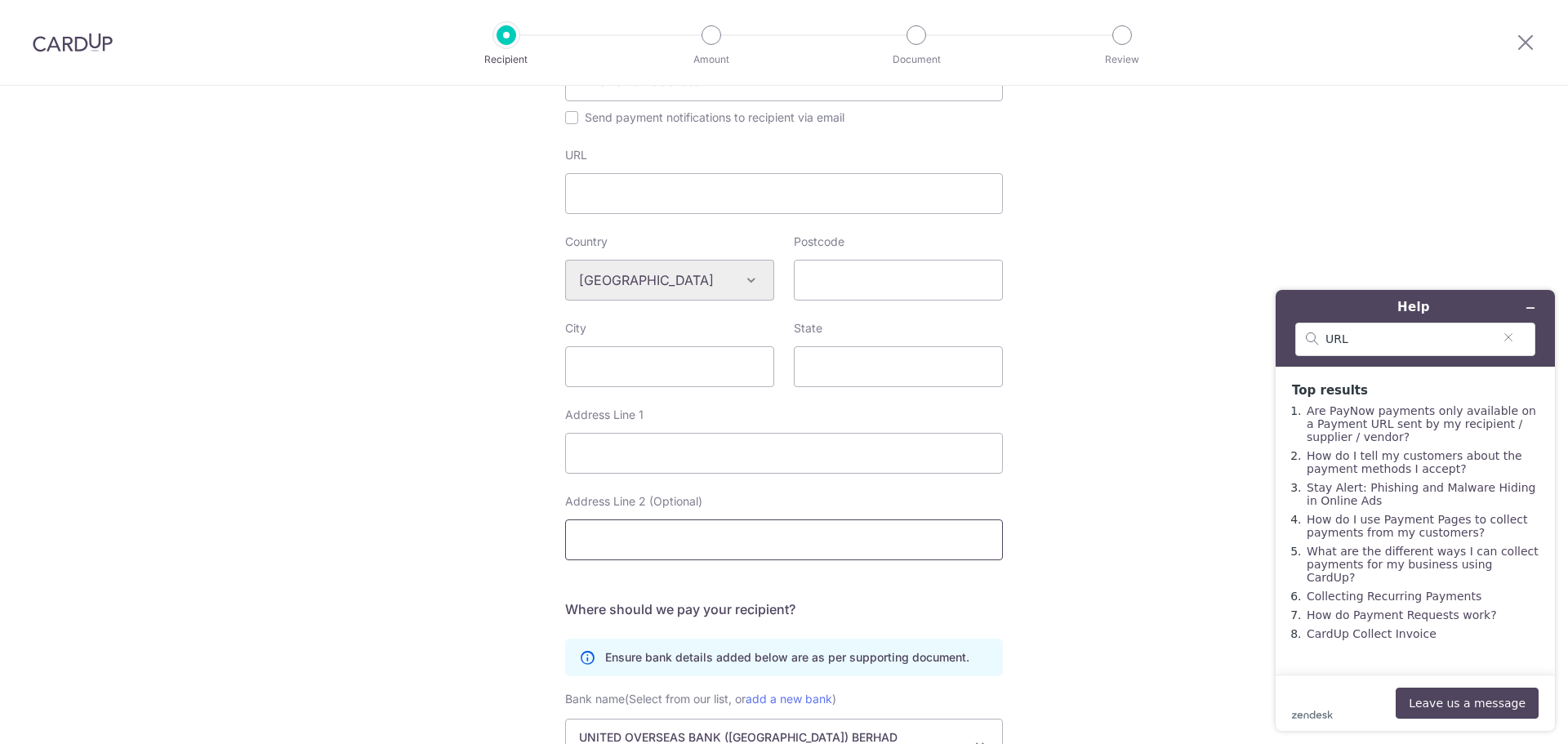
scroll to position [654, 0]
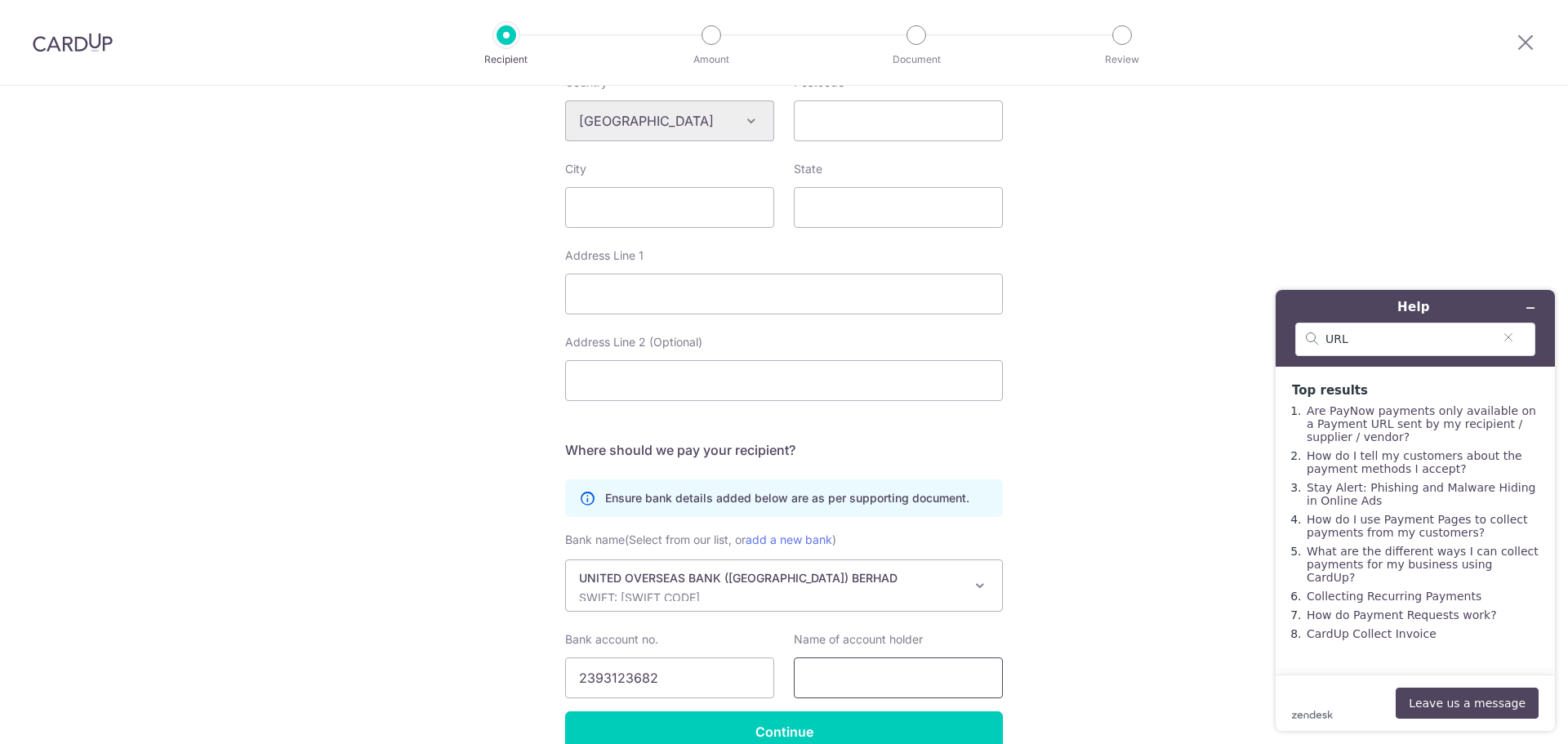
click at [854, 669] on input "text" at bounding box center [898, 678] width 209 height 41
paste input "AV Events and Marketing Sdn Bhd"
type input "AV Events and Marketing Sdn Bhd"
click at [1041, 648] on div "Who would you like to pay? Your recipient does not need a CardUp account to rec…" at bounding box center [784, 130] width 1568 height 1397
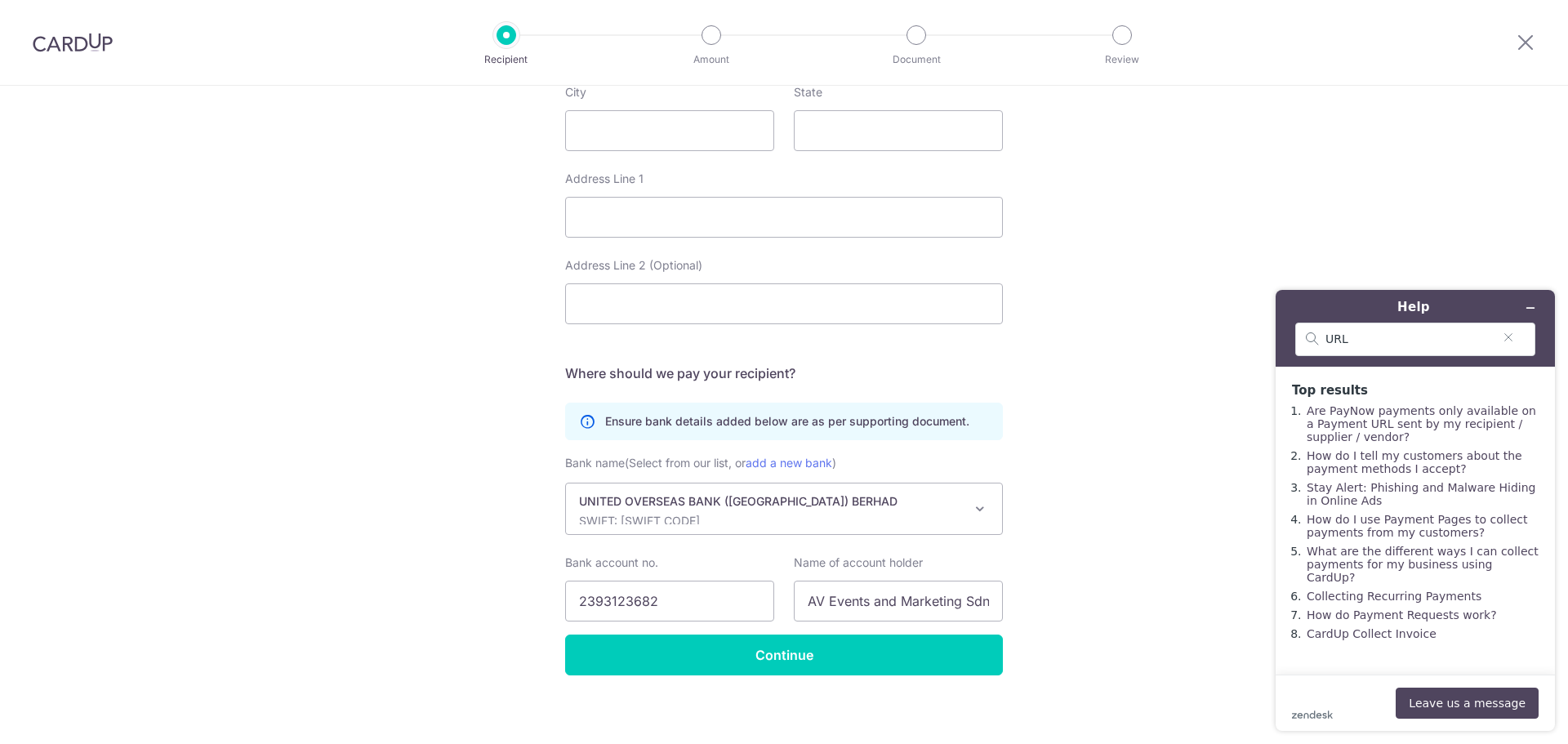
scroll to position [738, 0]
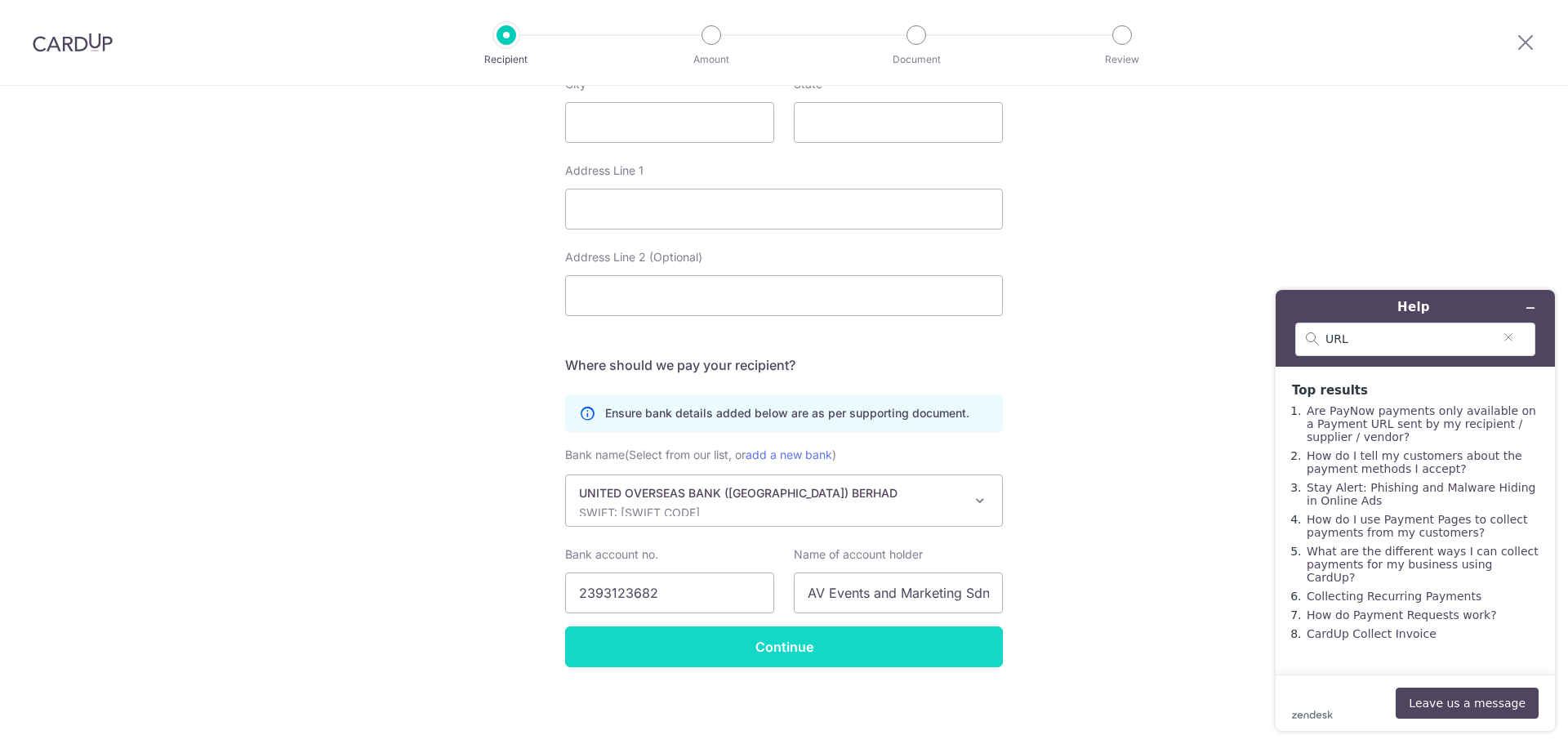
click at [842, 636] on input "Continue" at bounding box center [784, 647] width 437 height 41
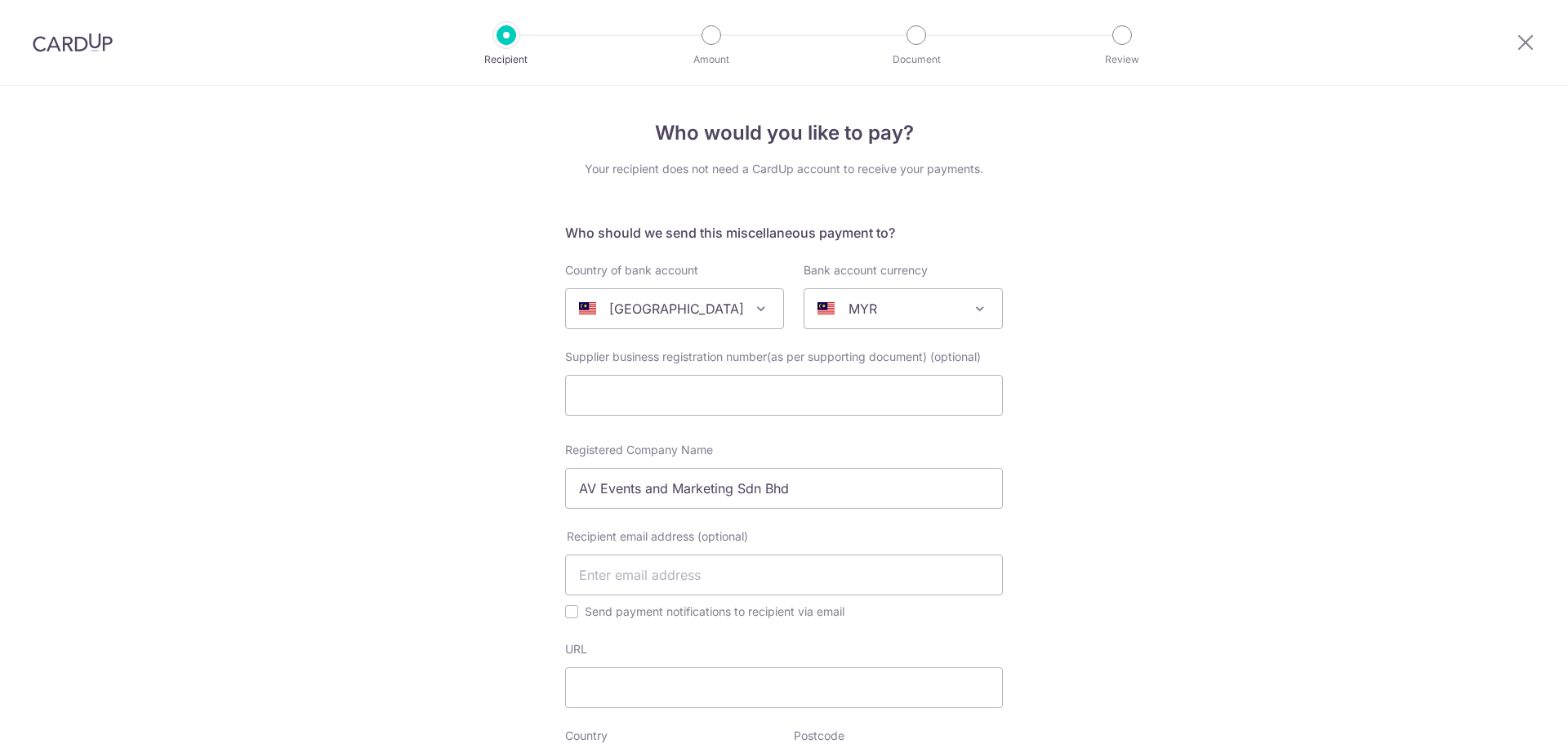
select select "6878"
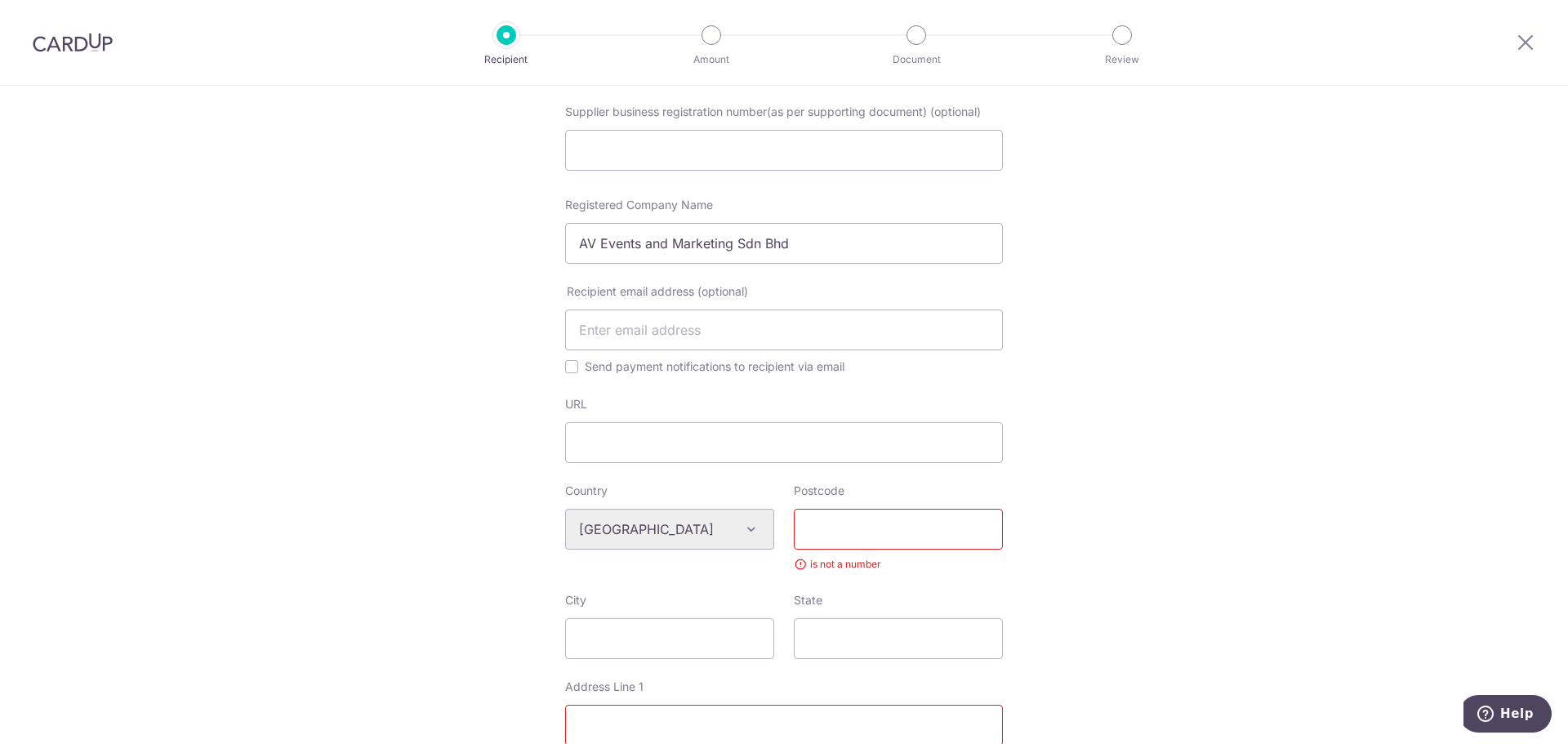
scroll to position [490, 0]
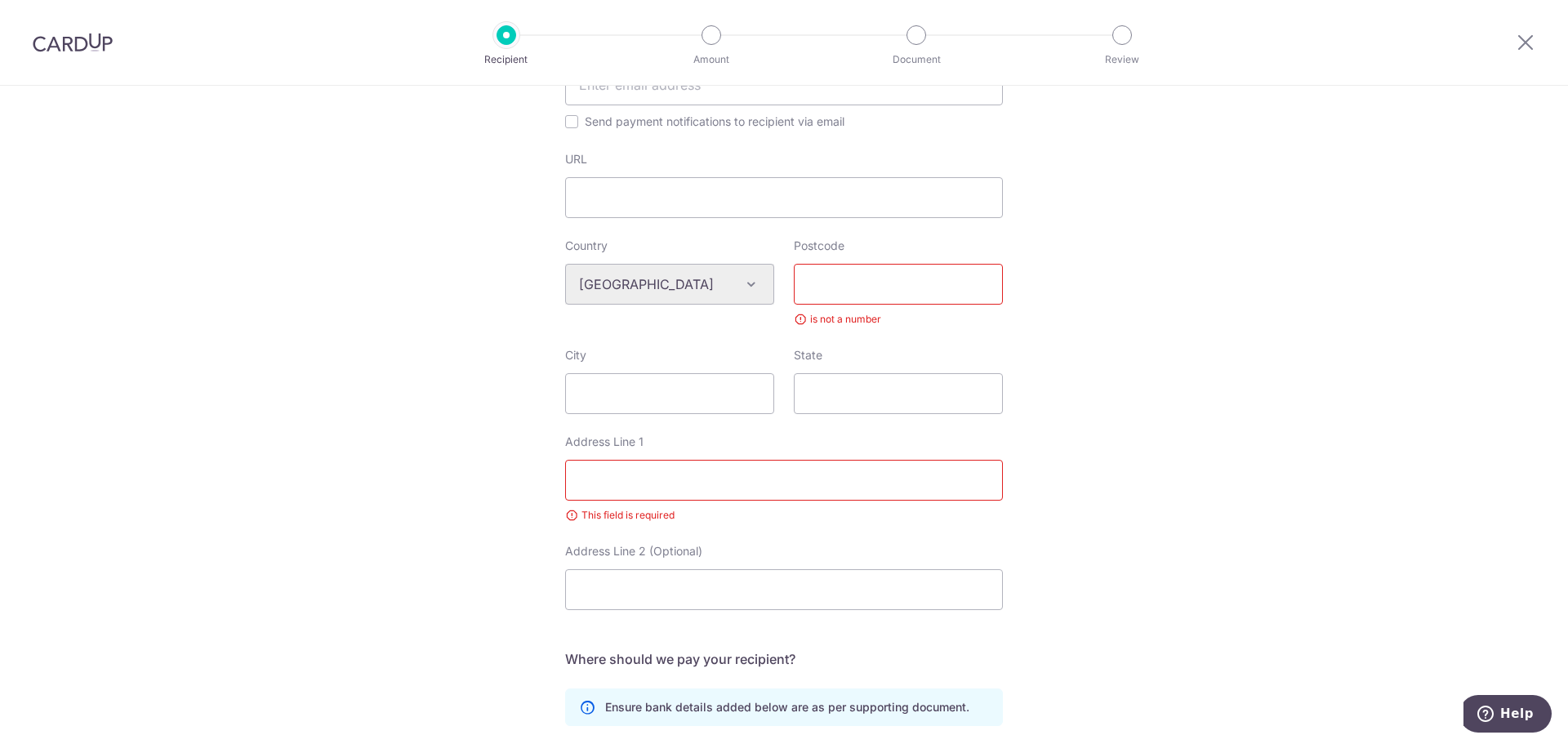
click at [826, 289] on input "Postcode" at bounding box center [898, 284] width 209 height 41
click at [827, 284] on input "Postcode" at bounding box center [898, 284] width 209 height 41
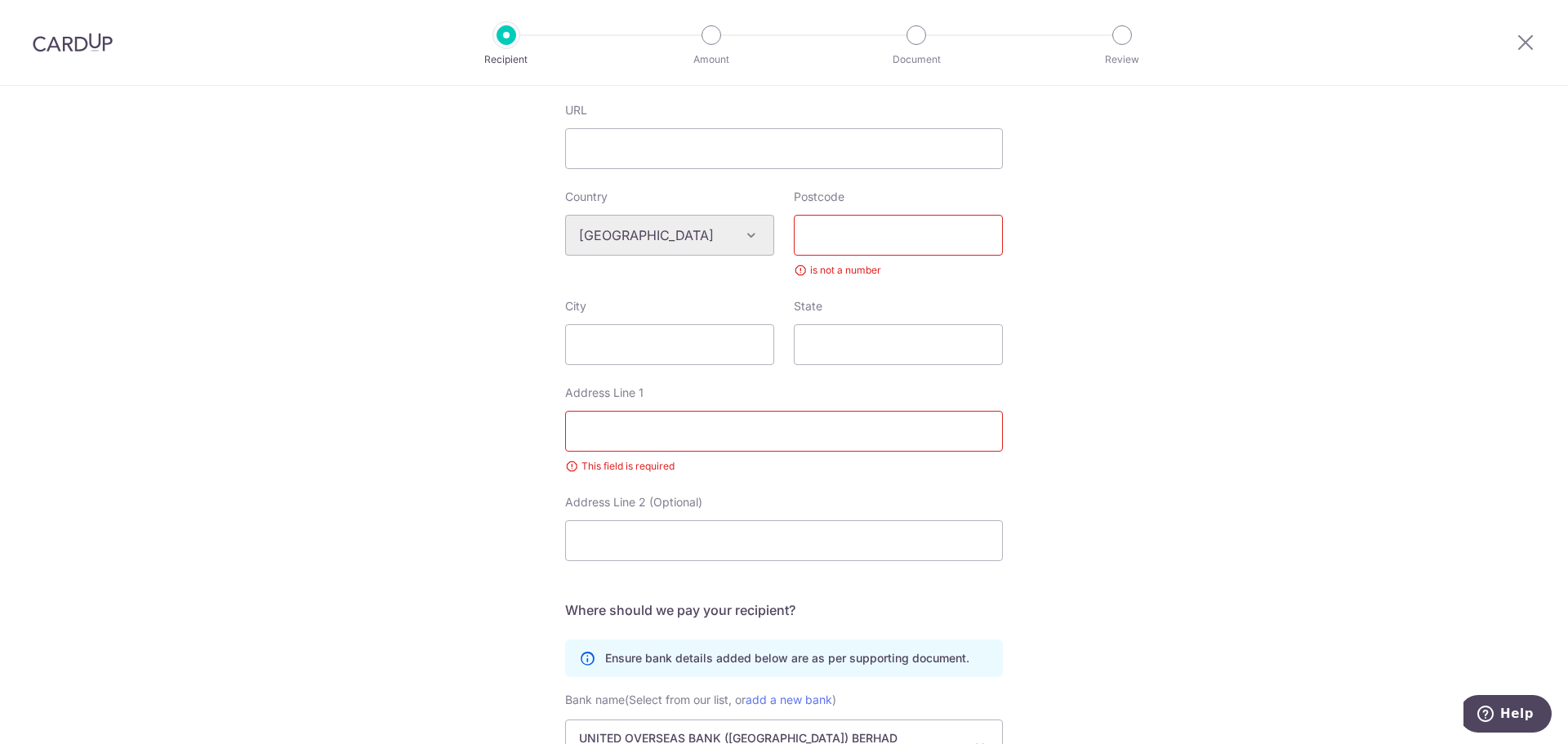
scroll to position [784, 0]
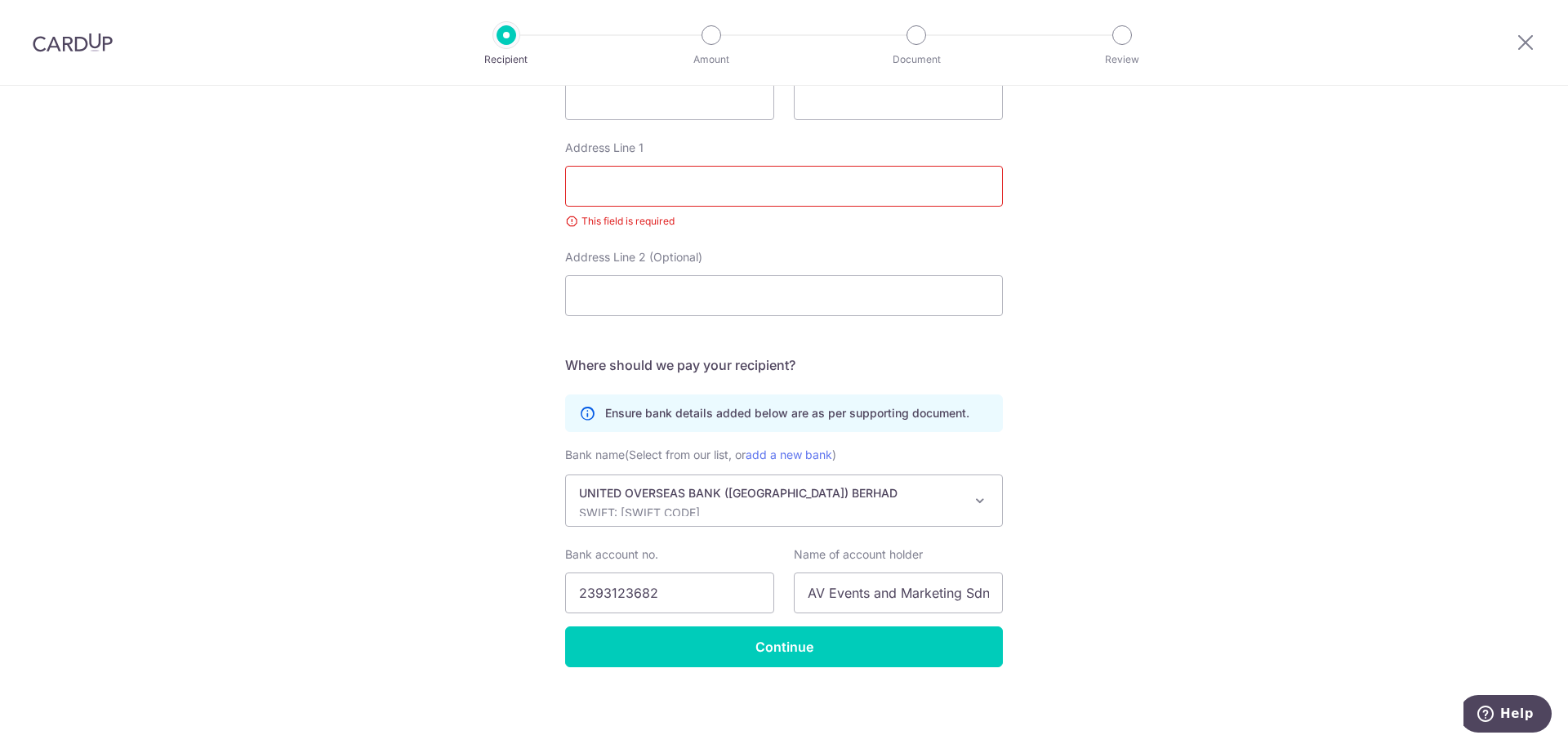
click at [999, 465] on div "Who would you like to pay? Your recipient does not need a CardUp account to rec…" at bounding box center [784, 23] width 1568 height 1443
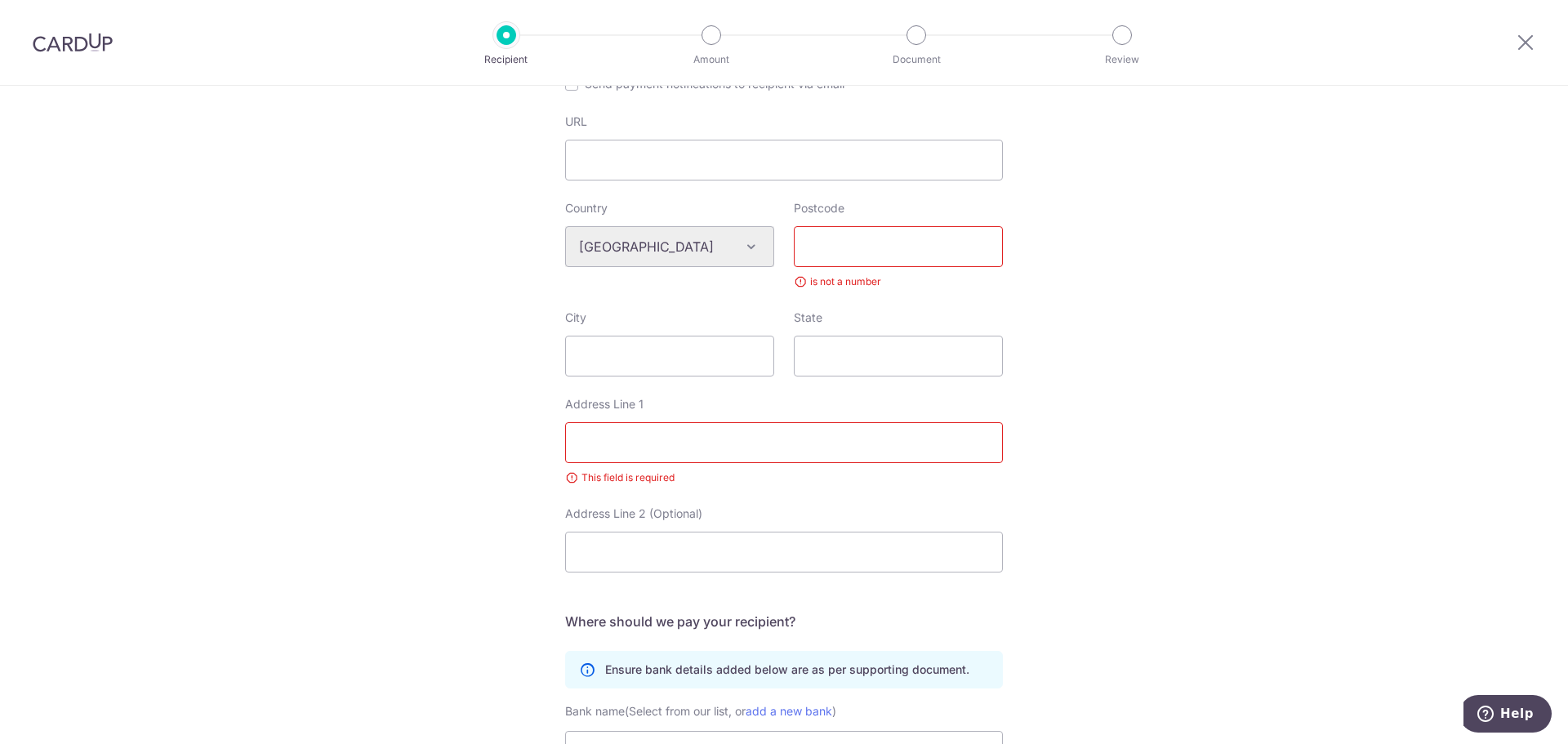
scroll to position [654, 0]
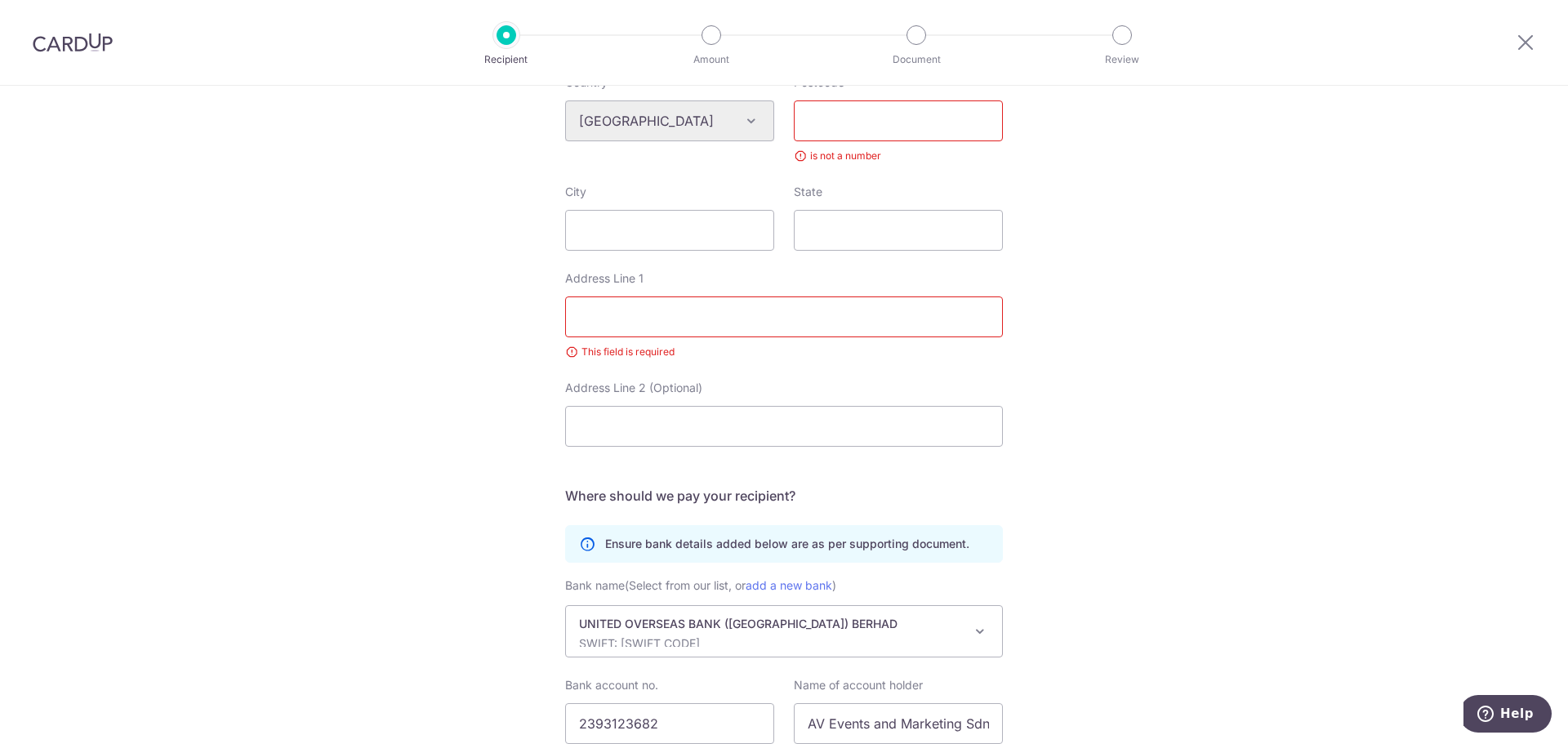
click at [915, 138] on input "Postcode" at bounding box center [898, 121] width 209 height 41
click at [702, 311] on input "Address Line 1" at bounding box center [784, 317] width 437 height 41
click at [733, 436] on input "Address Line 2 (Optional)" at bounding box center [784, 426] width 437 height 41
click at [736, 330] on input "Address Line 1" at bounding box center [784, 317] width 437 height 41
paste input "Hr1-8-4 [PERSON_NAME][GEOGRAPHIC_DATA] [GEOGRAPHIC_DATA] [GEOGRAPHIC_DATA]"
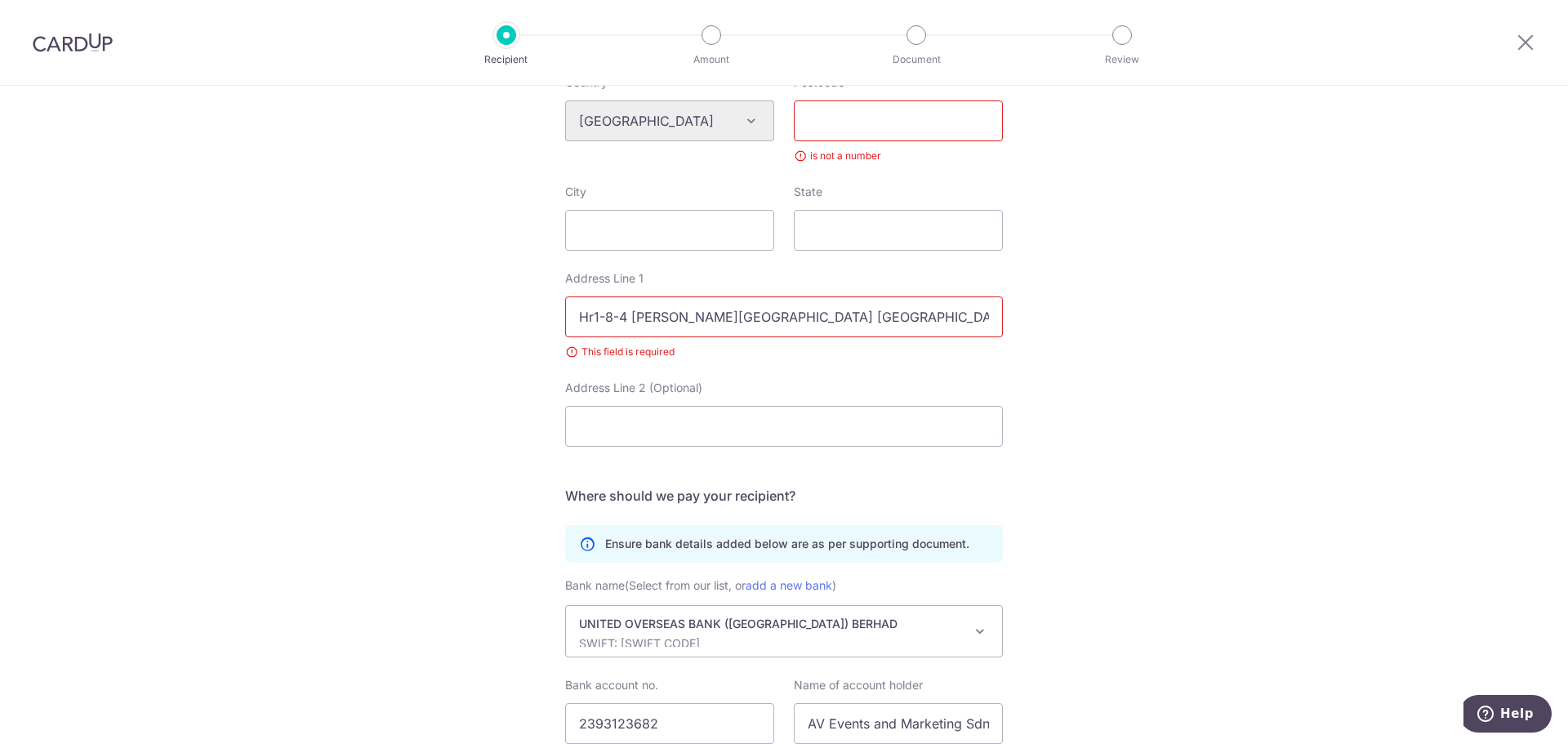
scroll to position [0, 195]
type input "Hr1-8-4 [PERSON_NAME][GEOGRAPHIC_DATA] [GEOGRAPHIC_DATA] [GEOGRAPHIC_DATA]"
click at [920, 125] on input "Postcode" at bounding box center [898, 121] width 209 height 41
click at [739, 303] on input "Hr1-8-4 [PERSON_NAME][GEOGRAPHIC_DATA] [GEOGRAPHIC_DATA] [GEOGRAPHIC_DATA]" at bounding box center [784, 317] width 437 height 41
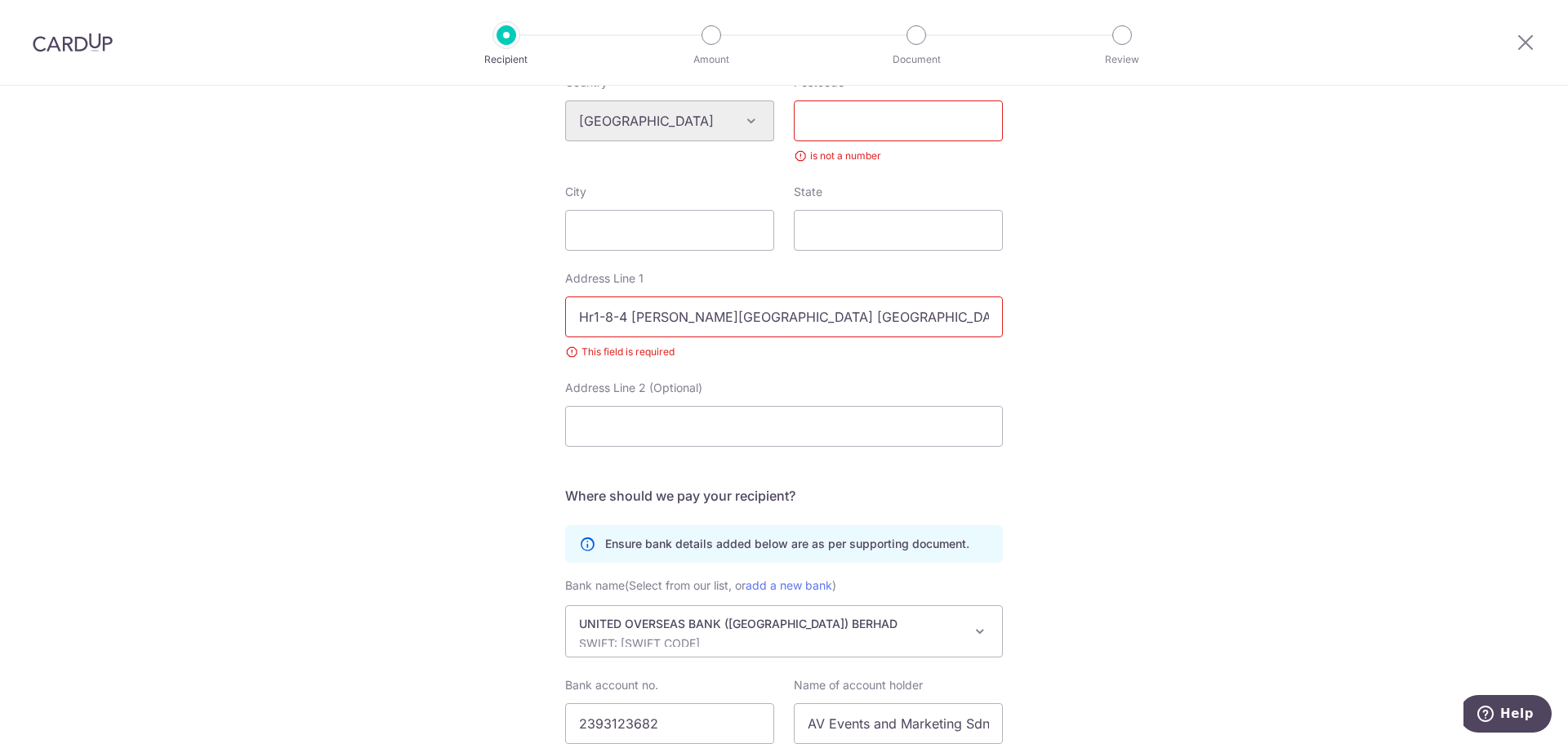
scroll to position [0, 195]
drag, startPoint x: 819, startPoint y: 321, endPoint x: 1221, endPoint y: 342, distance: 402.5
click at [1221, 342] on div "Who would you like to pay? Your recipient does not need a CardUp account to rec…" at bounding box center [784, 154] width 1568 height 1443
click at [793, 310] on input "Hr1-8-4 [PERSON_NAME][GEOGRAPHIC_DATA] [GEOGRAPHIC_DATA] [GEOGRAPHIC_DATA]" at bounding box center [784, 317] width 437 height 41
drag, startPoint x: 927, startPoint y: 320, endPoint x: 890, endPoint y: 317, distance: 37.1
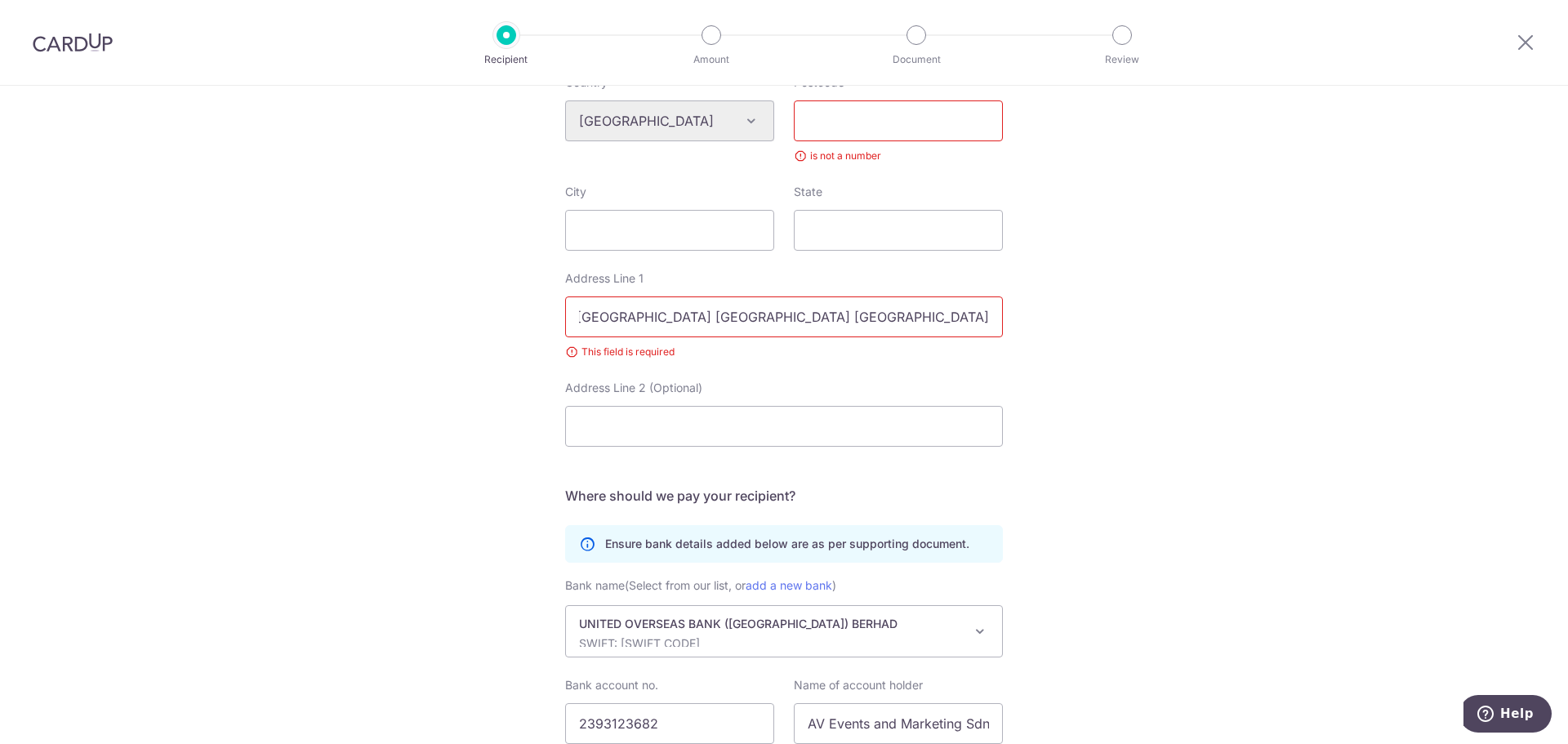
click at [890, 317] on input "Hr1-8-4 [PERSON_NAME][GEOGRAPHIC_DATA] [GEOGRAPHIC_DATA] [GEOGRAPHIC_DATA]" at bounding box center [784, 317] width 437 height 41
click at [885, 134] on input "Postcode" at bounding box center [898, 121] width 209 height 41
paste input "47410"
type input "47410"
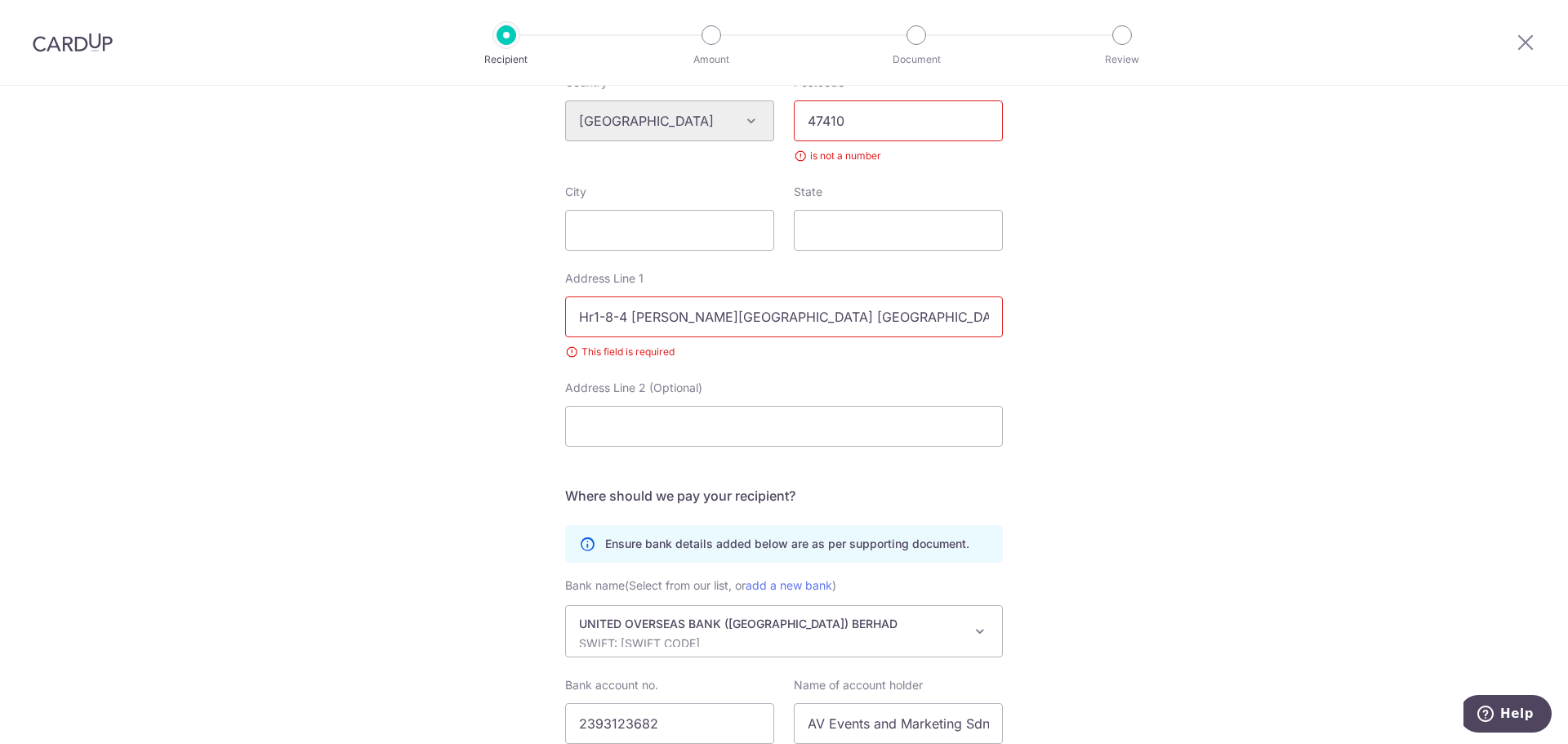
click at [1200, 284] on div "Who would you like to pay? Your recipient does not need a CardUp account to rec…" at bounding box center [784, 154] width 1568 height 1443
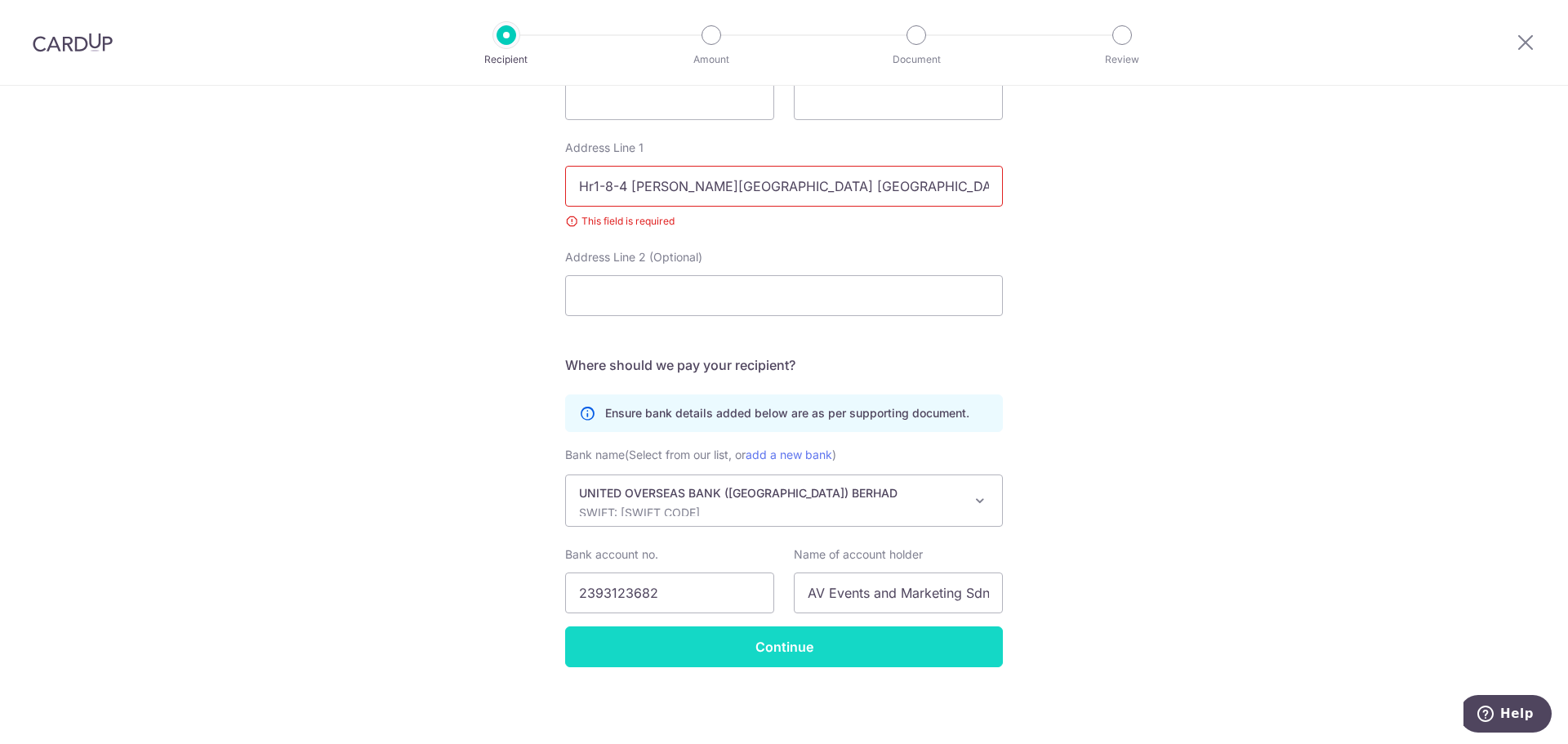
click at [882, 642] on input "Continue" at bounding box center [784, 647] width 437 height 41
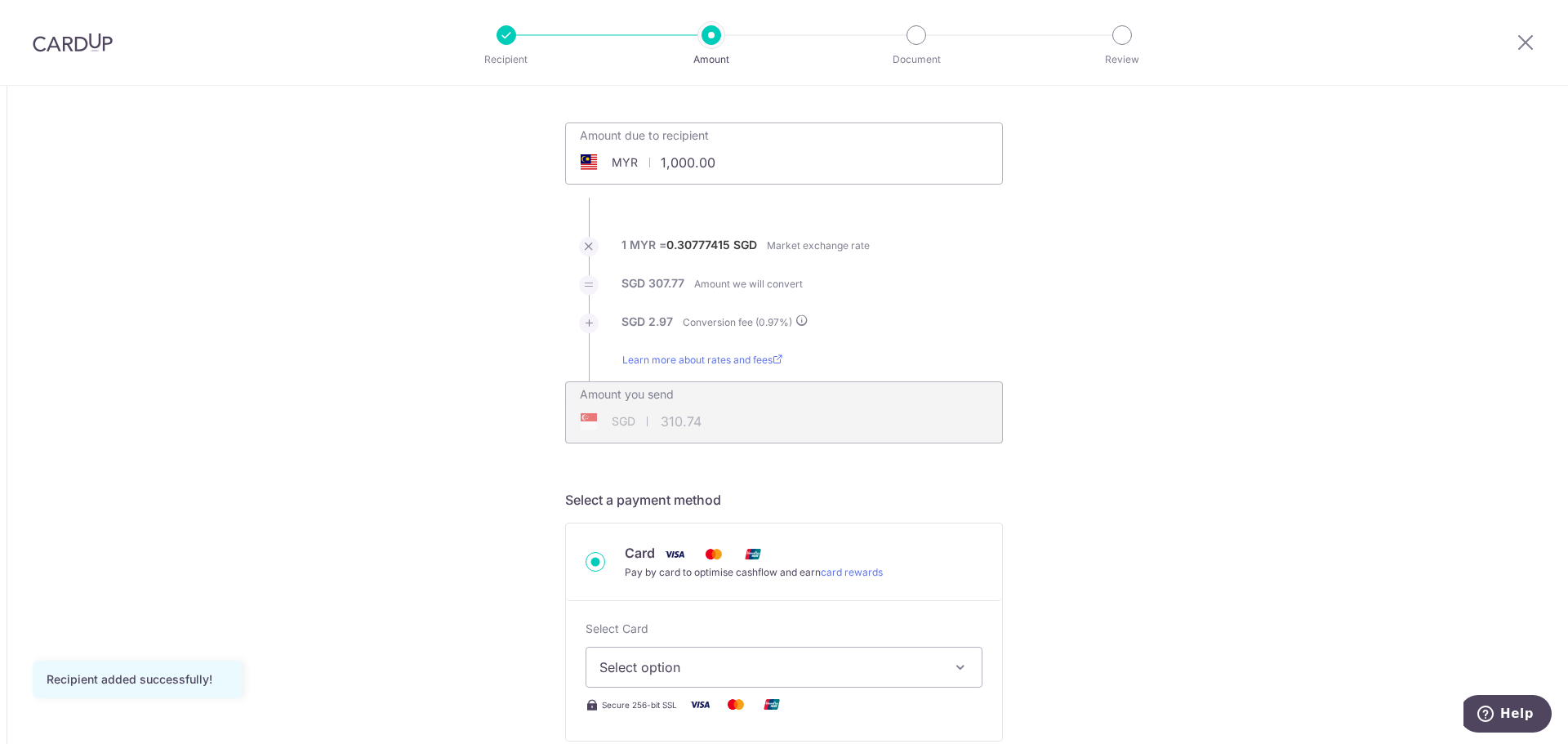
scroll to position [163, 0]
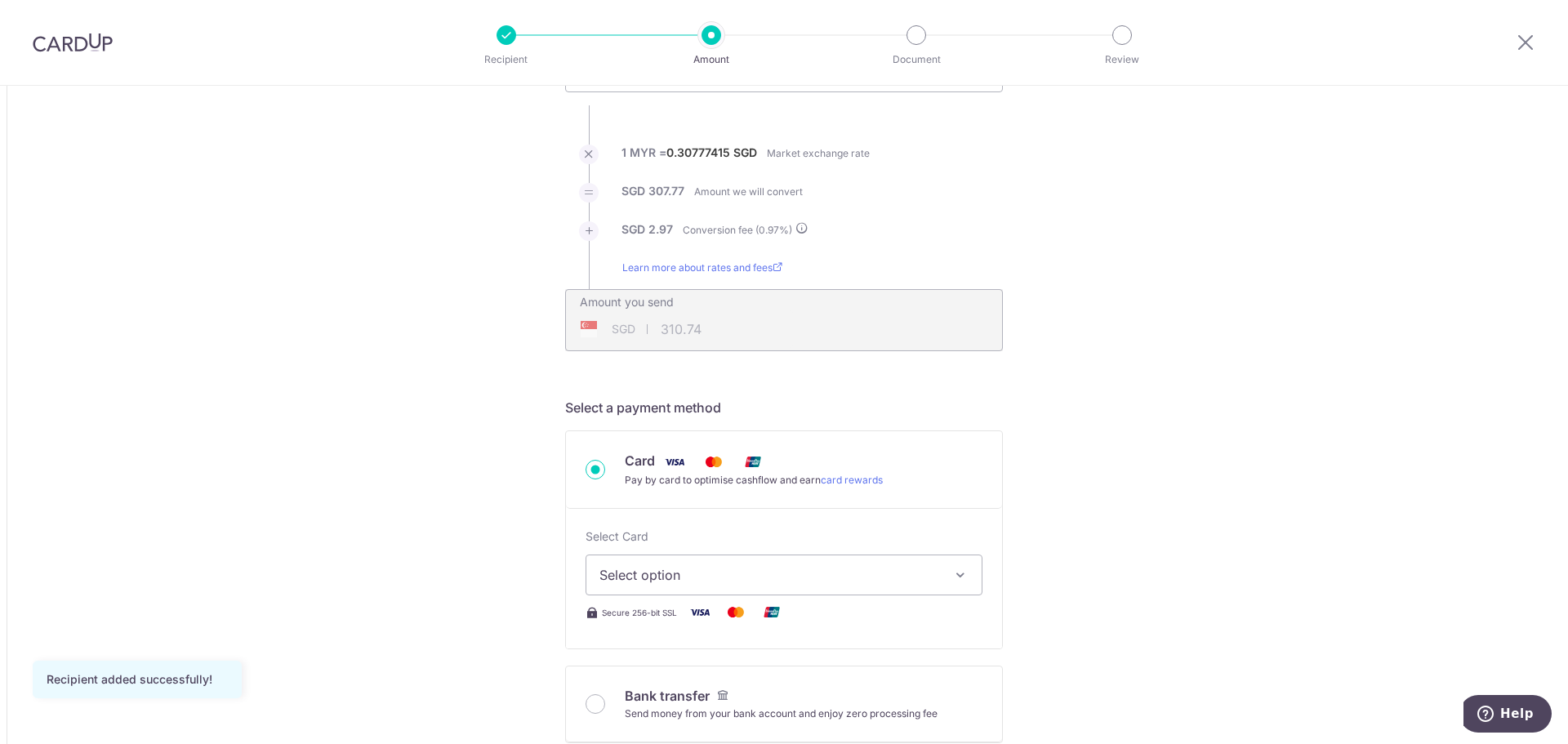
click at [743, 571] on span "Select option" at bounding box center [769, 575] width 339 height 19
click at [738, 685] on span "**** 1003" at bounding box center [784, 691] width 369 height 19
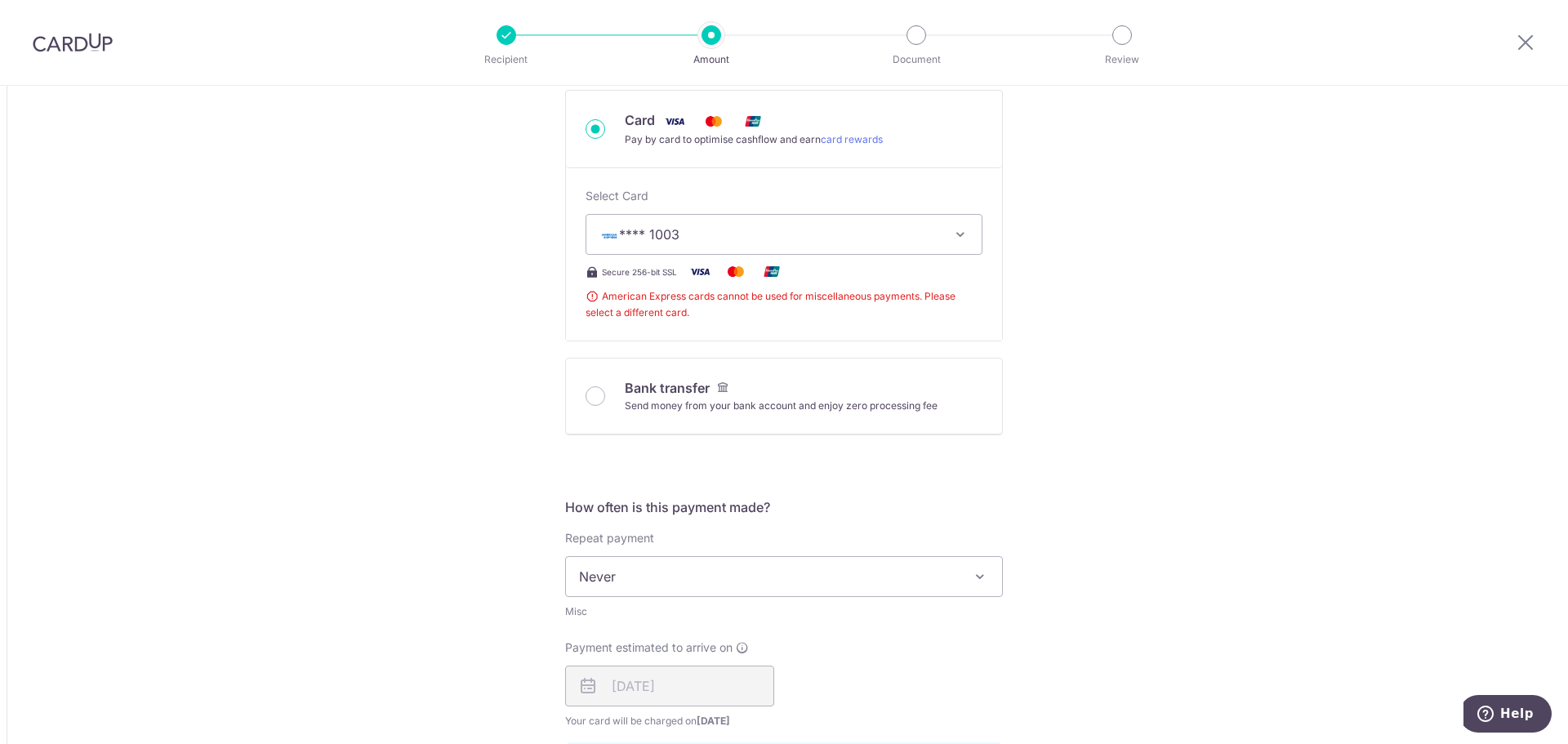
scroll to position [654, 0]
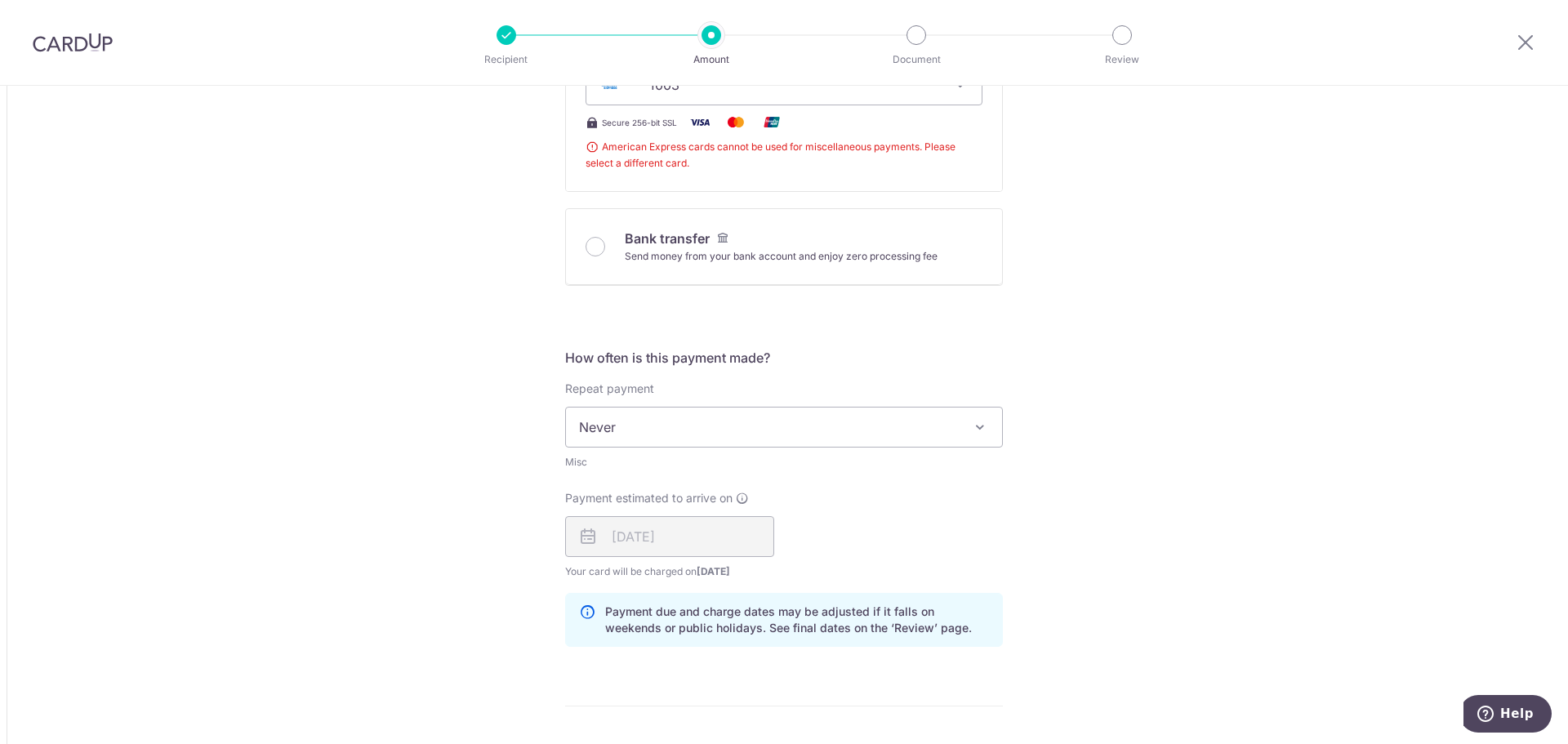
click at [729, 425] on span "Never" at bounding box center [784, 427] width 436 height 39
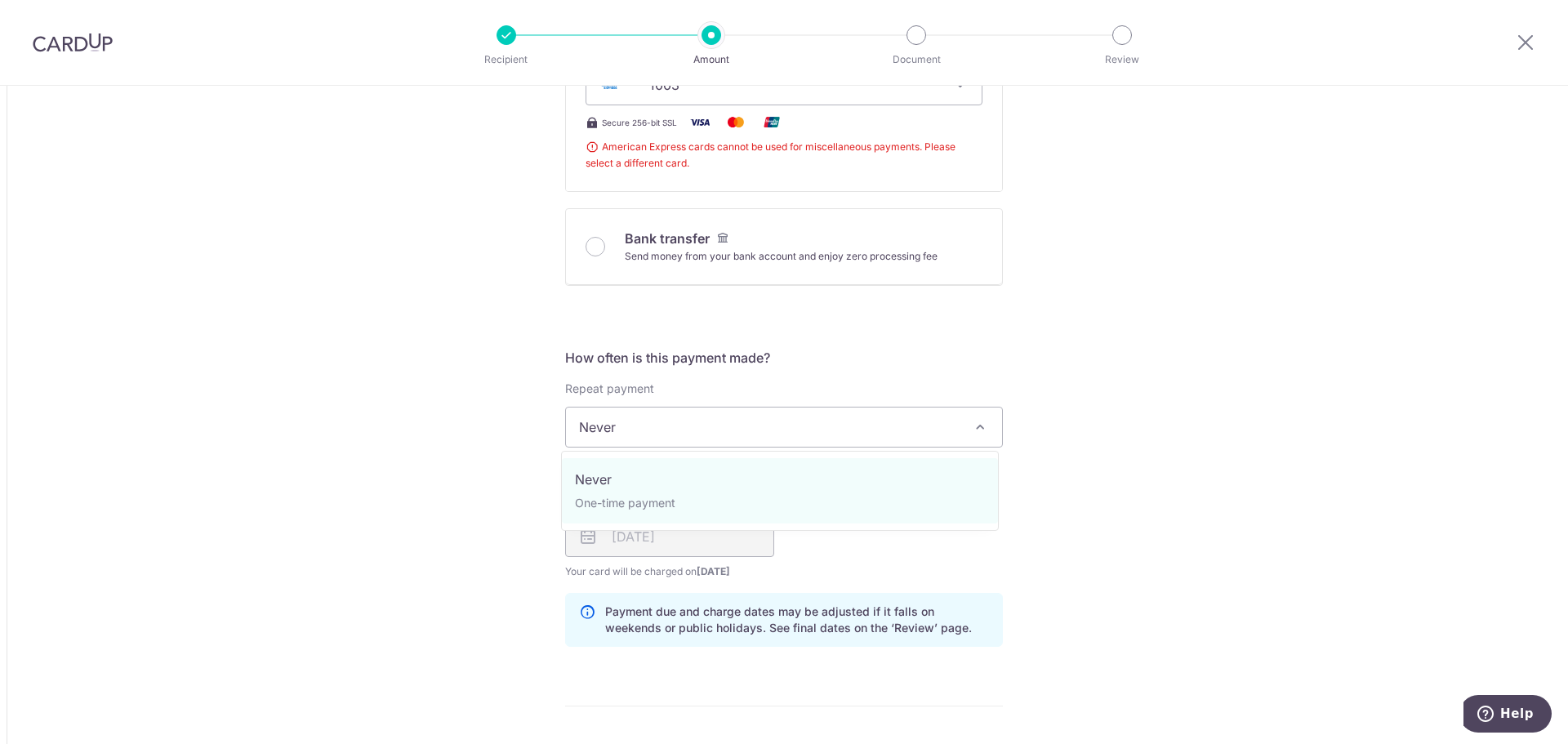
click at [729, 425] on span "Never" at bounding box center [784, 427] width 436 height 39
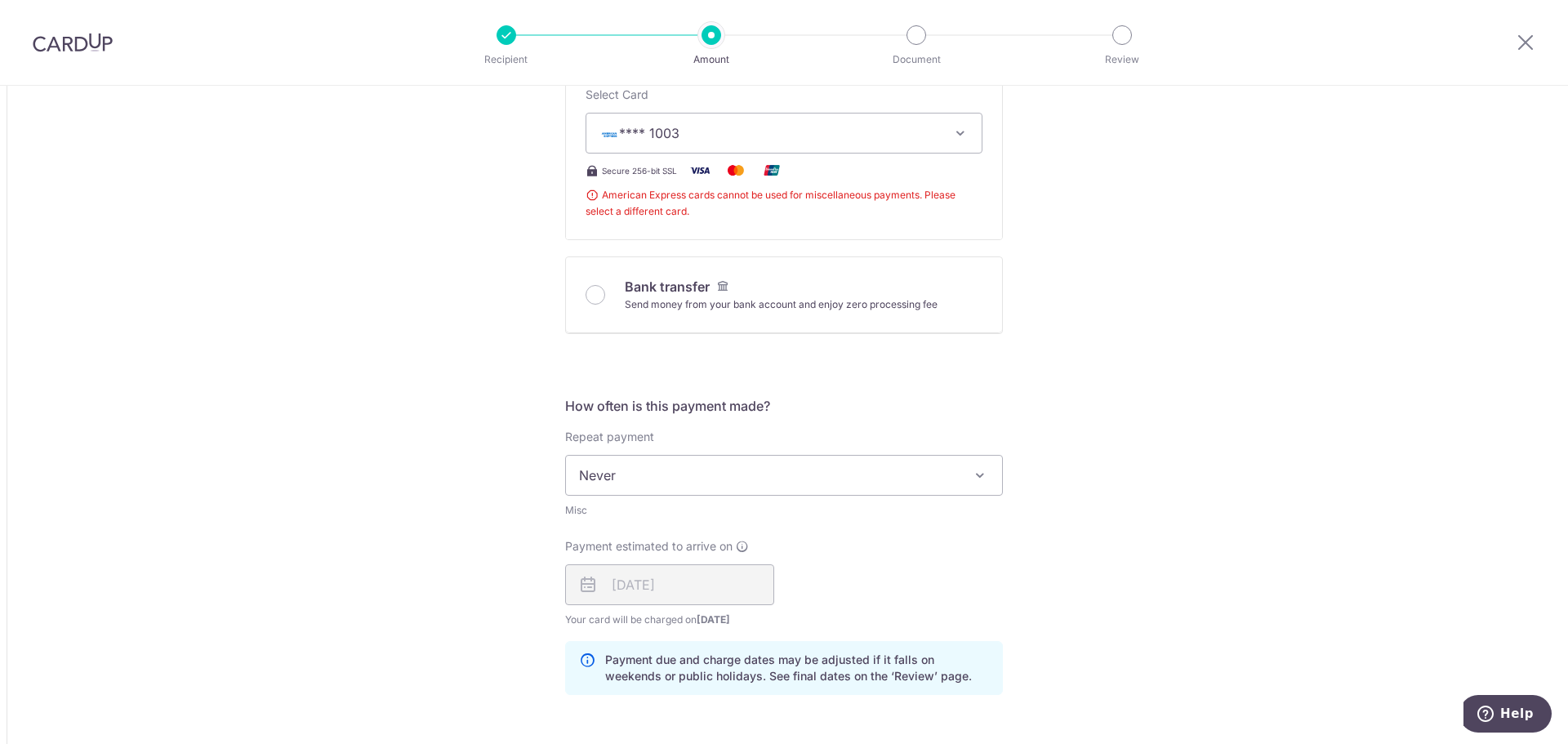
scroll to position [0, 0]
